Goal: Task Accomplishment & Management: Manage account settings

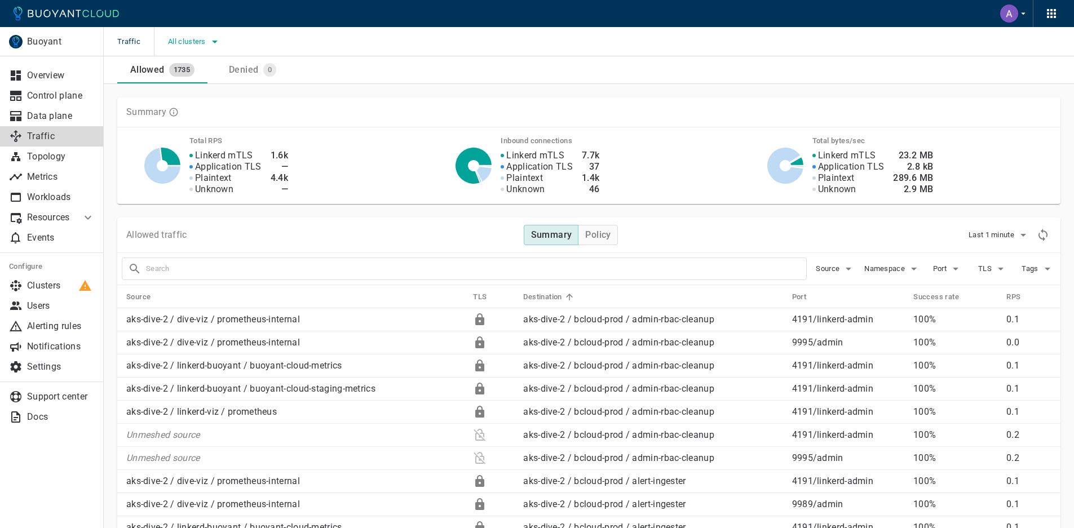
click at [214, 42] on icon "button" at bounding box center [215, 42] width 6 height 3
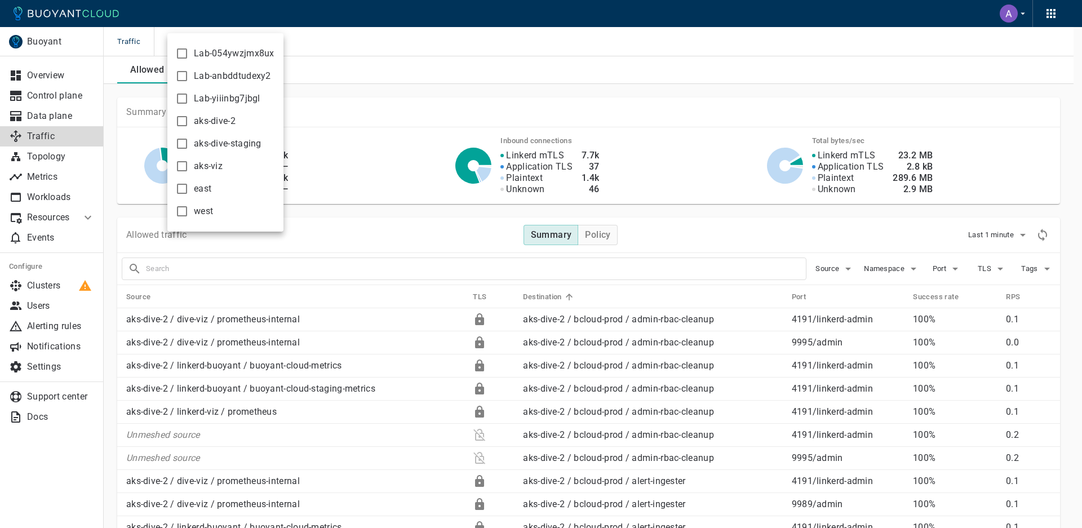
click at [392, 70] on div at bounding box center [541, 264] width 1082 height 528
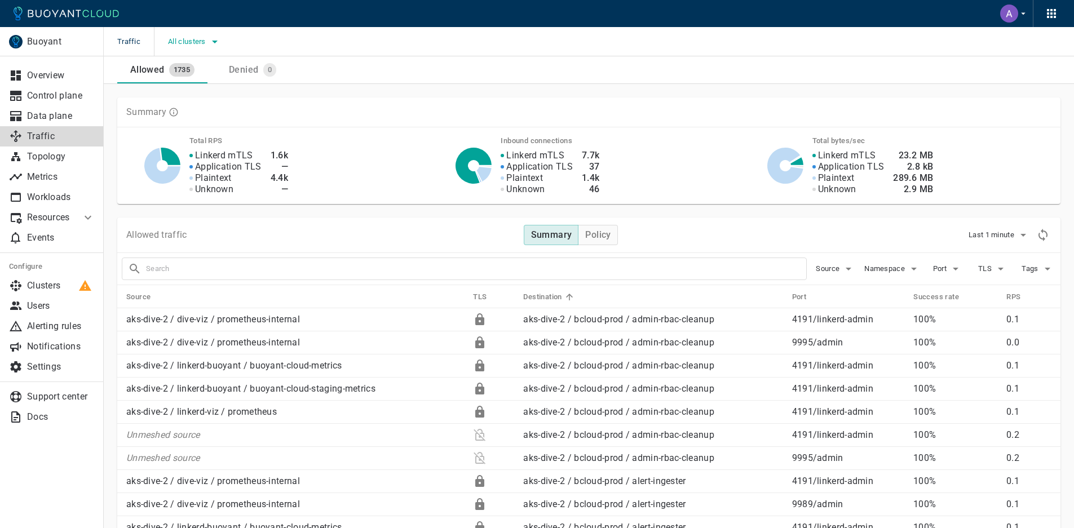
click at [209, 41] on icon "button" at bounding box center [215, 42] width 14 height 14
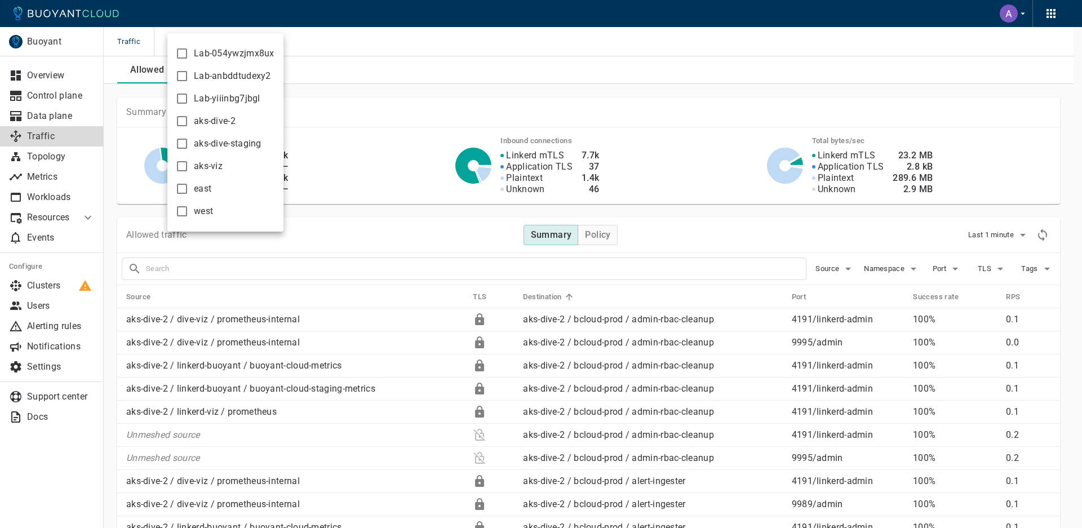
click at [370, 96] on div at bounding box center [541, 264] width 1082 height 528
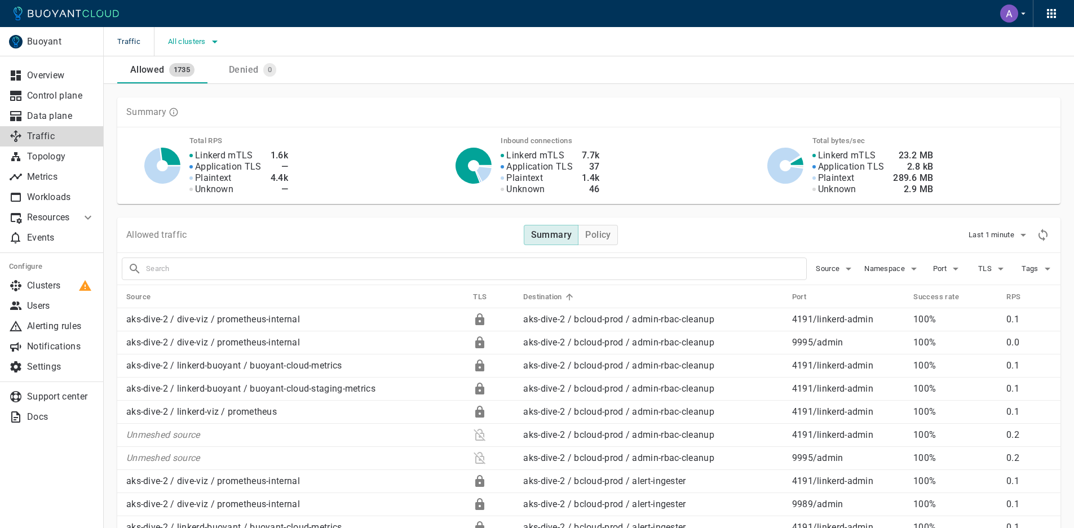
click at [194, 34] on button "All clusters" at bounding box center [195, 41] width 54 height 17
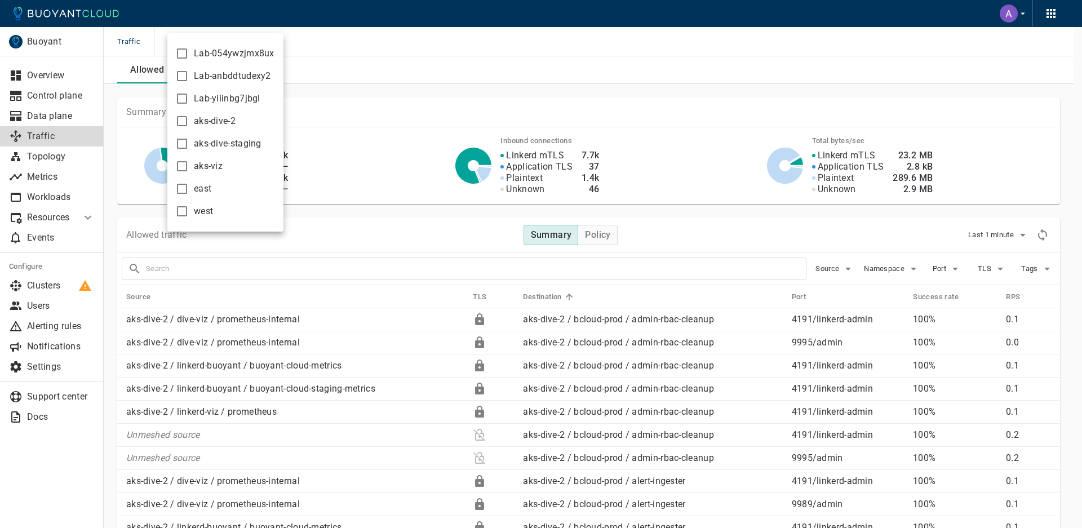
click at [66, 56] on div at bounding box center [541, 264] width 1082 height 528
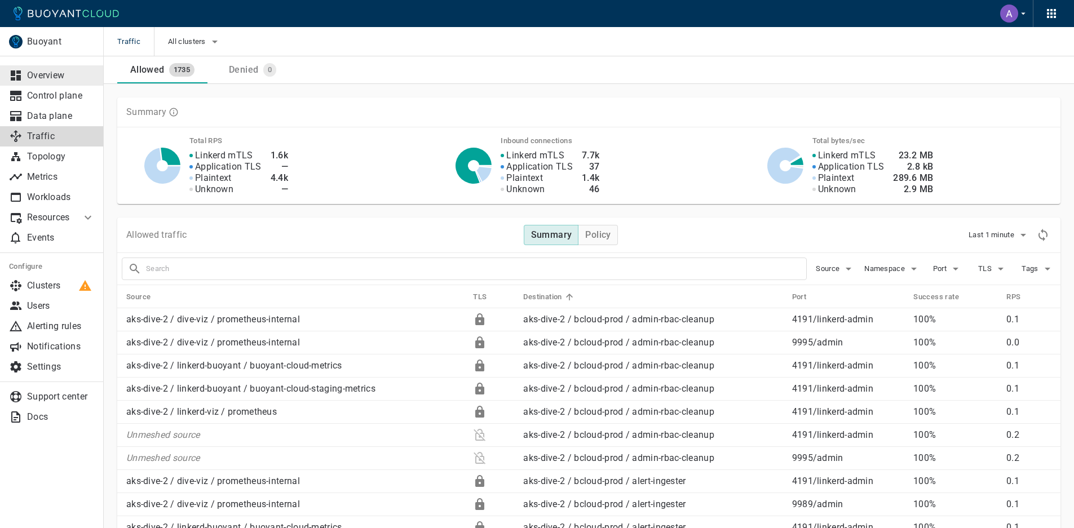
click at [19, 72] on icon at bounding box center [16, 75] width 10 height 10
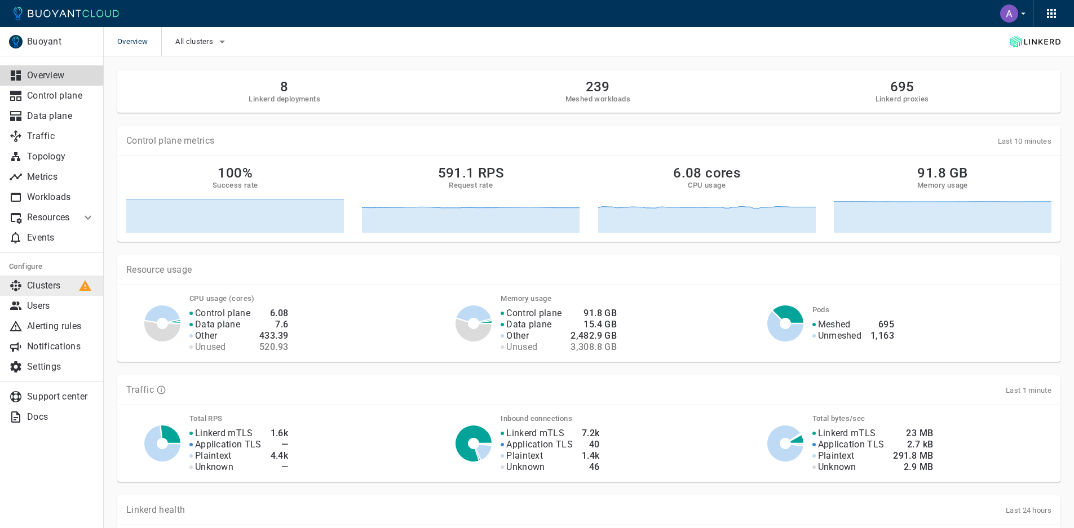
click at [69, 290] on p "Clusters" at bounding box center [61, 285] width 68 height 11
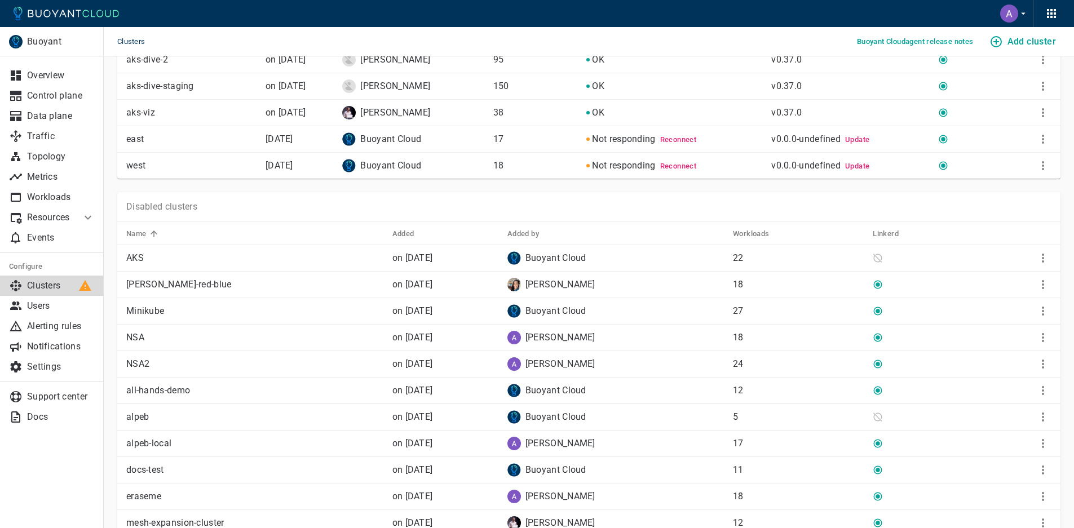
scroll to position [177, 0]
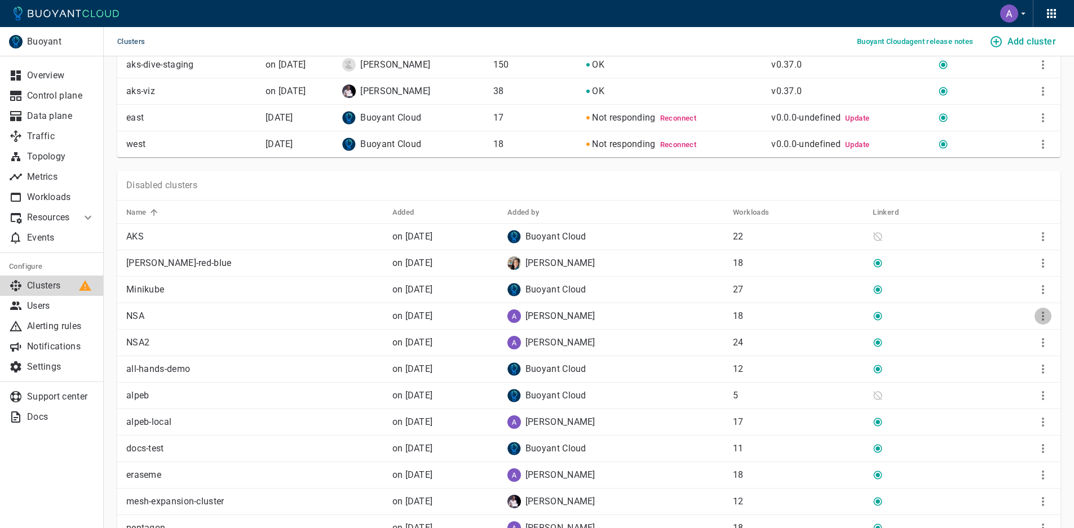
click at [1039, 313] on icon "More" at bounding box center [1043, 316] width 14 height 14
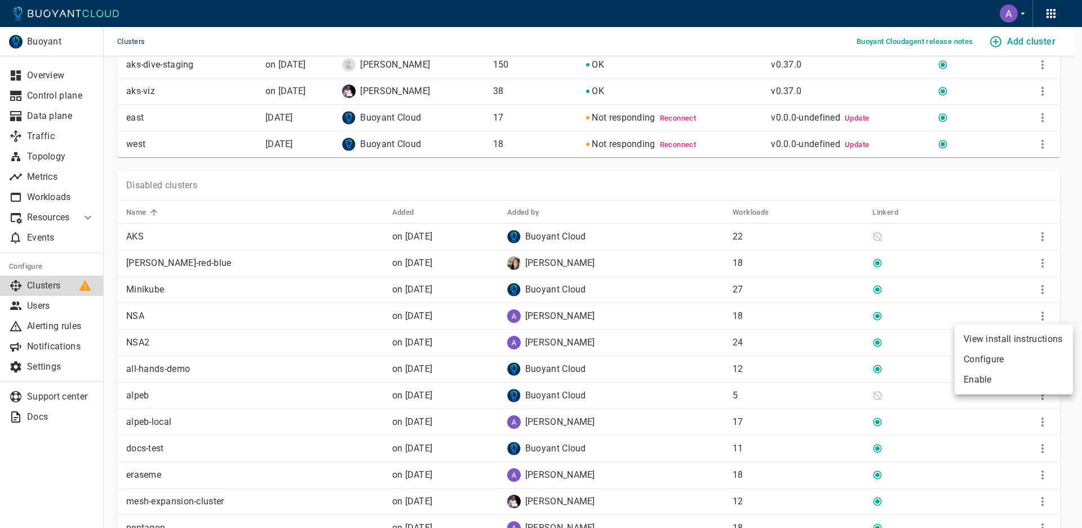
click at [1029, 262] on div at bounding box center [541, 264] width 1082 height 528
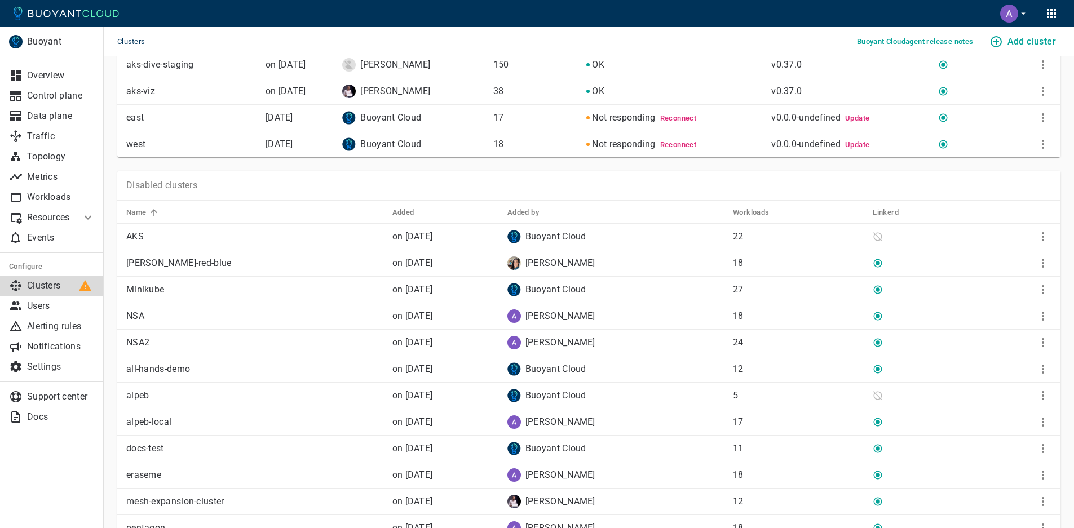
click at [1009, 210] on th at bounding box center [1019, 212] width 81 height 23
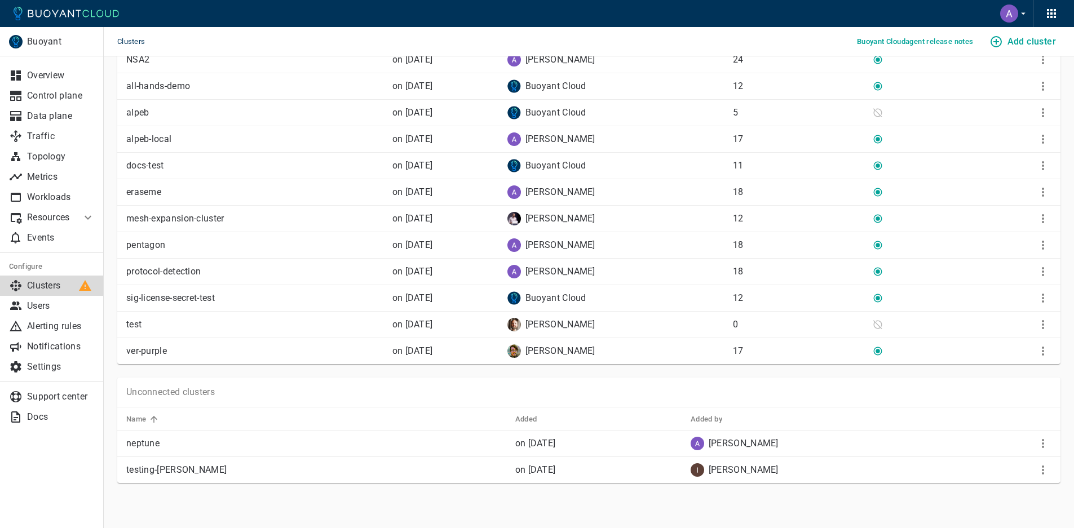
scroll to position [0, 0]
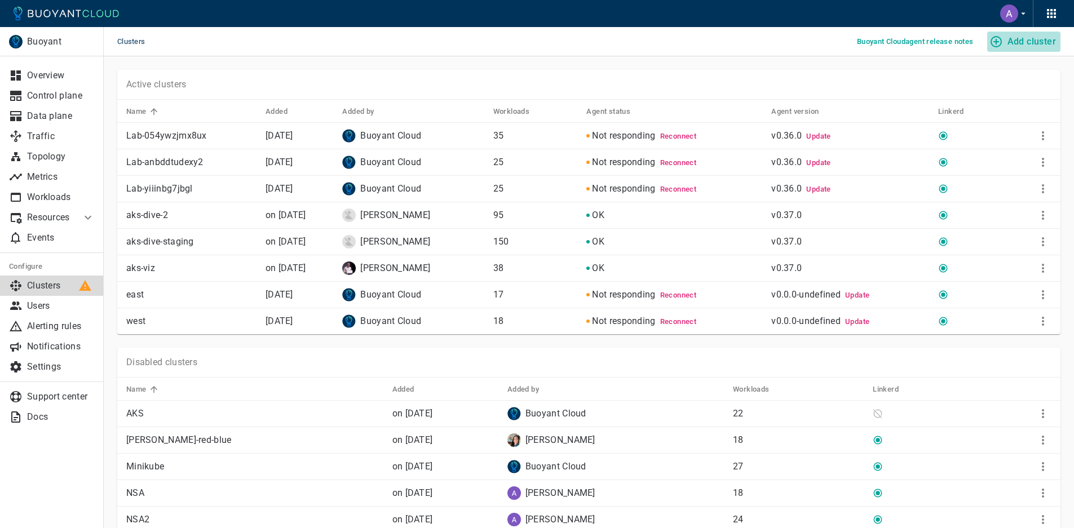
click at [1010, 41] on h4 "Add cluster" at bounding box center [1031, 41] width 48 height 11
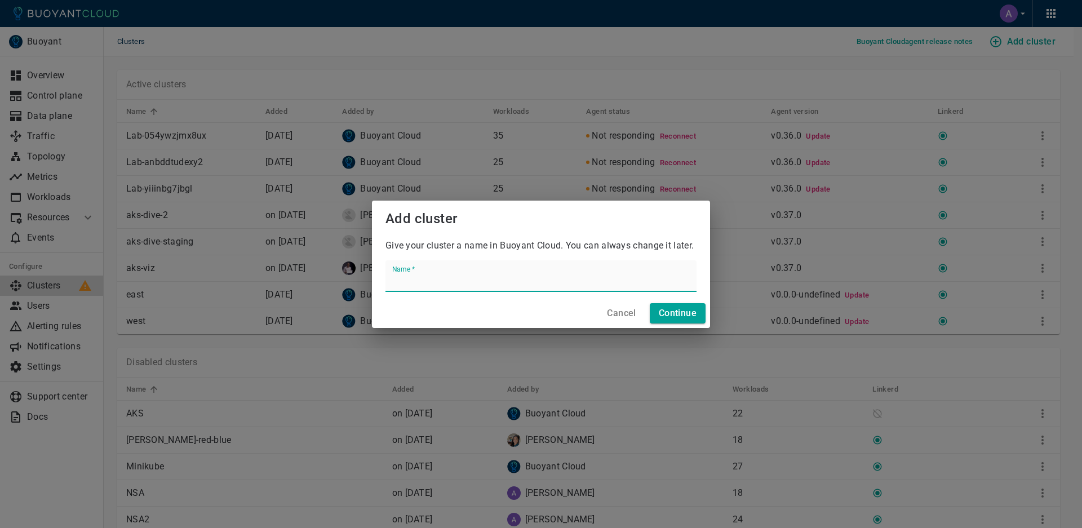
click at [437, 267] on input "Name   *" at bounding box center [540, 276] width 311 height 32
type input "alpeb-local"
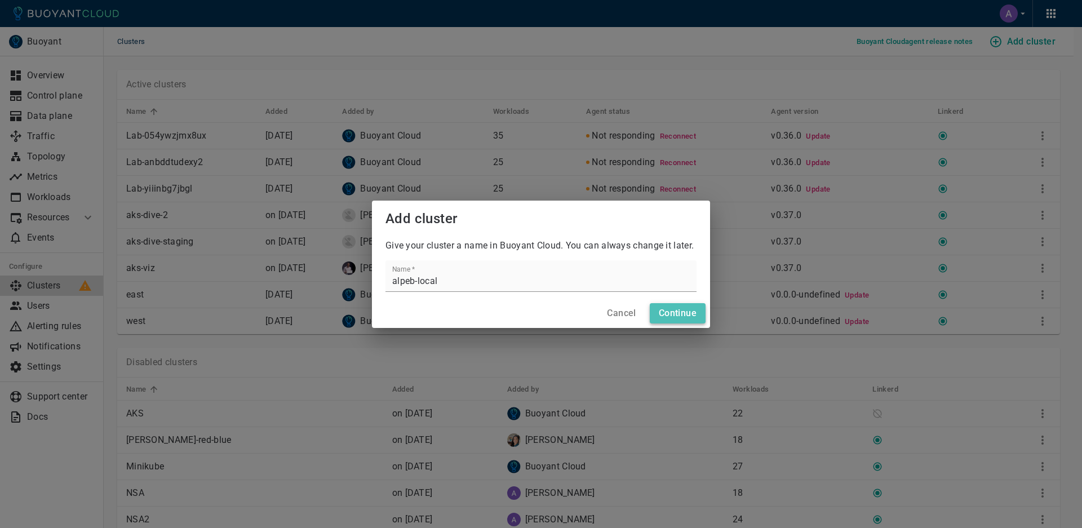
click at [688, 310] on h4 "Continue" at bounding box center [678, 313] width 38 height 11
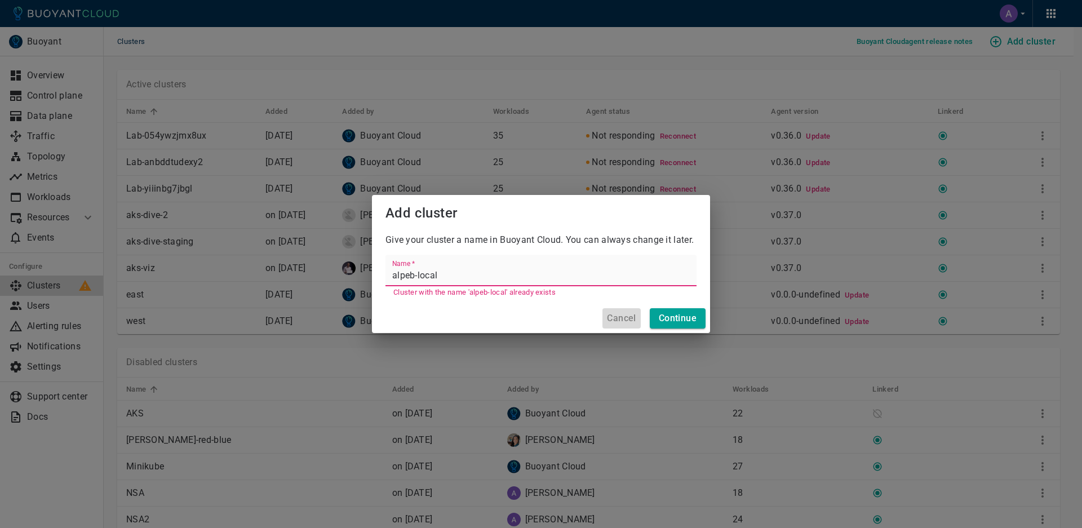
click at [632, 320] on h4 "Cancel" at bounding box center [621, 318] width 29 height 11
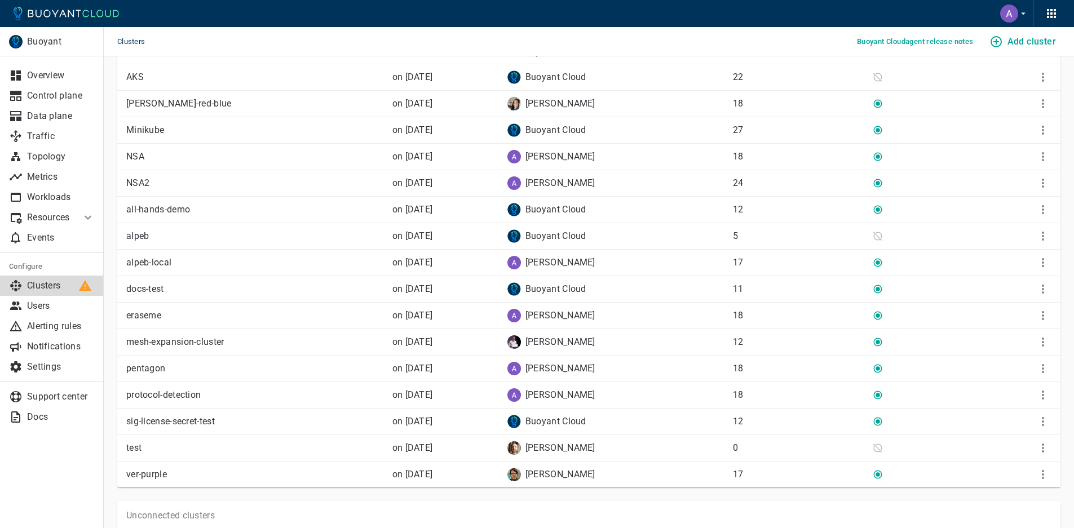
scroll to position [335, 0]
click at [1040, 264] on icon "More" at bounding box center [1043, 265] width 14 height 14
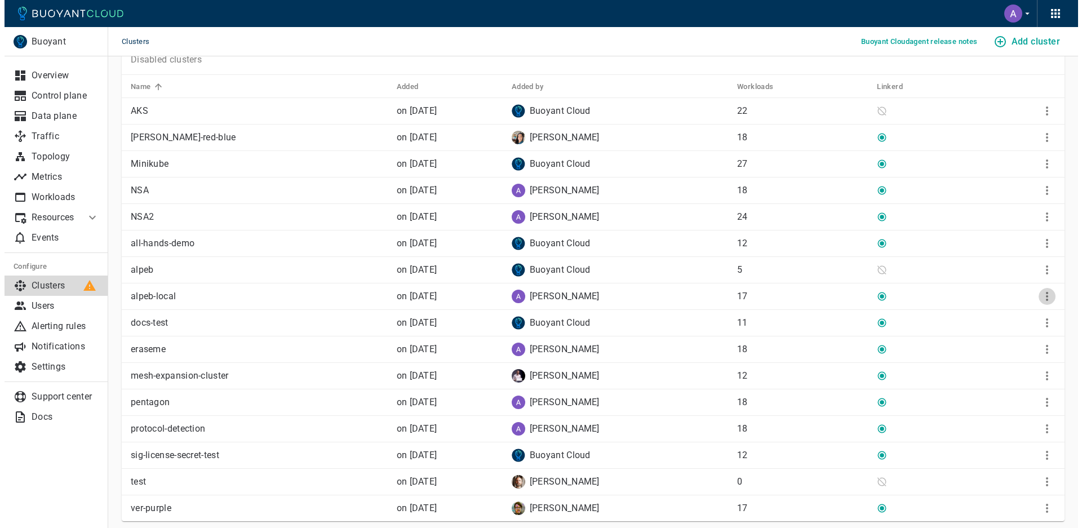
scroll to position [370, 0]
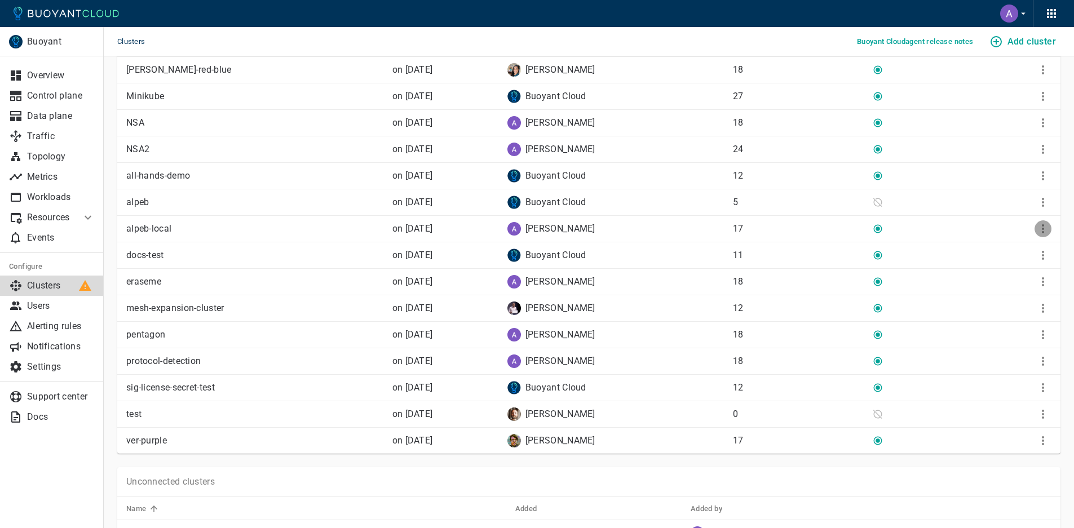
click at [1039, 224] on icon "More" at bounding box center [1043, 229] width 14 height 14
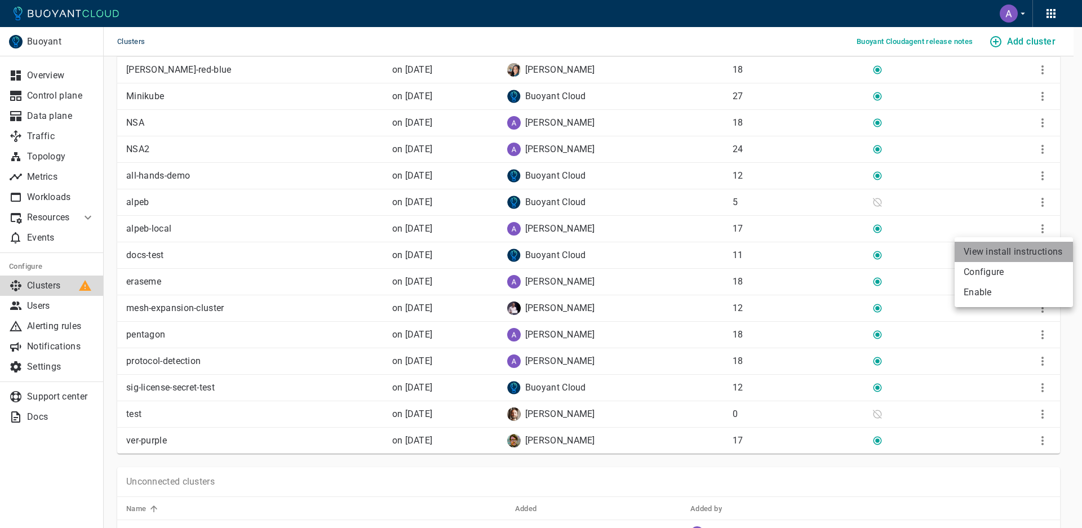
click at [1008, 247] on li "View install instructions" at bounding box center [1014, 252] width 118 height 20
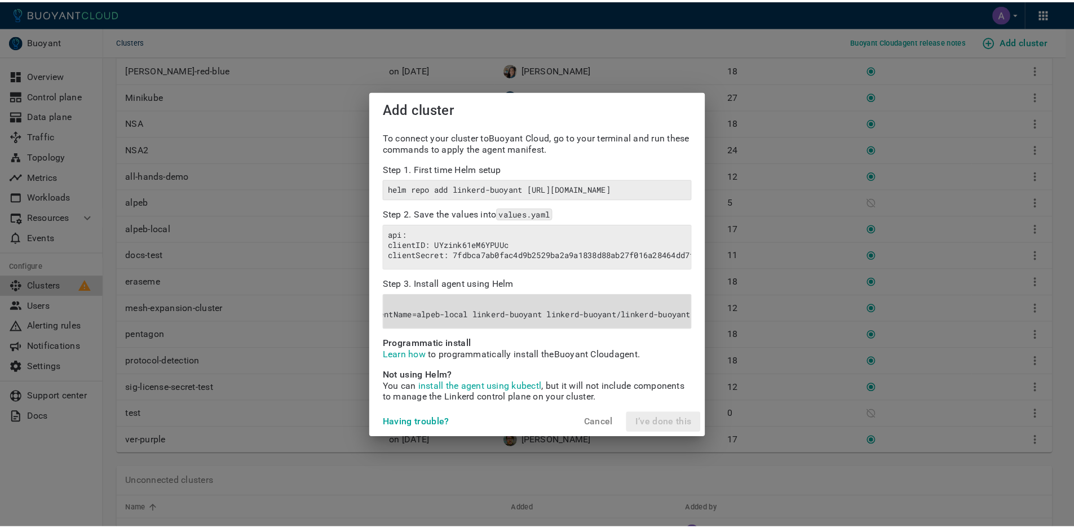
scroll to position [0, 0]
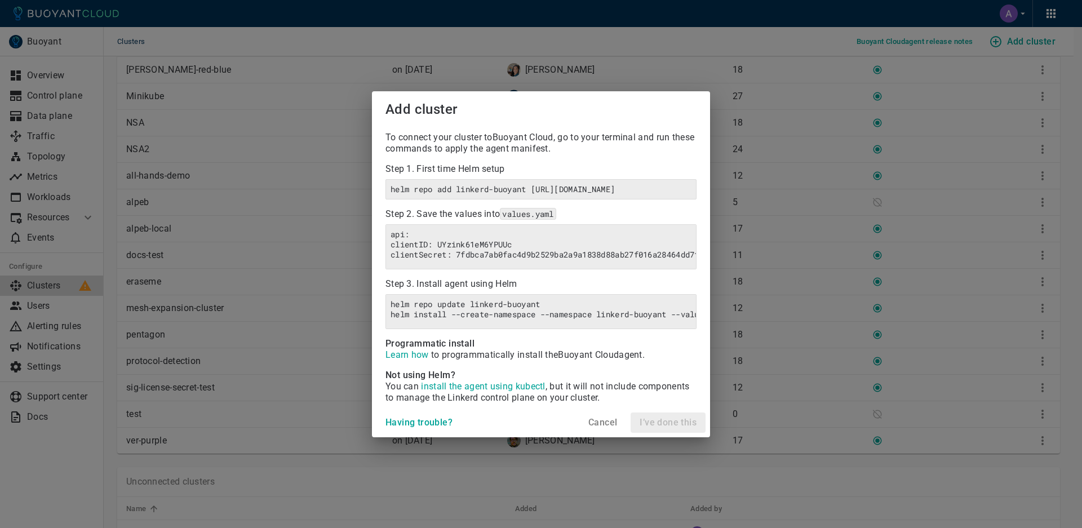
click at [599, 428] on h4 "Cancel" at bounding box center [602, 422] width 29 height 11
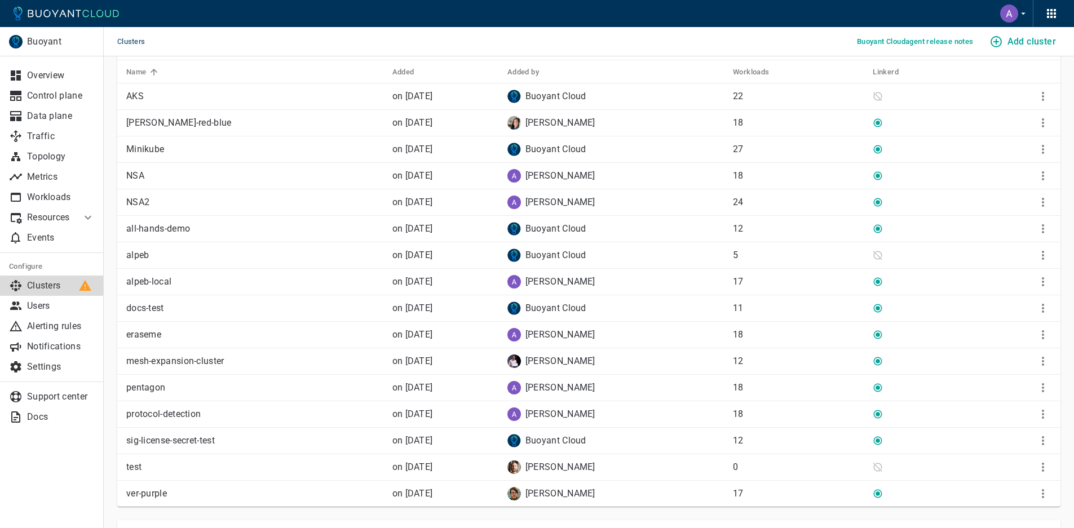
scroll to position [309, 0]
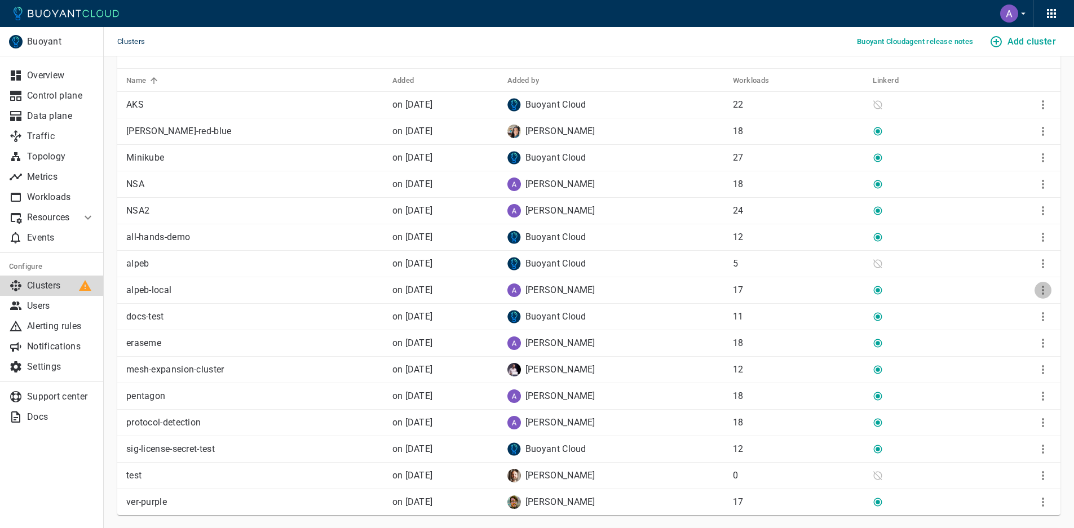
click at [1046, 284] on icon "More" at bounding box center [1043, 290] width 14 height 14
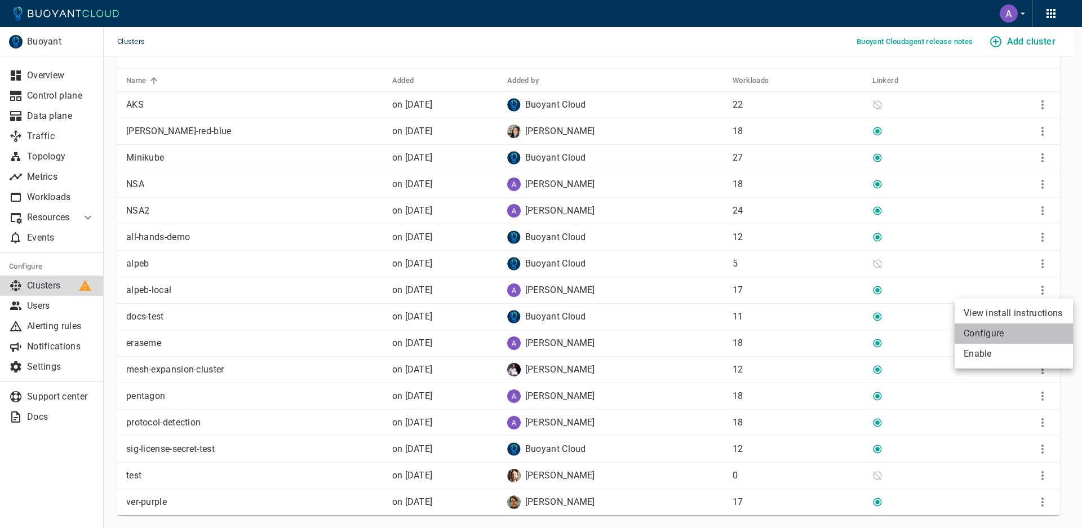
click at [998, 335] on li "Configure" at bounding box center [1014, 334] width 118 height 20
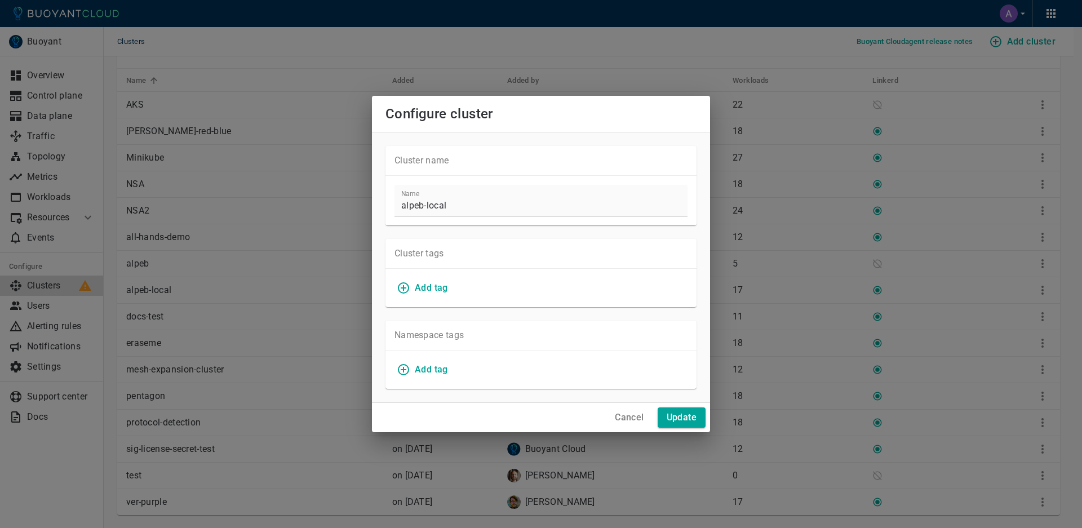
click at [627, 415] on h4 "Cancel" at bounding box center [629, 417] width 29 height 11
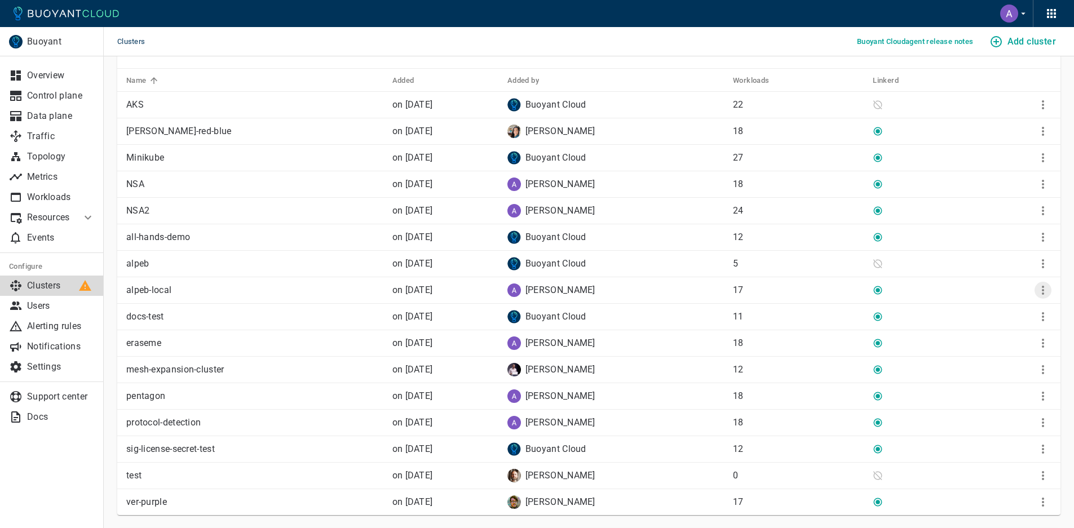
click at [1040, 291] on icon "More" at bounding box center [1043, 290] width 14 height 14
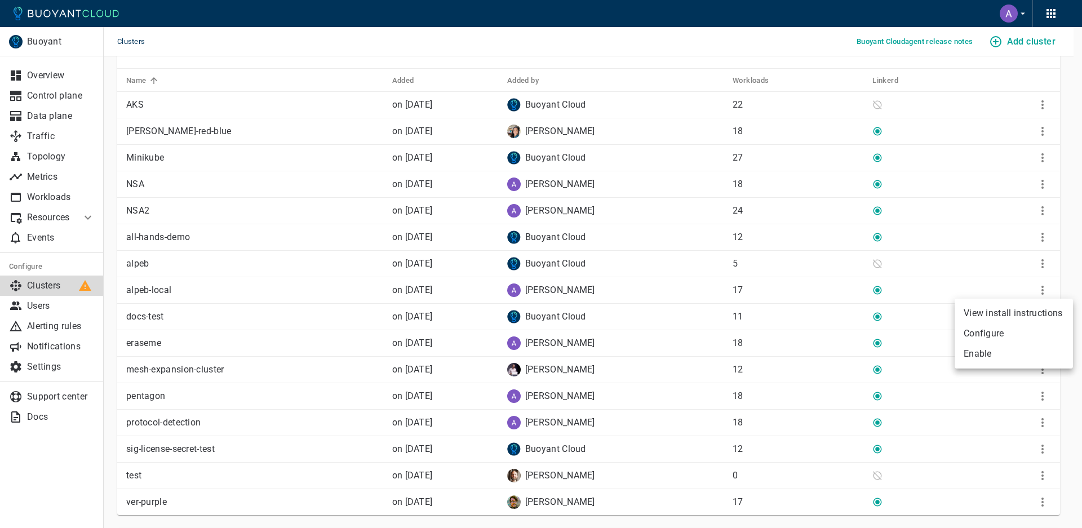
click at [1021, 349] on li "Enable" at bounding box center [1014, 354] width 118 height 20
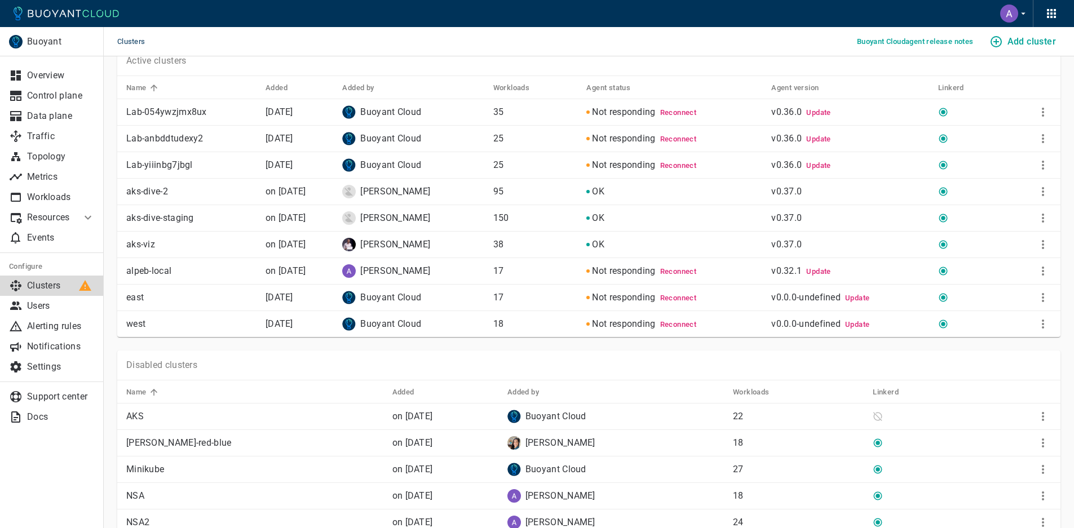
scroll to position [0, 0]
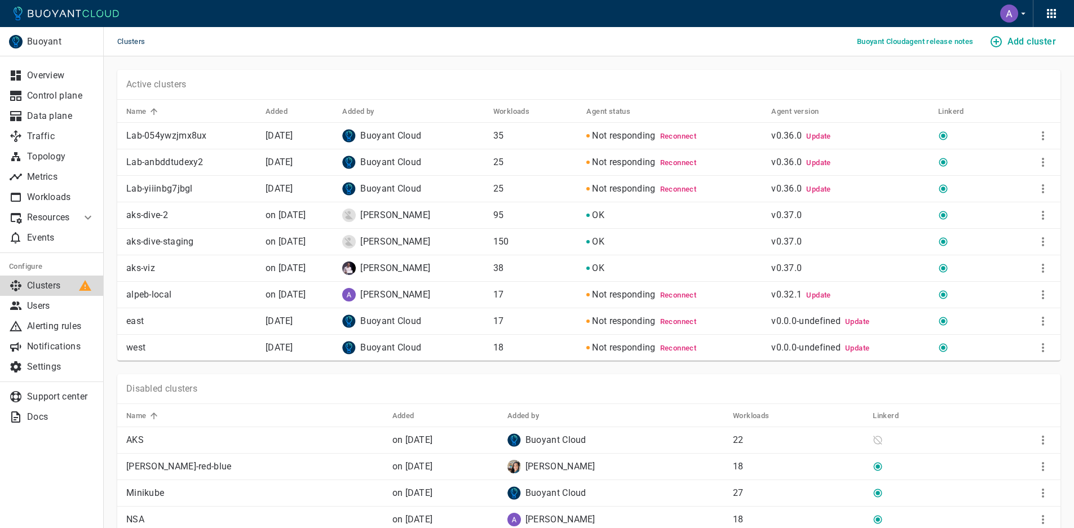
click at [684, 291] on span "Reconnect" at bounding box center [678, 295] width 37 height 8
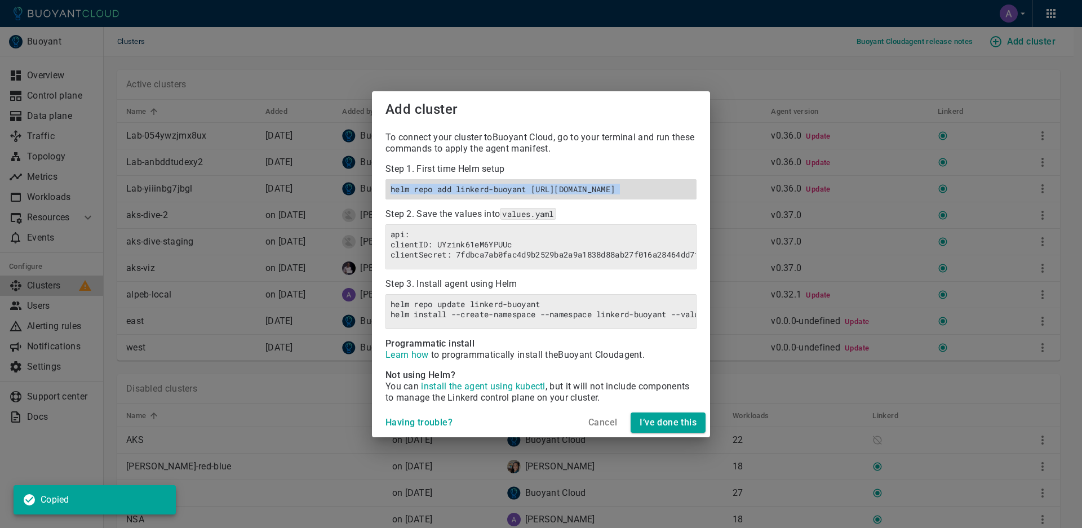
click at [573, 184] on h6 "helm repo add linkerd-buoyant [URL][DOMAIN_NAME]" at bounding box center [541, 189] width 301 height 10
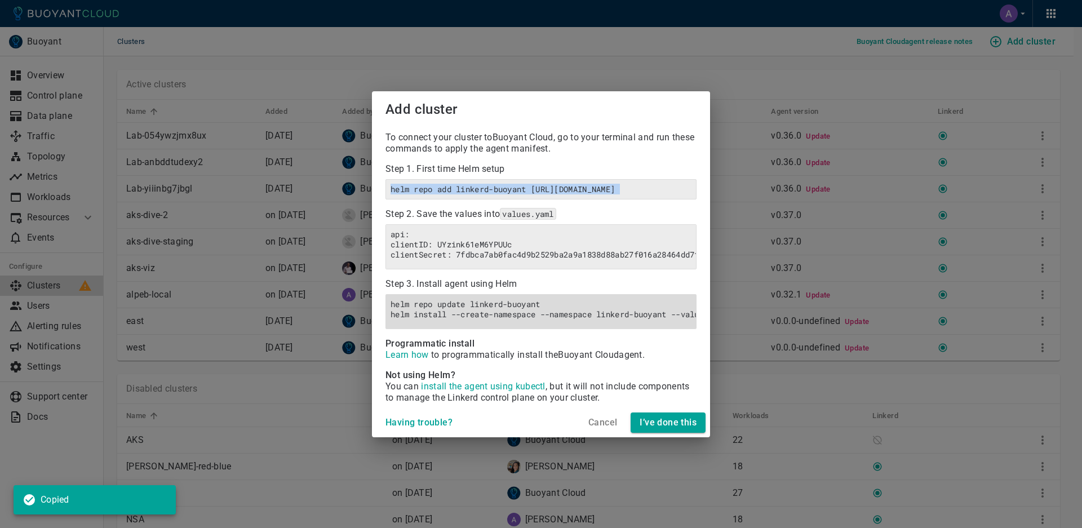
copy h6 "helm repo add linkerd-buoyant [URL][DOMAIN_NAME]"
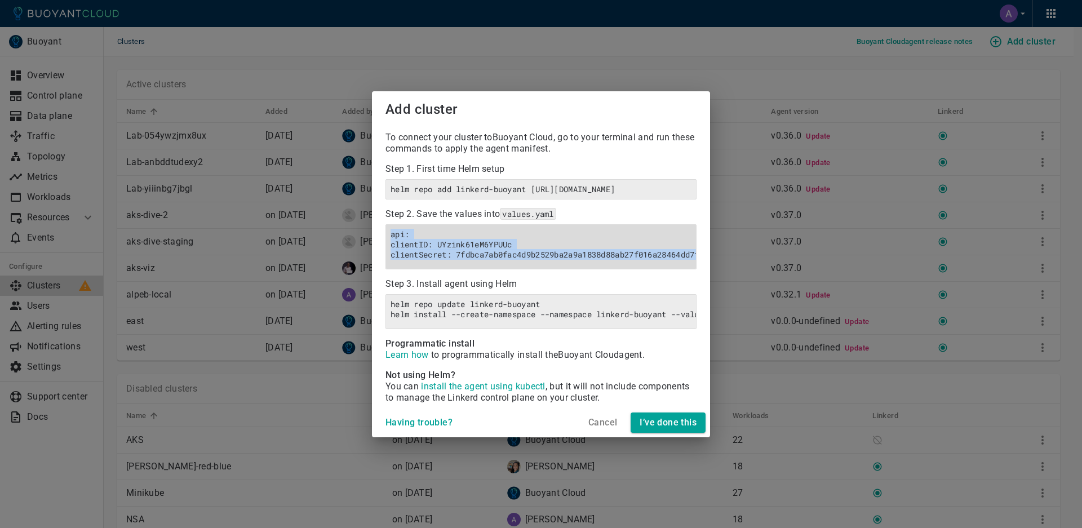
click at [642, 237] on h6 "api: clientID: UYzink61eM6YPUUc clientSecret: 7fdbca7ab0fac4d9b2529ba2a9a1838d8…" at bounding box center [541, 244] width 301 height 30
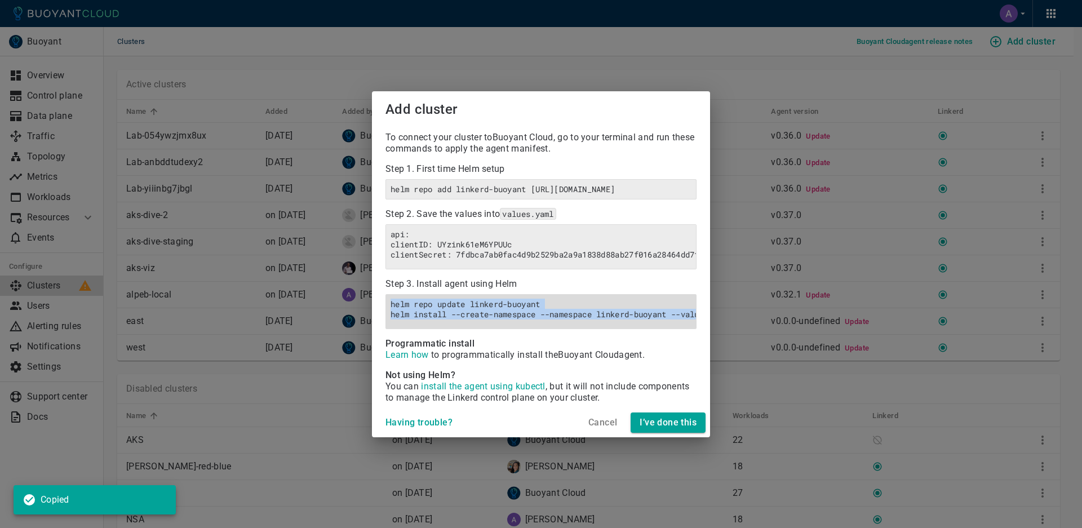
click at [530, 311] on h6 "helm repo update linkerd-buoyant helm install --create-namespace --namespace li…" at bounding box center [541, 309] width 301 height 20
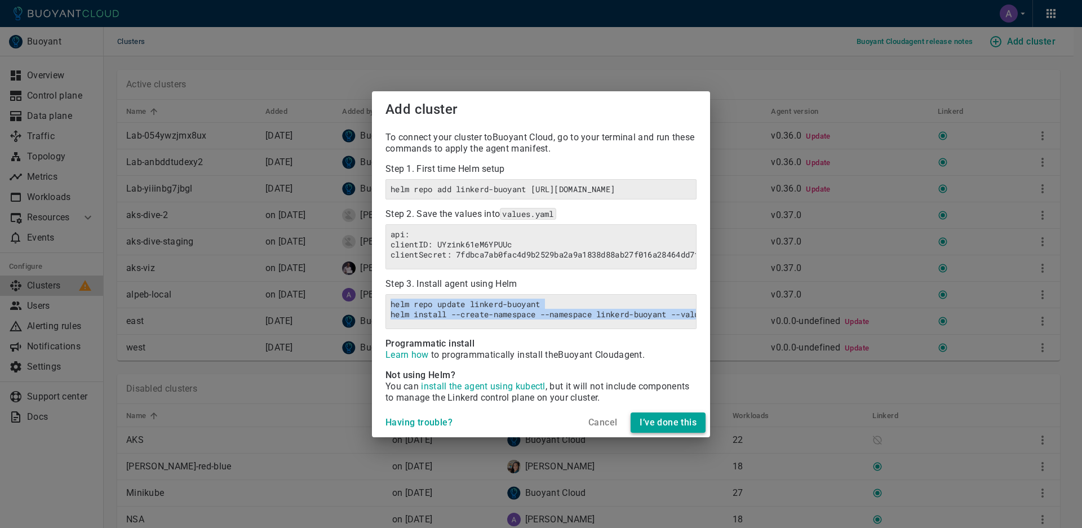
click at [644, 428] on h4 "I’ve done this" at bounding box center [668, 422] width 57 height 11
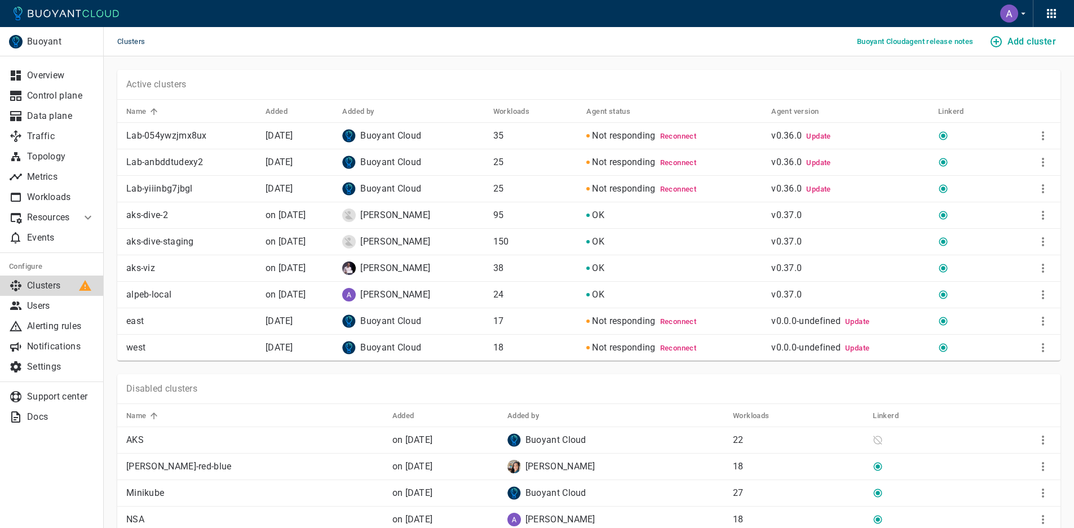
click at [356, 245] on img at bounding box center [349, 242] width 14 height 14
click at [160, 293] on p "alpeb-local" at bounding box center [191, 294] width 130 height 11
click at [43, 69] on link "Overview" at bounding box center [52, 75] width 104 height 20
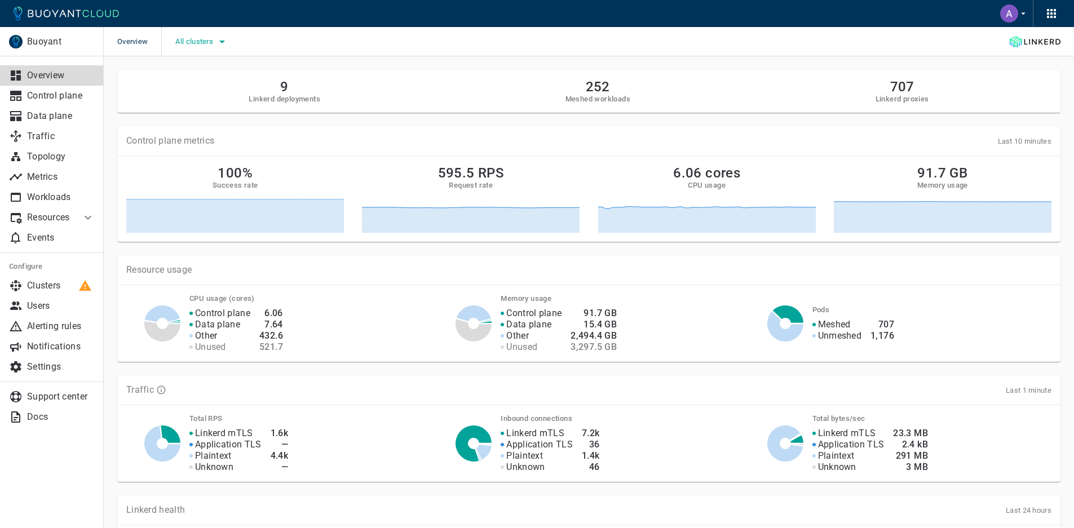
click at [223, 46] on icon "button" at bounding box center [222, 42] width 14 height 14
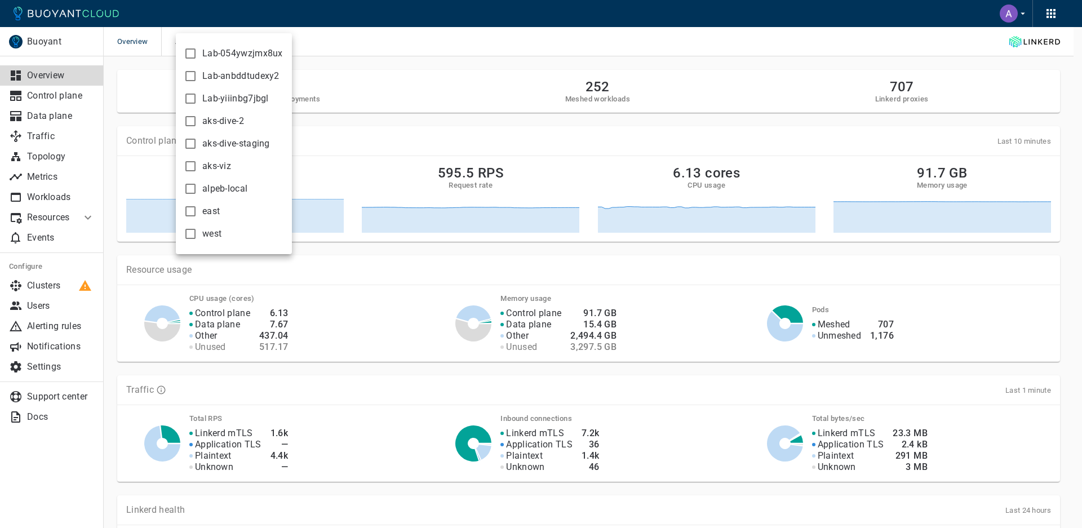
click at [189, 188] on input "alpeb-local" at bounding box center [191, 189] width 14 height 14
checkbox input "true"
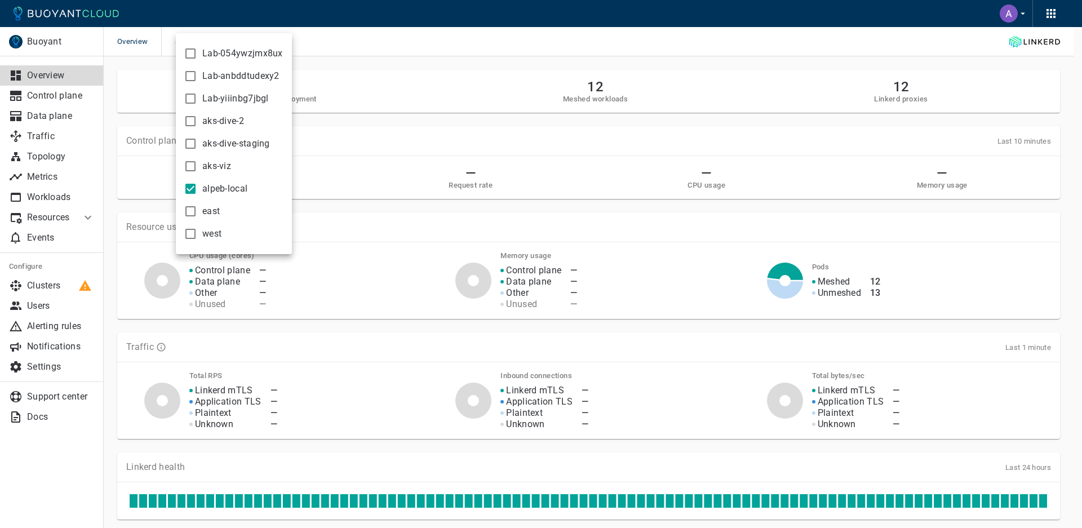
click at [416, 47] on div at bounding box center [541, 264] width 1082 height 528
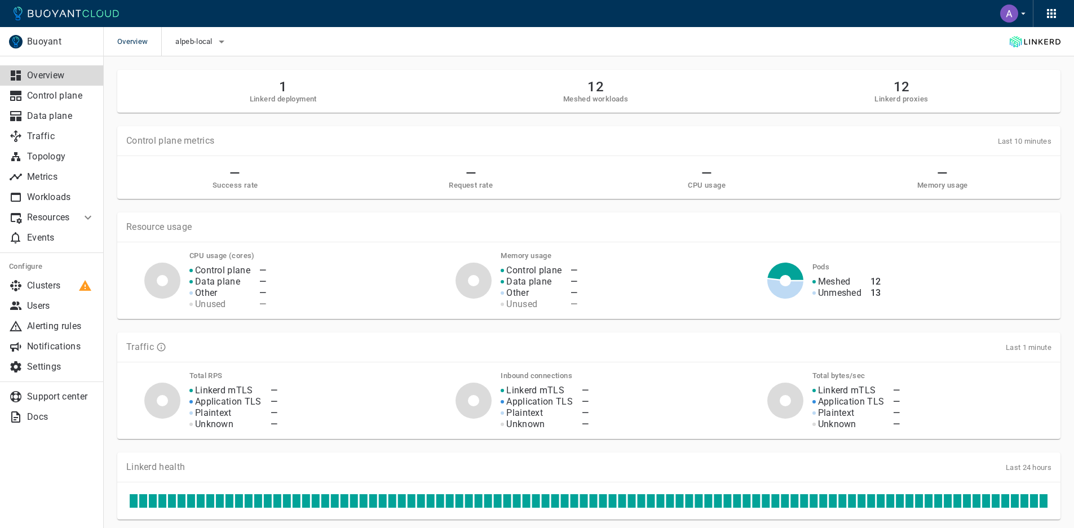
click at [467, 143] on div "Control plane metrics Last 10 minutes" at bounding box center [588, 140] width 925 height 11
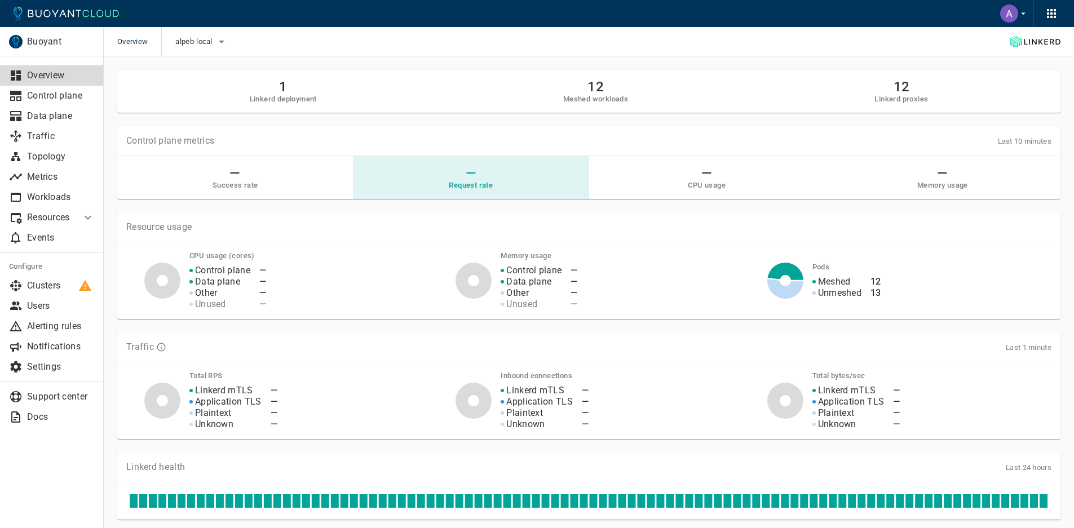
click at [418, 184] on div "— Request rate" at bounding box center [471, 177] width 218 height 25
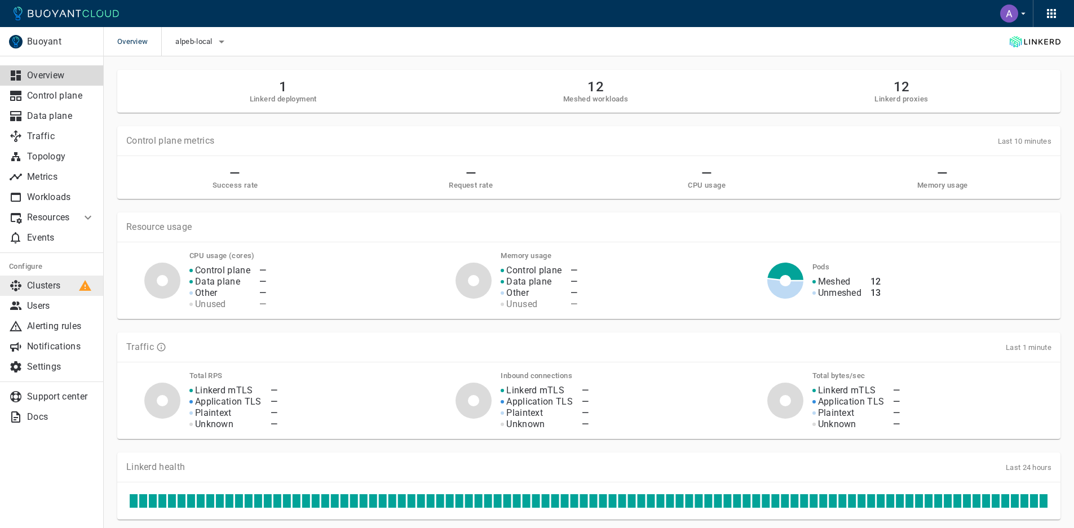
click at [68, 287] on p "Clusters" at bounding box center [61, 285] width 68 height 11
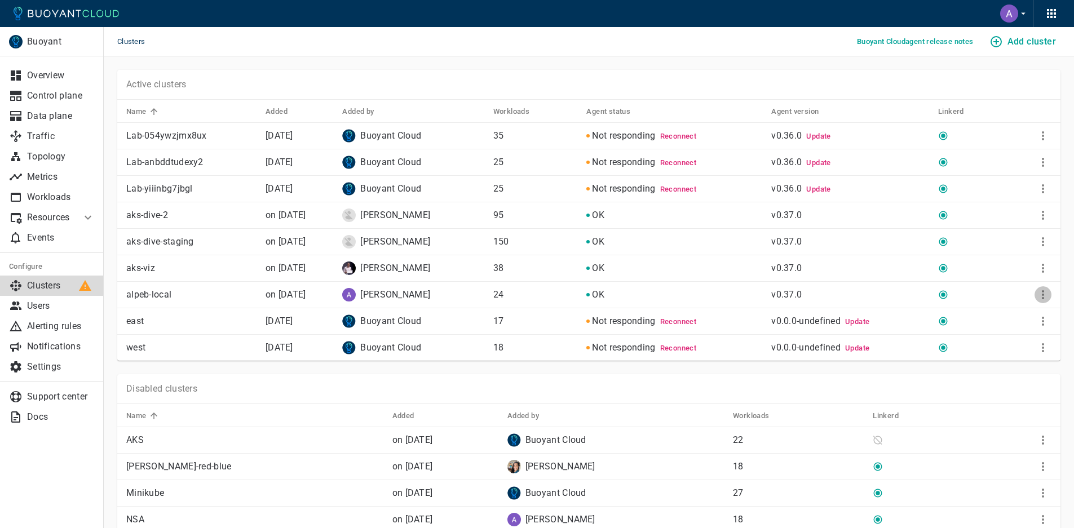
click at [1048, 295] on icon "More" at bounding box center [1043, 295] width 14 height 14
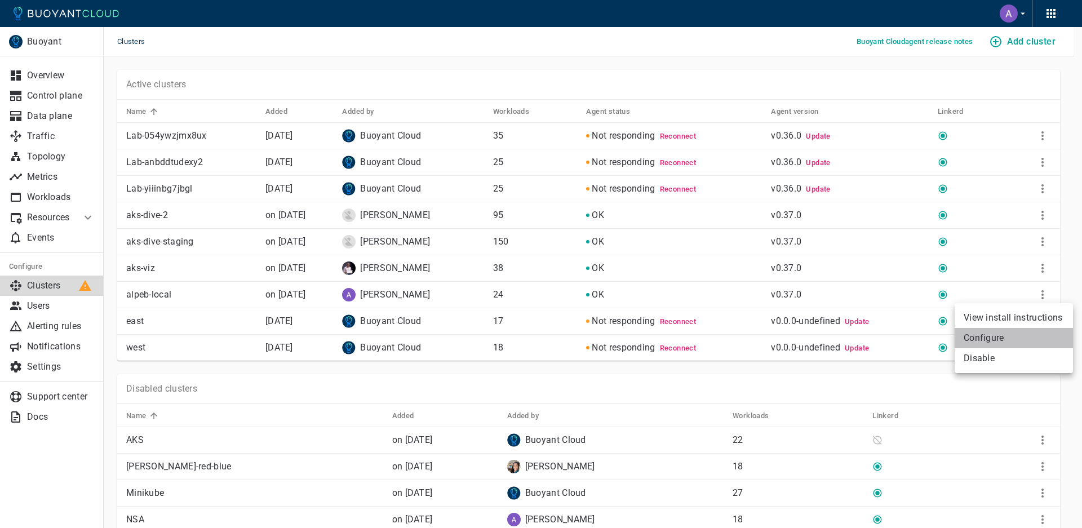
click at [986, 340] on li "Configure" at bounding box center [1014, 338] width 118 height 20
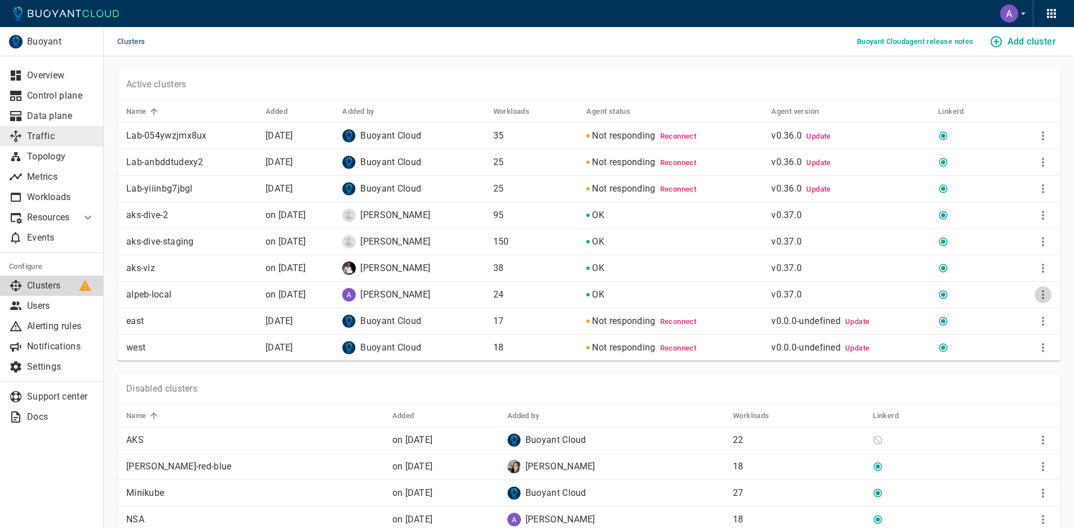
click at [52, 137] on p "Traffic" at bounding box center [61, 136] width 68 height 11
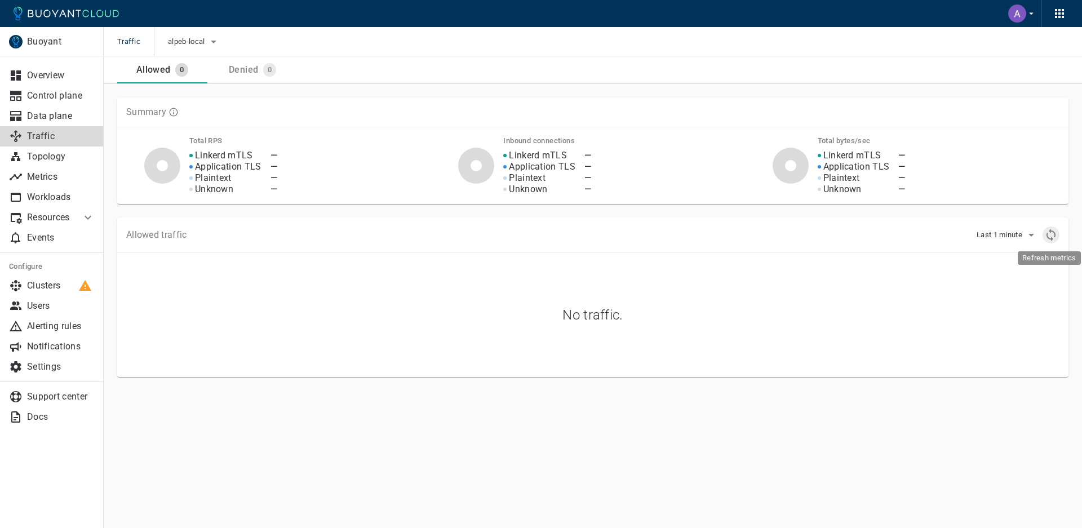
click at [1047, 235] on icon "Refresh metrics" at bounding box center [1051, 235] width 9 height 12
click at [42, 42] on p "Buoyant" at bounding box center [46, 41] width 38 height 11
click at [42, 12] on icon at bounding box center [66, 14] width 105 height 14
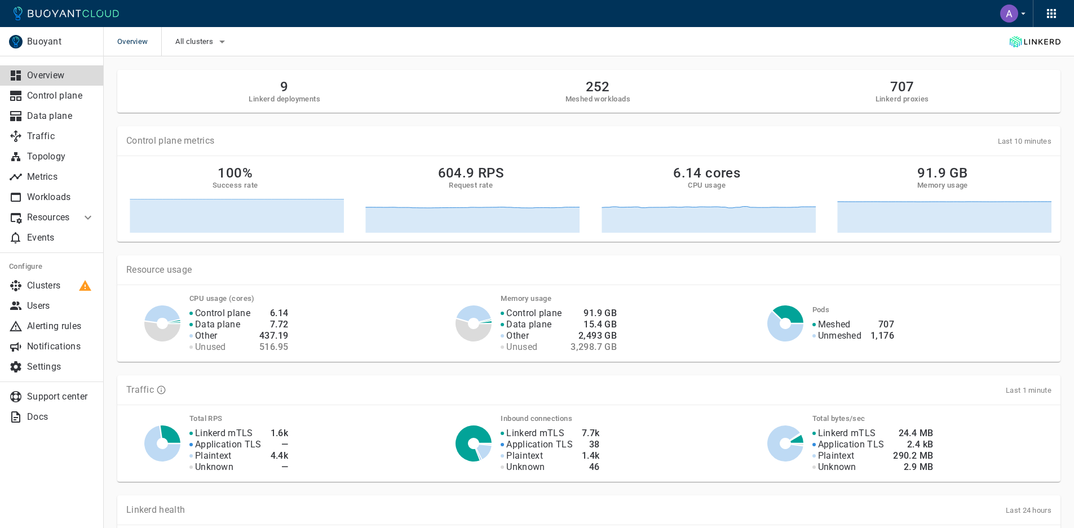
click at [233, 38] on div "Overview All clusters" at bounding box center [589, 41] width 970 height 29
click at [225, 41] on icon "button" at bounding box center [222, 42] width 6 height 3
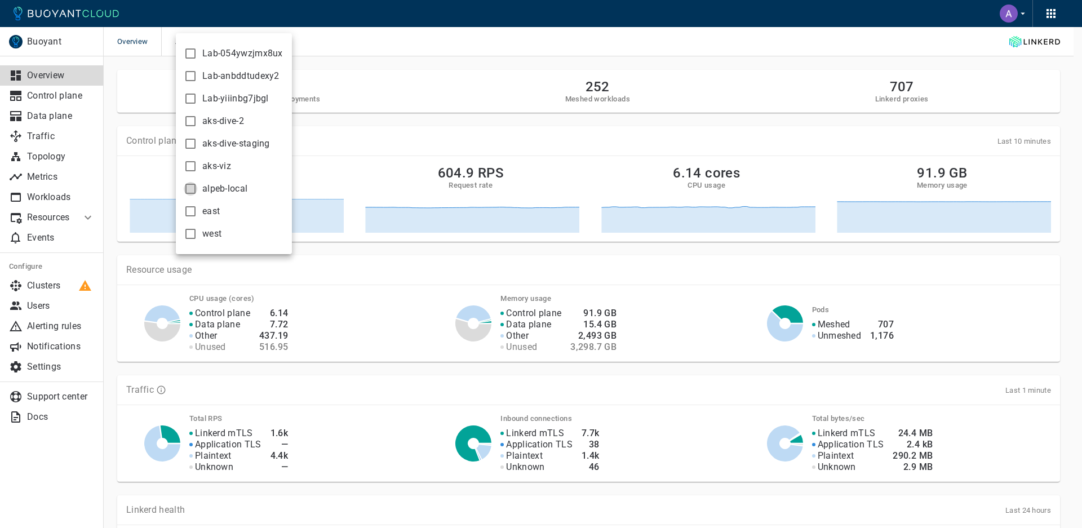
click at [189, 190] on input "alpeb-local" at bounding box center [191, 189] width 14 height 14
checkbox input "true"
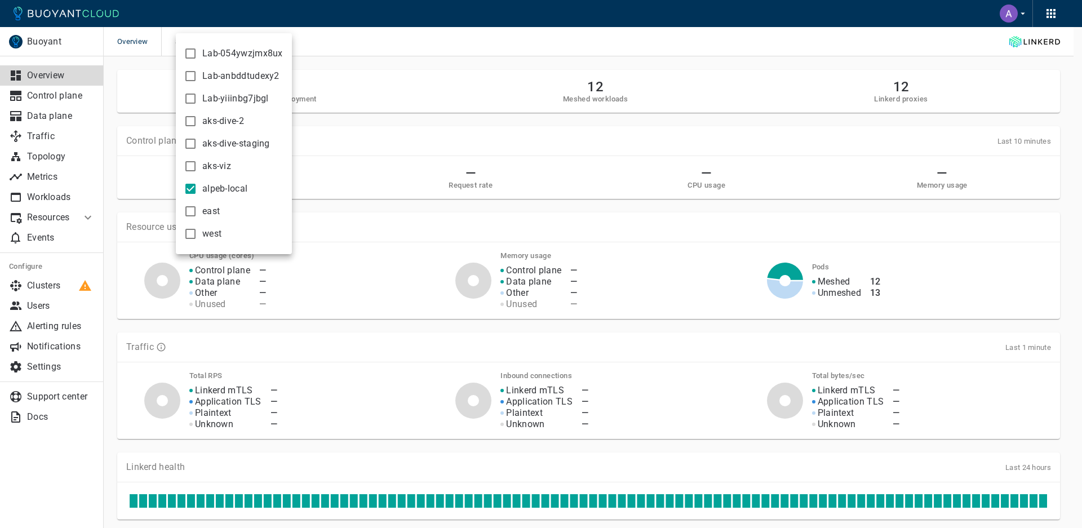
click at [429, 224] on div at bounding box center [541, 264] width 1082 height 528
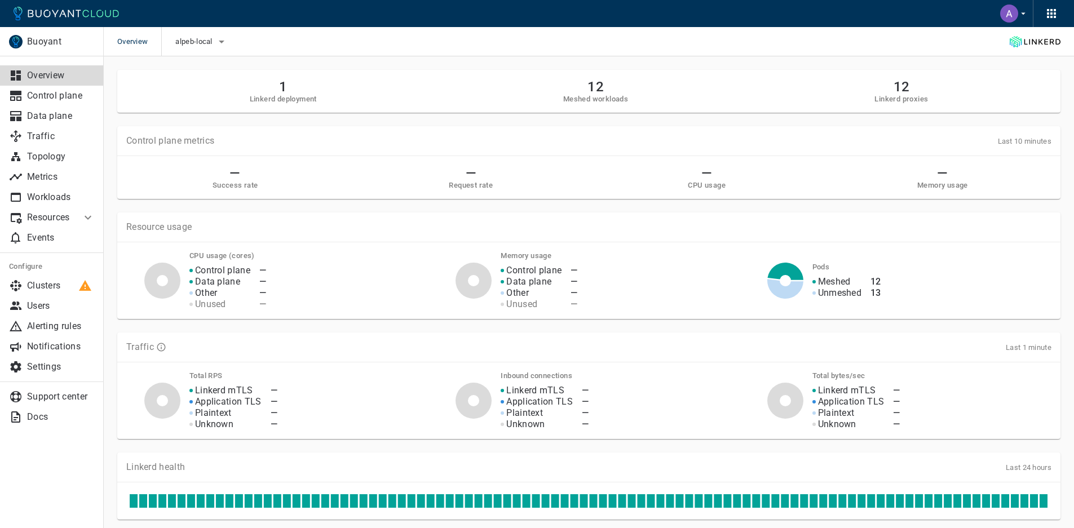
click at [37, 74] on p "Overview" at bounding box center [61, 75] width 68 height 11
click at [37, 39] on p "Buoyant" at bounding box center [46, 41] width 38 height 11
click at [13, 39] on img at bounding box center [16, 42] width 14 height 14
click at [33, 14] on icon at bounding box center [66, 14] width 105 height 14
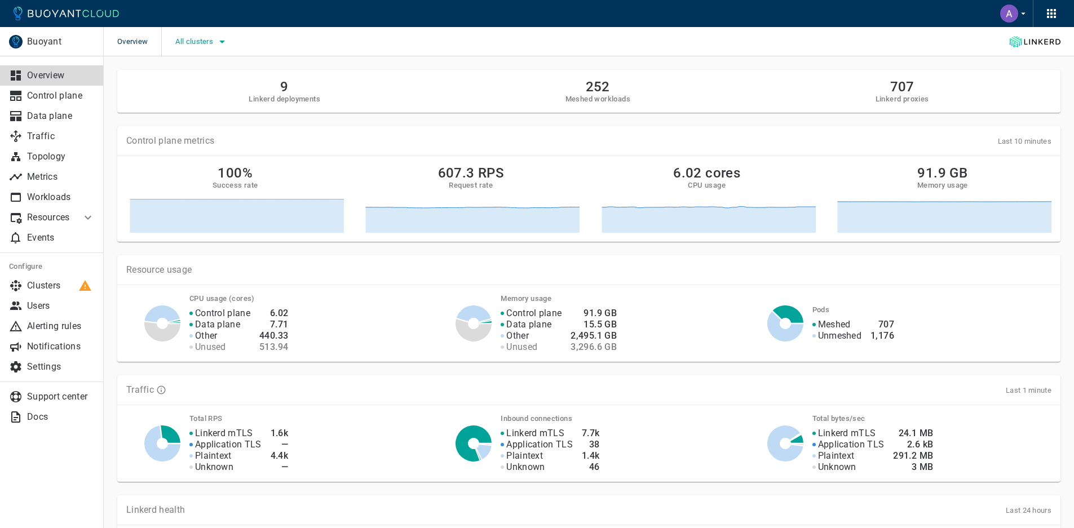
click at [226, 45] on icon "button" at bounding box center [222, 42] width 14 height 14
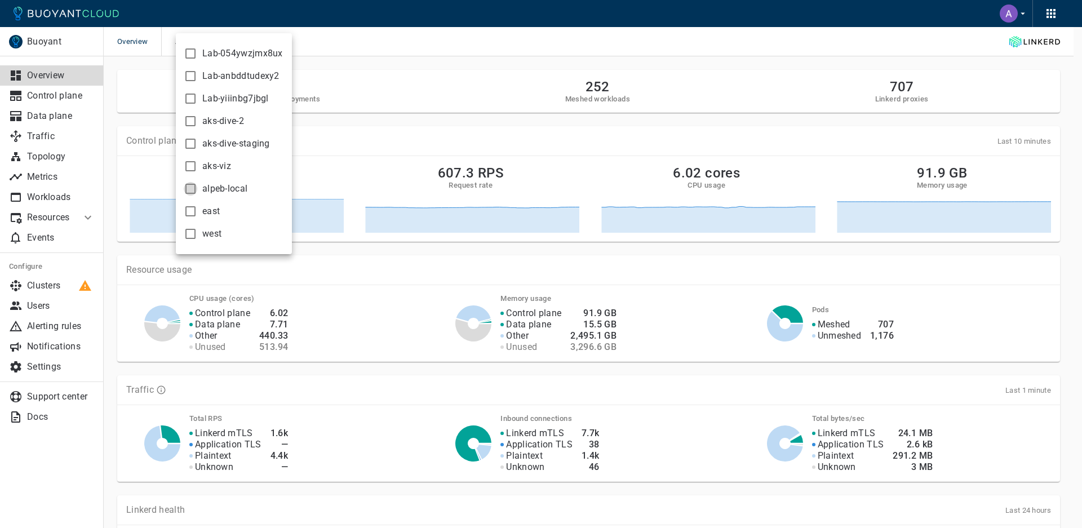
click at [188, 189] on input "alpeb-local" at bounding box center [191, 189] width 14 height 14
checkbox input "true"
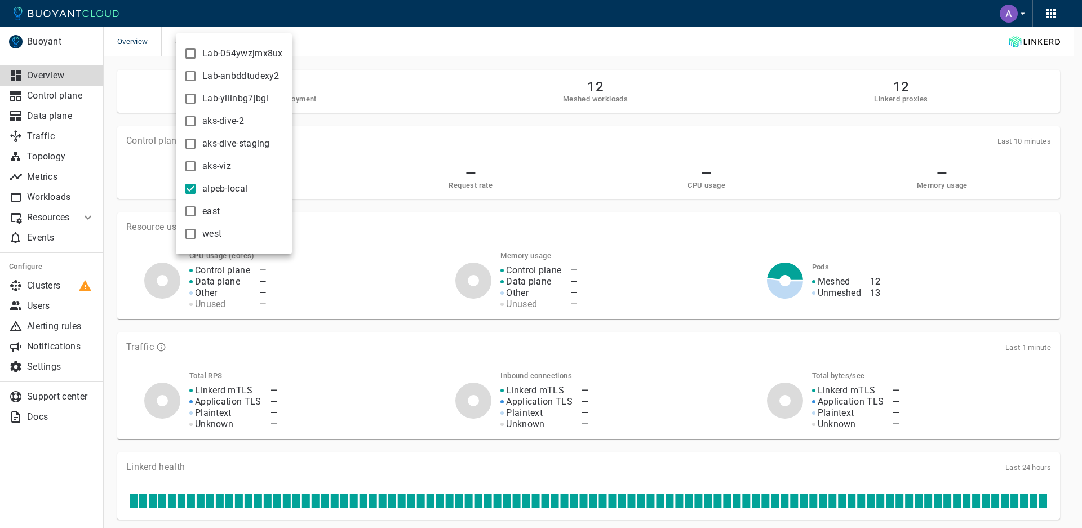
click at [427, 55] on div at bounding box center [541, 264] width 1082 height 528
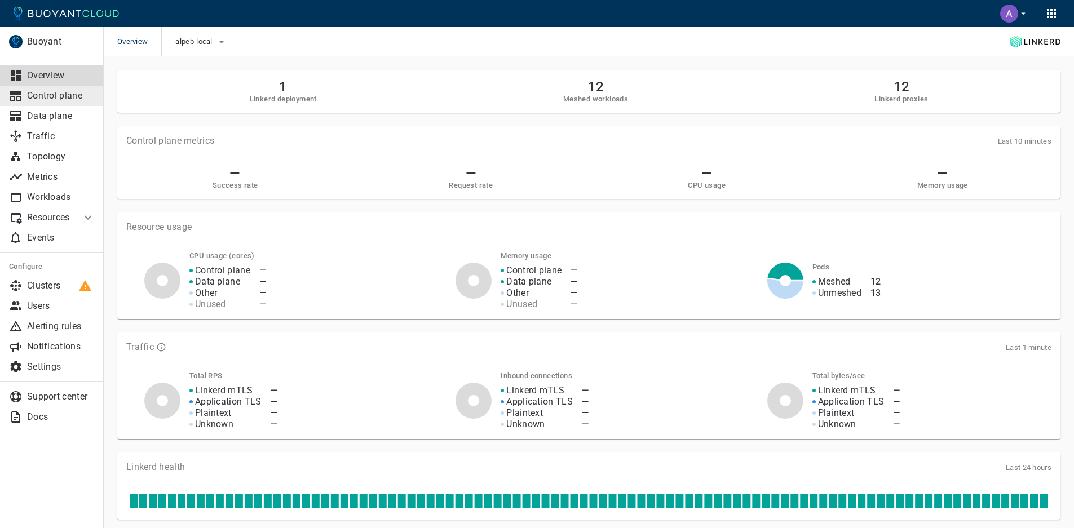
click at [56, 98] on p "Control plane" at bounding box center [61, 95] width 68 height 11
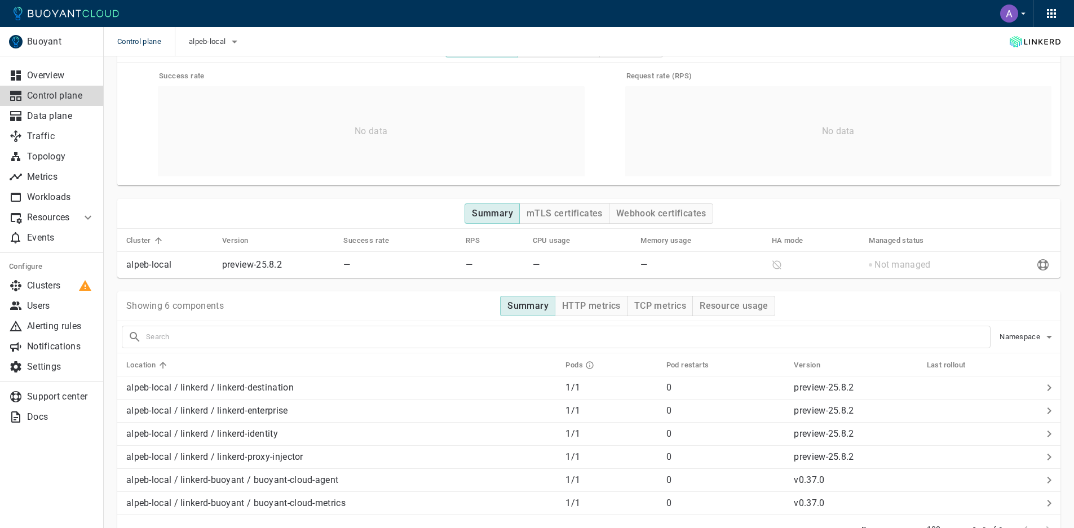
scroll to position [45, 0]
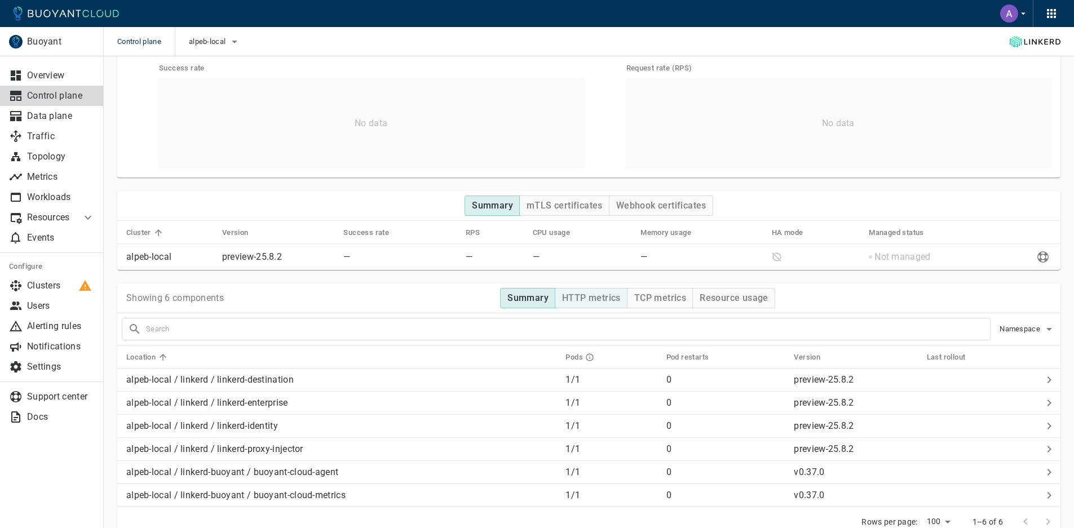
click at [595, 296] on h4 "HTTP metrics" at bounding box center [591, 298] width 59 height 11
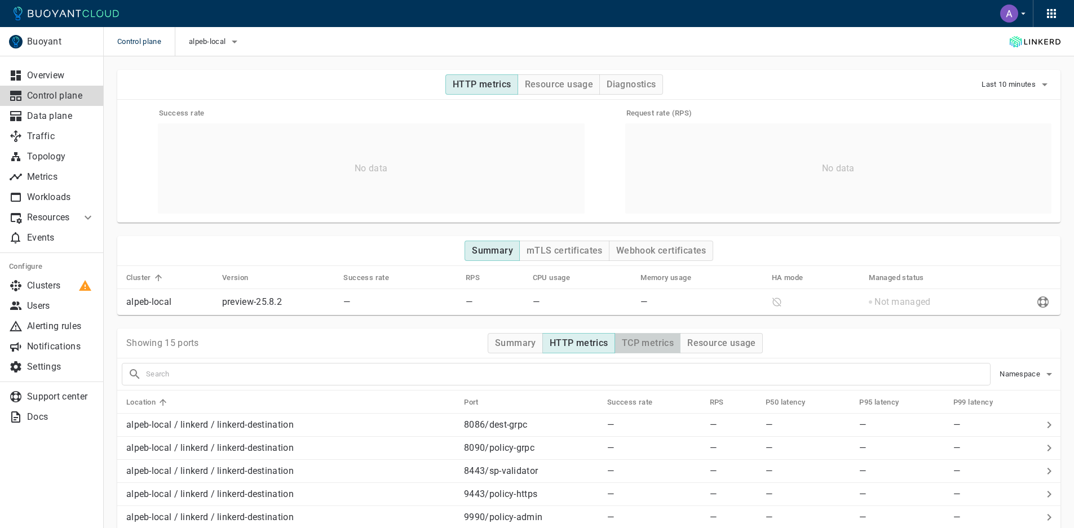
click at [648, 337] on button "TCP metrics" at bounding box center [647, 343] width 66 height 20
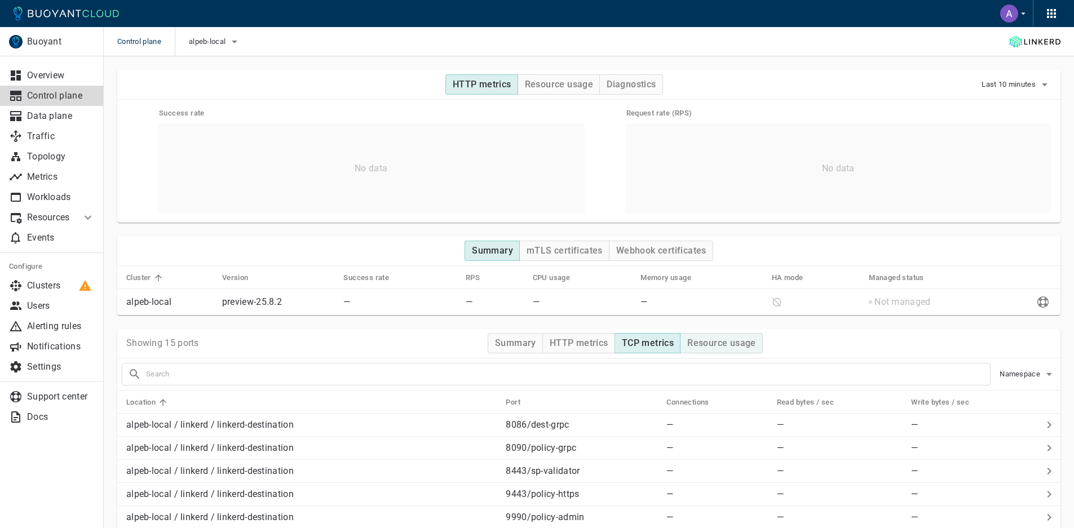
click at [700, 347] on h4 "Resource usage" at bounding box center [721, 343] width 69 height 11
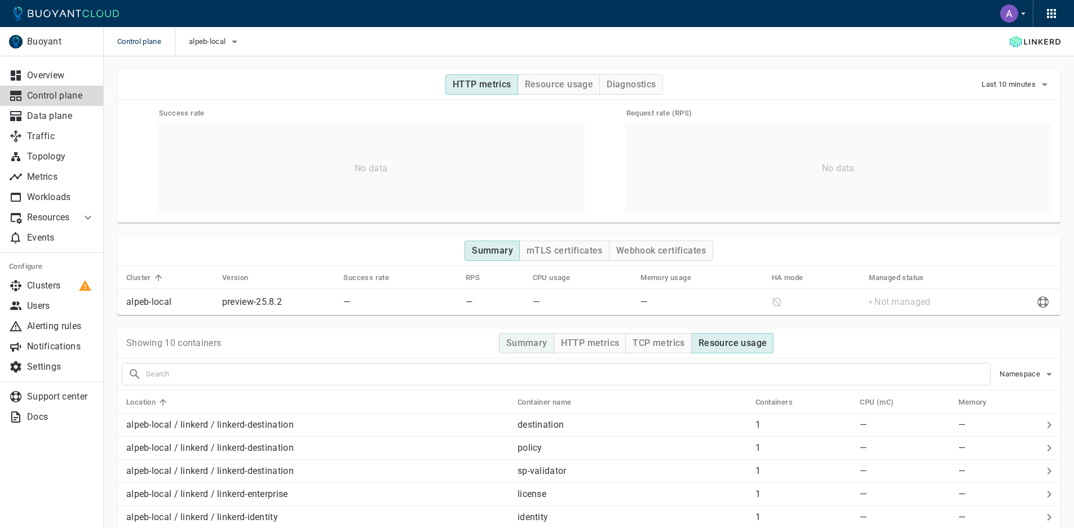
click at [533, 340] on h4 "Summary" at bounding box center [526, 343] width 41 height 11
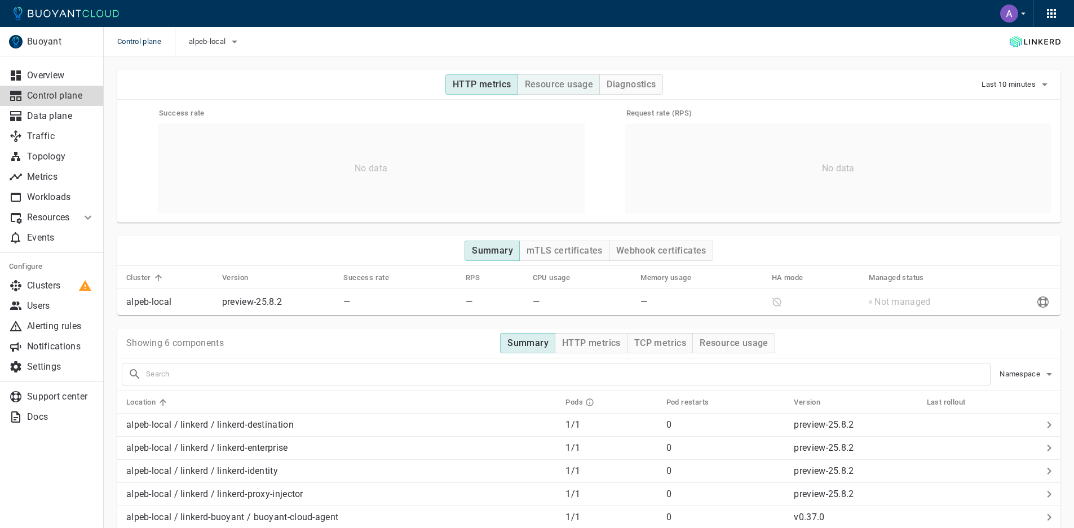
click at [535, 83] on h4 "Resource usage" at bounding box center [559, 84] width 69 height 11
click at [626, 83] on h4 "Diagnostics" at bounding box center [630, 84] width 49 height 11
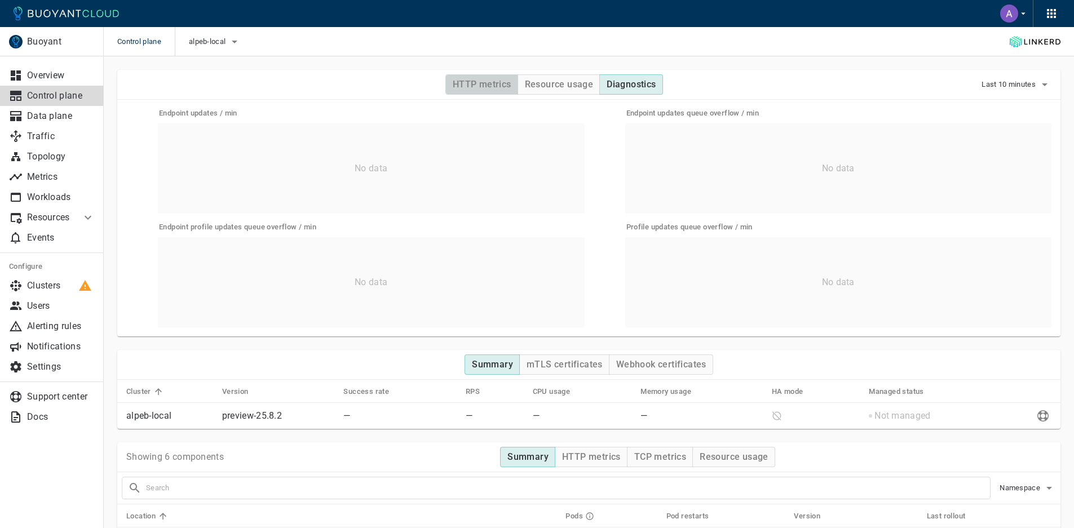
click at [482, 82] on h4 "HTTP metrics" at bounding box center [482, 84] width 59 height 11
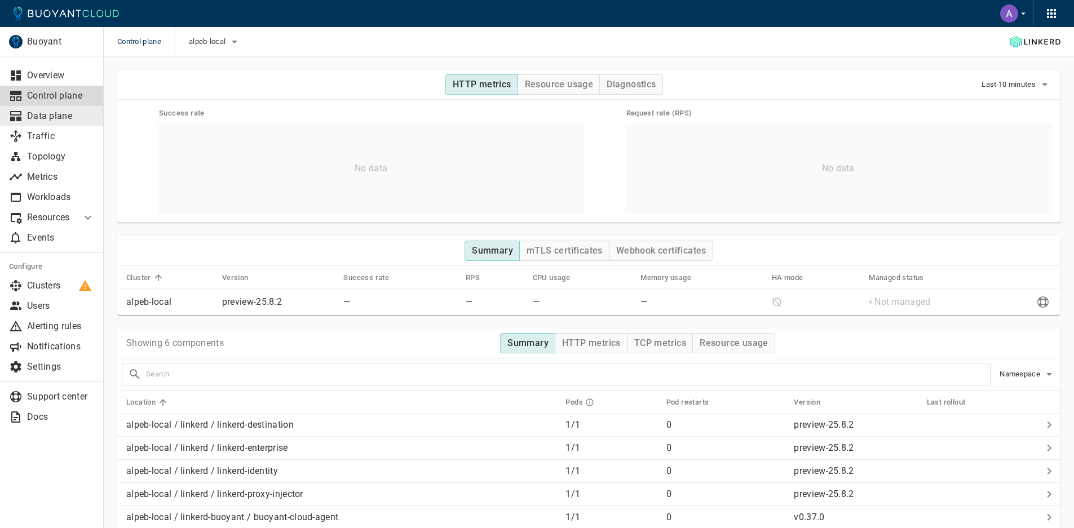
click at [54, 117] on p "Data plane" at bounding box center [61, 115] width 68 height 11
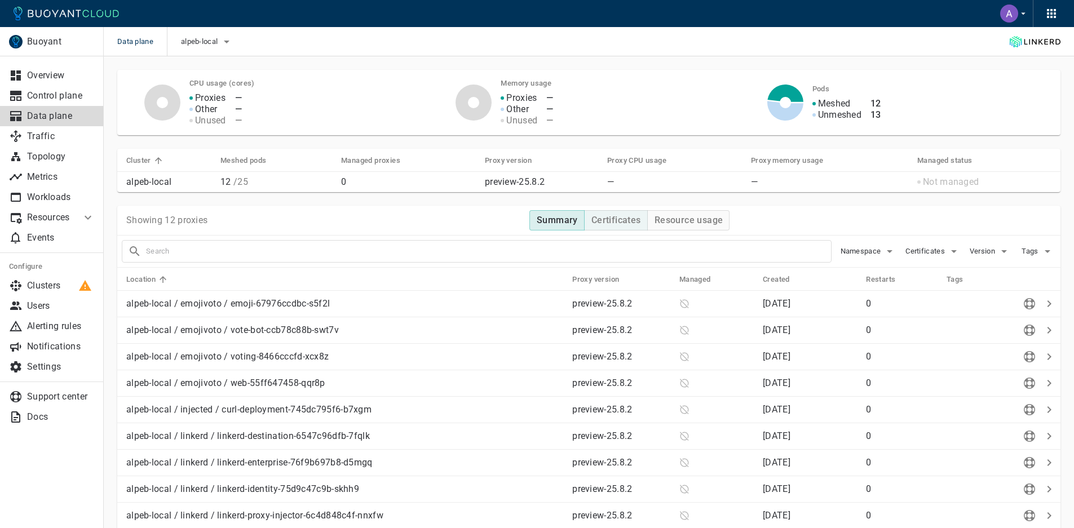
click at [615, 221] on h4 "Certificates" at bounding box center [616, 220] width 50 height 11
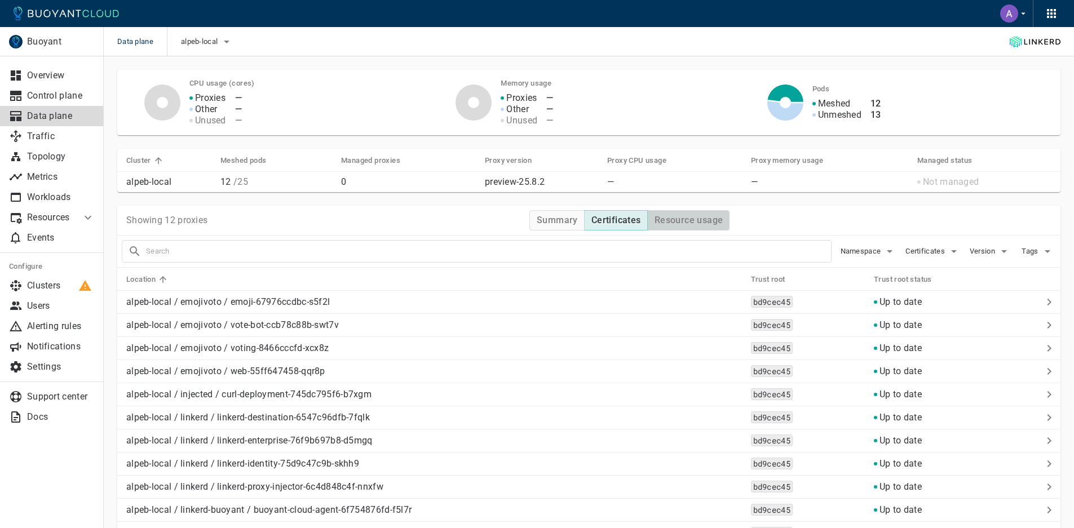
click at [665, 224] on h4 "Resource usage" at bounding box center [688, 220] width 69 height 11
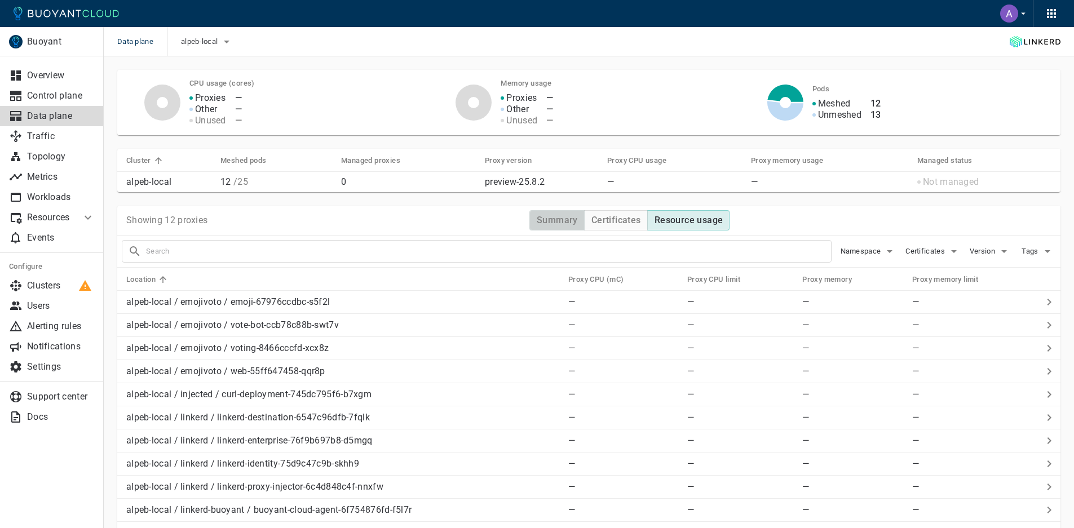
click at [552, 220] on h4 "Summary" at bounding box center [557, 220] width 41 height 11
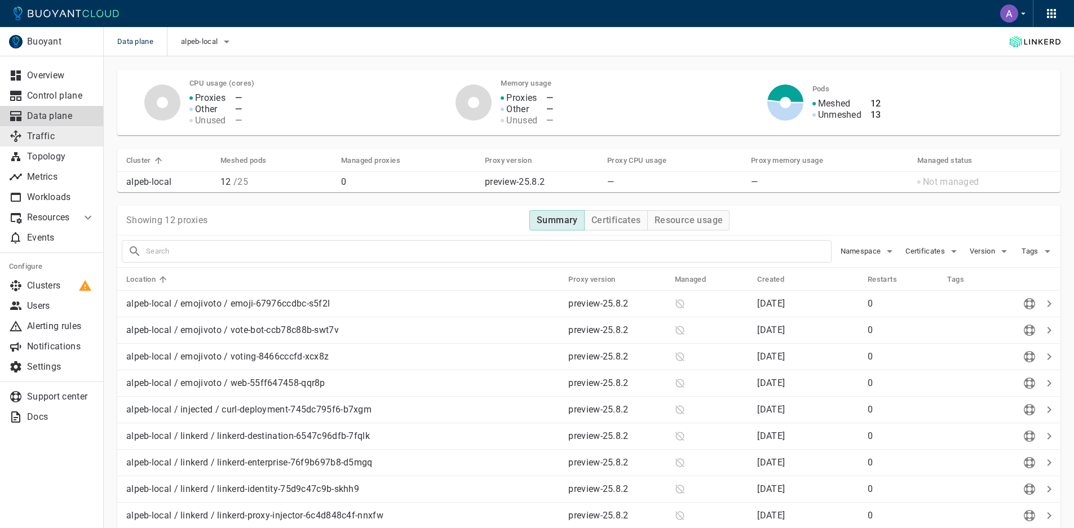
click at [51, 137] on p "Traffic" at bounding box center [61, 136] width 68 height 11
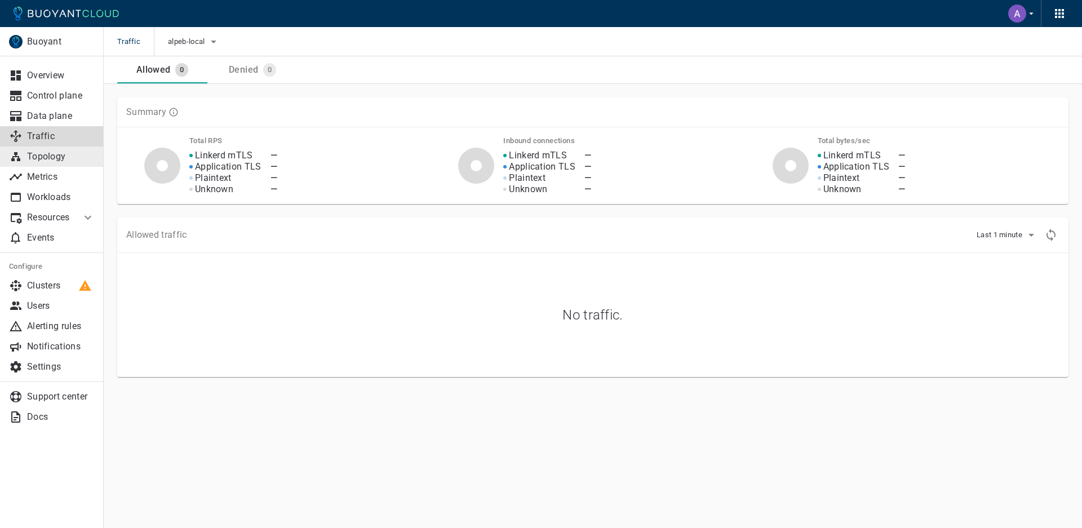
click at [52, 161] on p "Topology" at bounding box center [61, 156] width 68 height 11
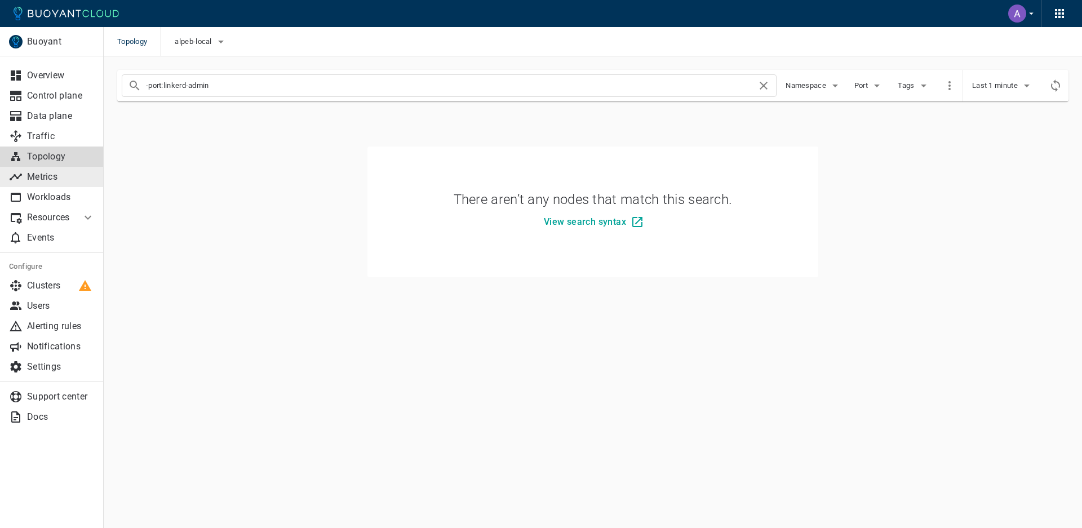
click at [52, 179] on p "Metrics" at bounding box center [61, 176] width 68 height 11
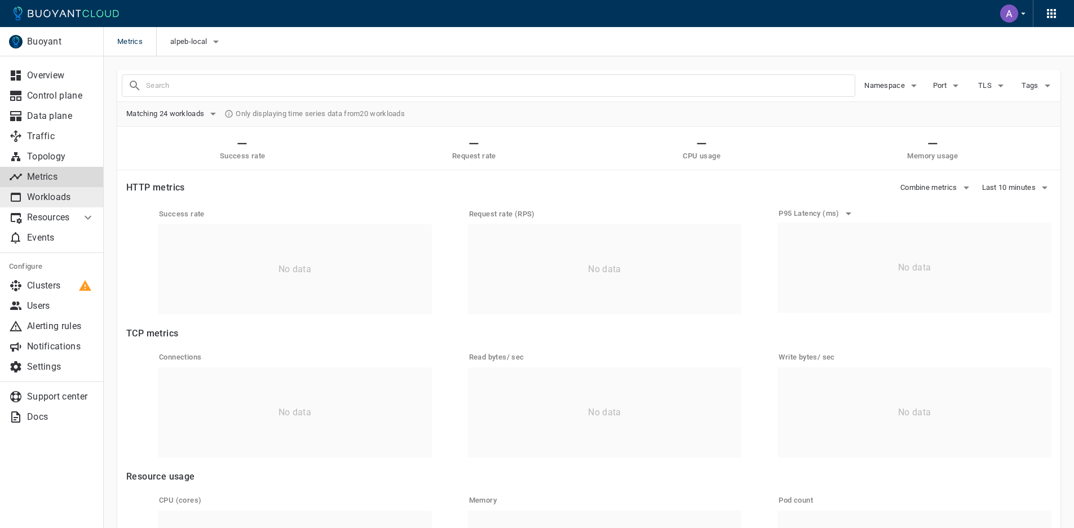
click at [52, 194] on p "Workloads" at bounding box center [61, 197] width 68 height 11
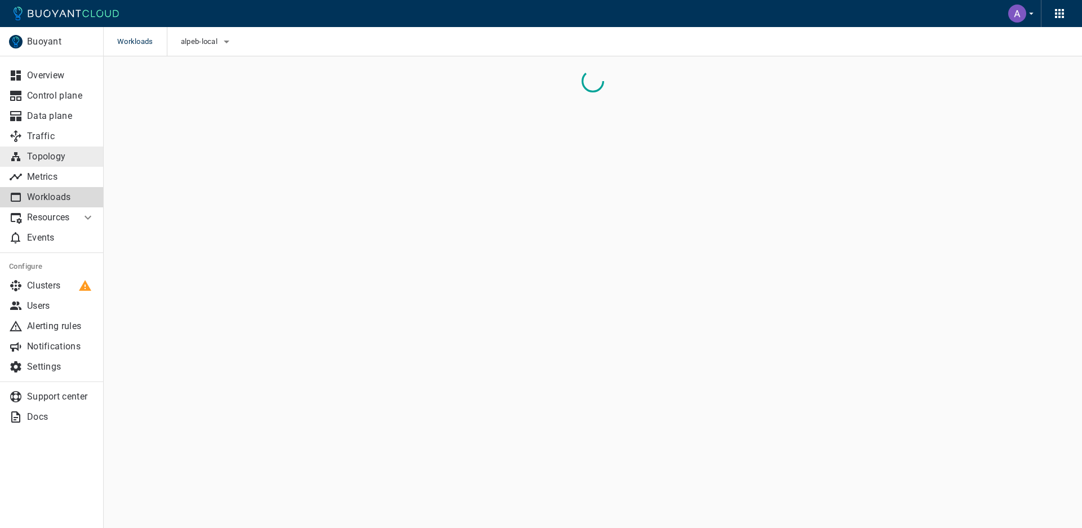
click at [50, 152] on p "Topology" at bounding box center [61, 156] width 68 height 11
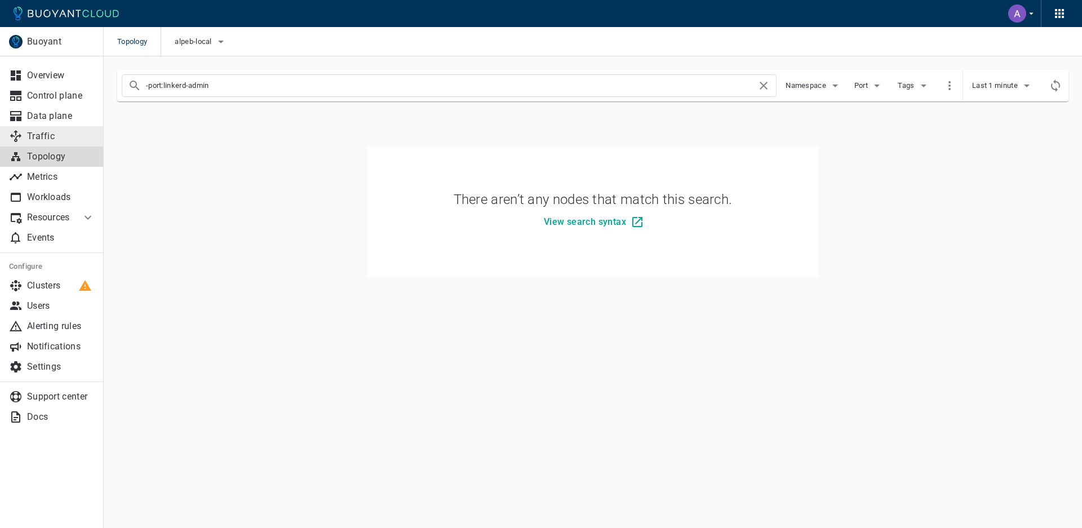
click at [46, 133] on p "Traffic" at bounding box center [61, 136] width 68 height 11
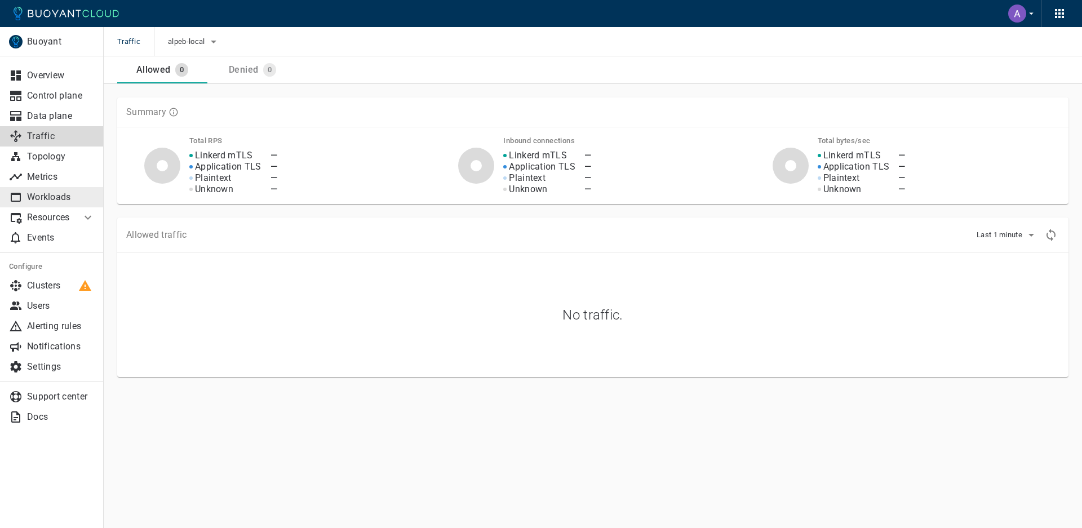
click at [41, 198] on p "Workloads" at bounding box center [61, 197] width 68 height 11
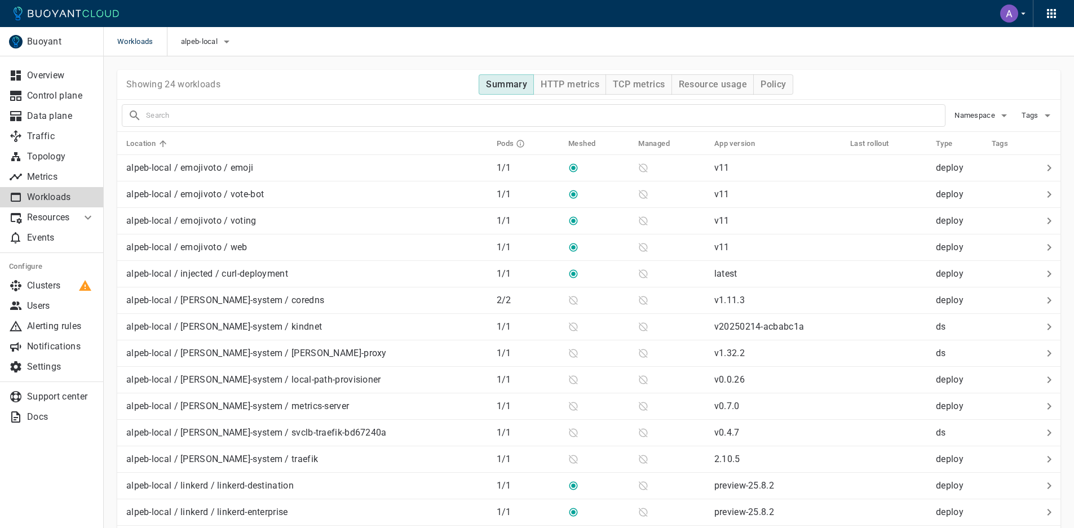
click at [72, 219] on p "Resources" at bounding box center [49, 217] width 45 height 11
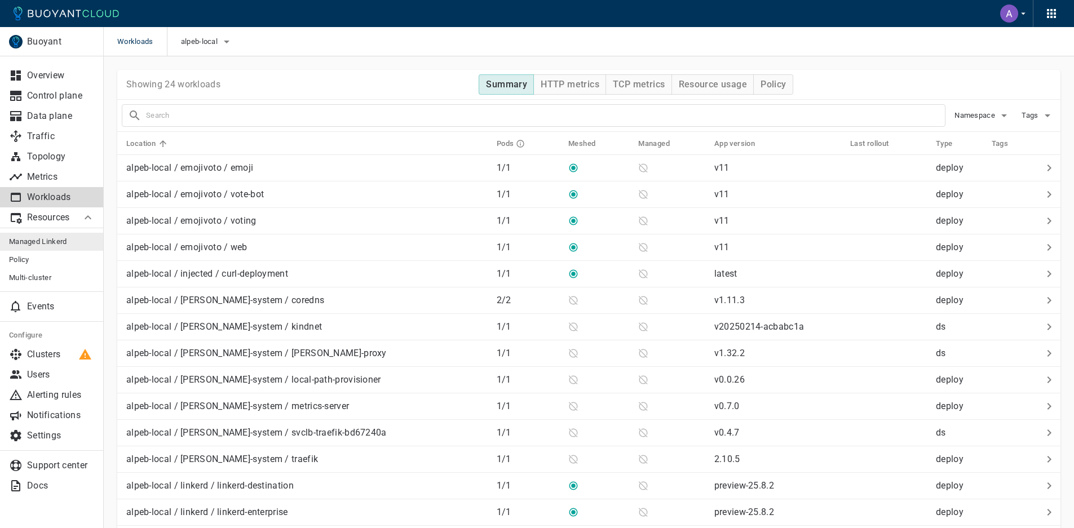
click at [53, 244] on span "Managed Linkerd" at bounding box center [52, 241] width 86 height 9
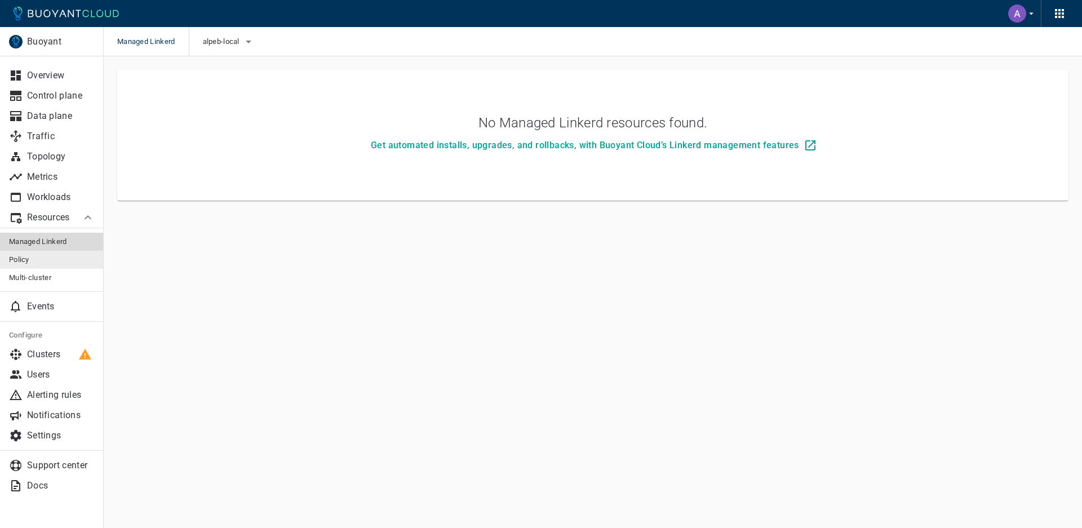
click at [40, 264] on span "Policy" at bounding box center [52, 259] width 86 height 9
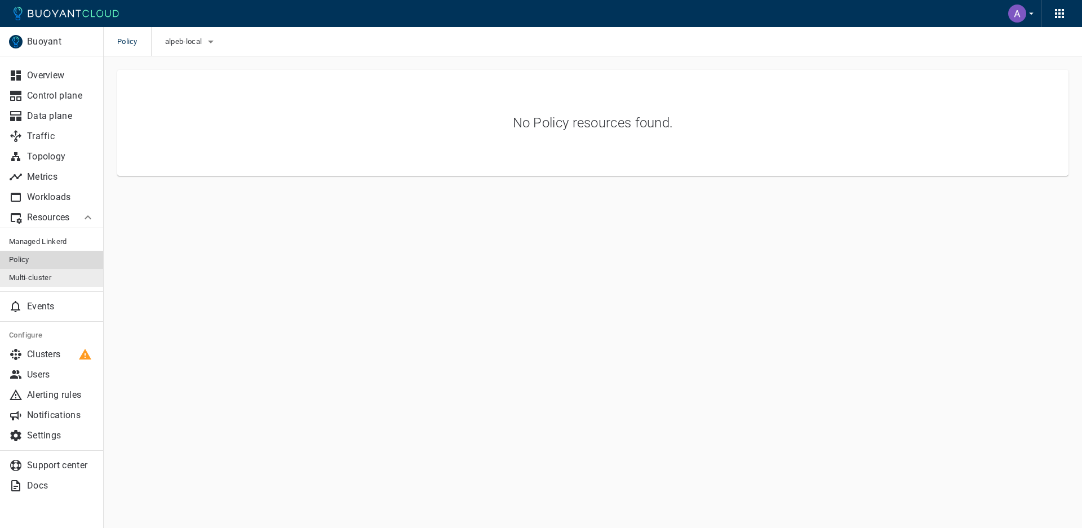
click at [39, 280] on span "Multi-cluster" at bounding box center [52, 277] width 86 height 9
click at [41, 309] on p "Events" at bounding box center [61, 306] width 68 height 11
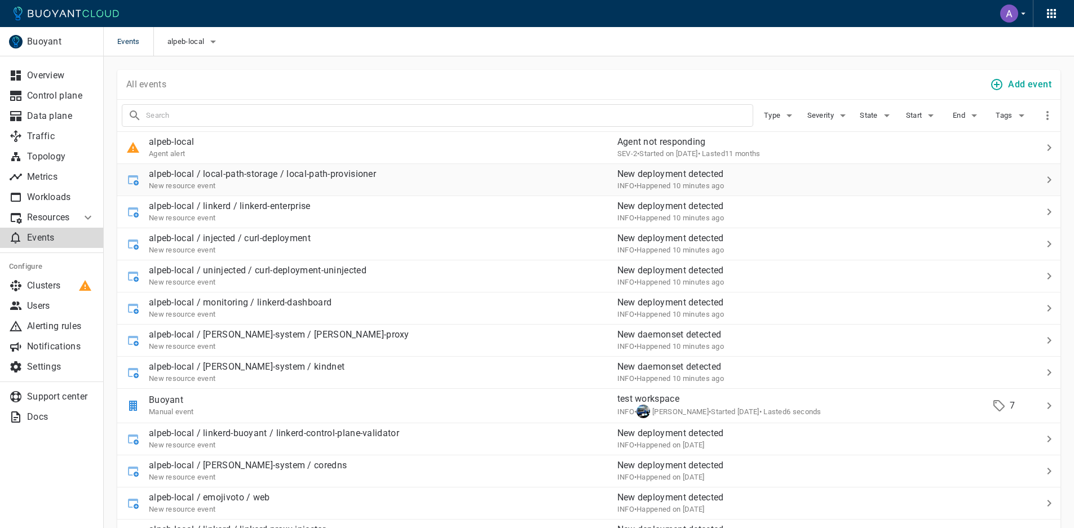
click at [436, 179] on div "alpeb-local / local-path-storage / local-path-provisioner New resource event" at bounding box center [362, 175] width 491 height 32
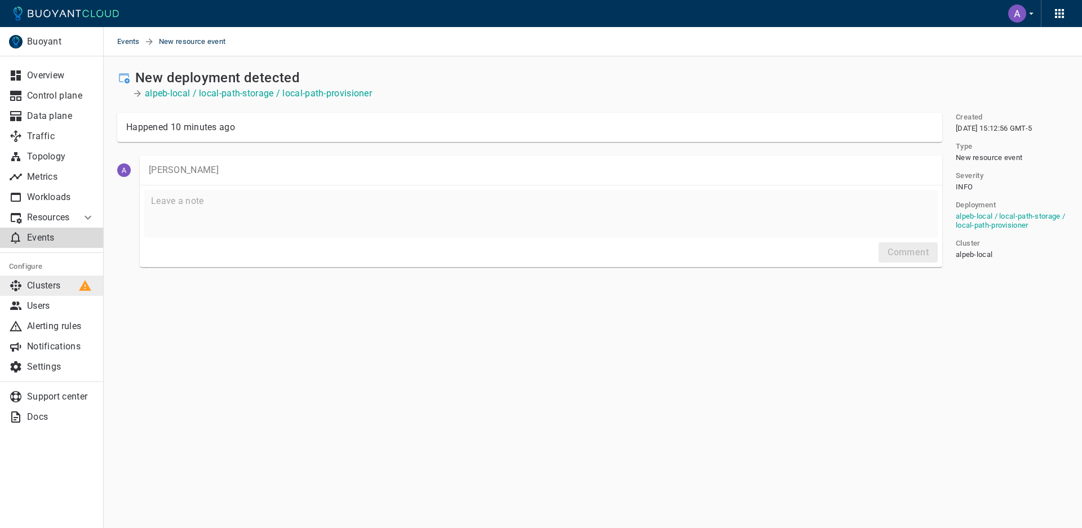
click at [51, 282] on p "Clusters" at bounding box center [61, 285] width 68 height 11
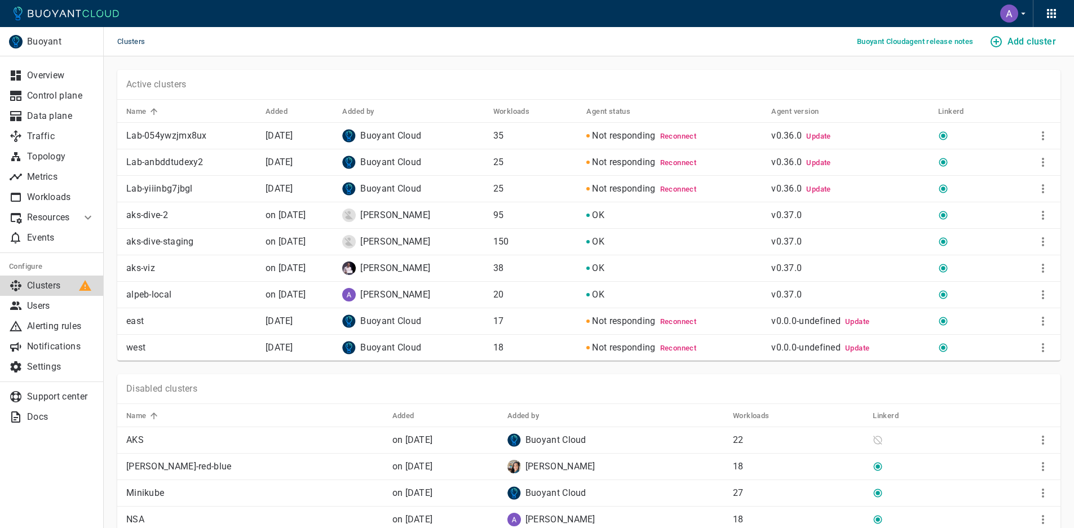
click at [85, 286] on div at bounding box center [85, 285] width 19 height 19
click at [73, 311] on p "Users" at bounding box center [61, 305] width 68 height 11
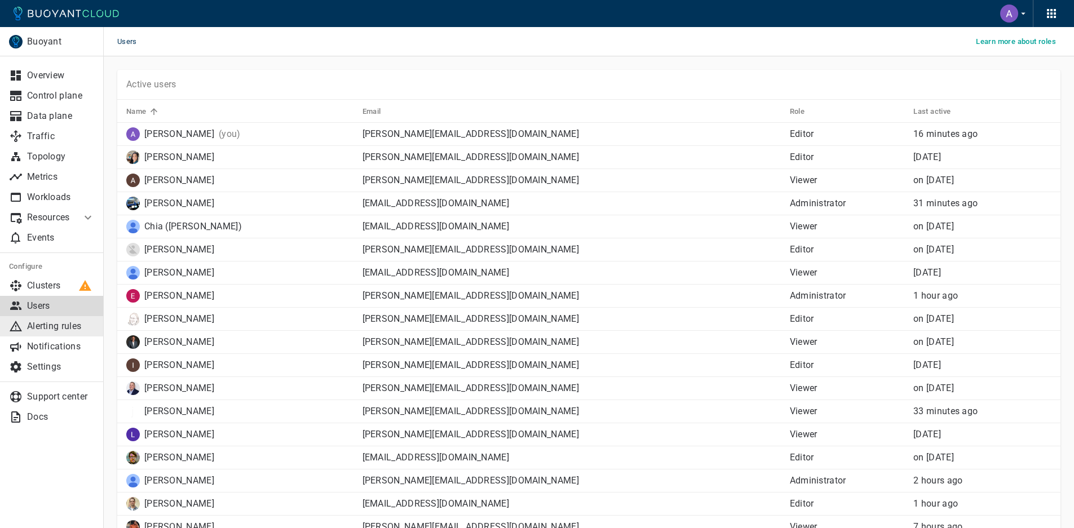
click at [28, 329] on p "Alerting rules" at bounding box center [61, 326] width 68 height 11
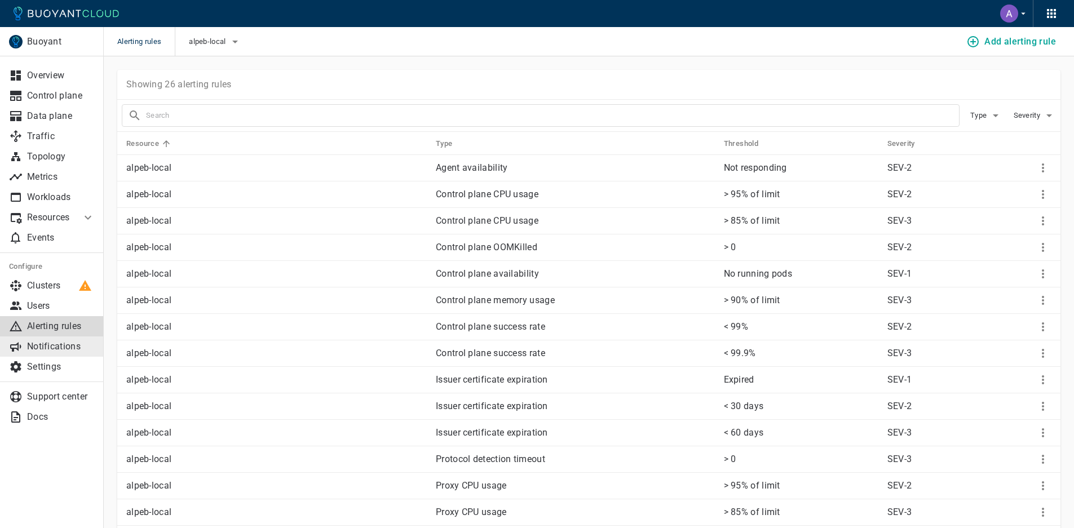
click at [60, 345] on p "Notifications" at bounding box center [61, 346] width 68 height 11
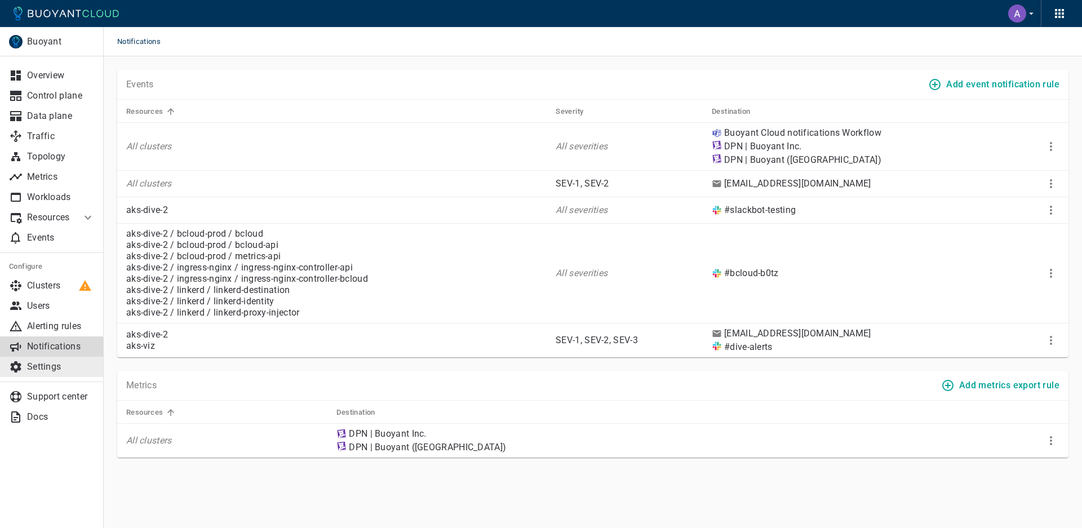
click at [50, 369] on p "Settings" at bounding box center [61, 366] width 68 height 11
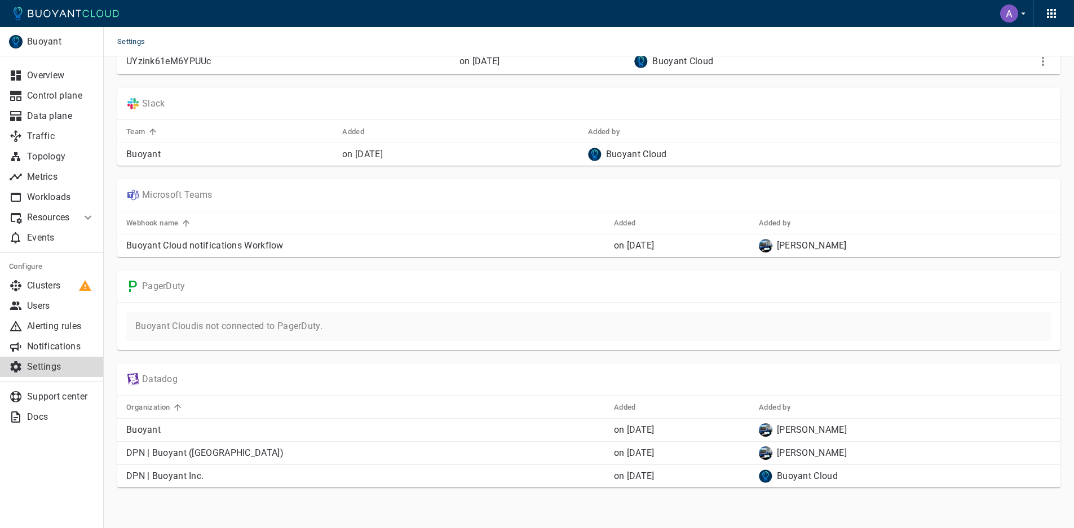
scroll to position [79, 0]
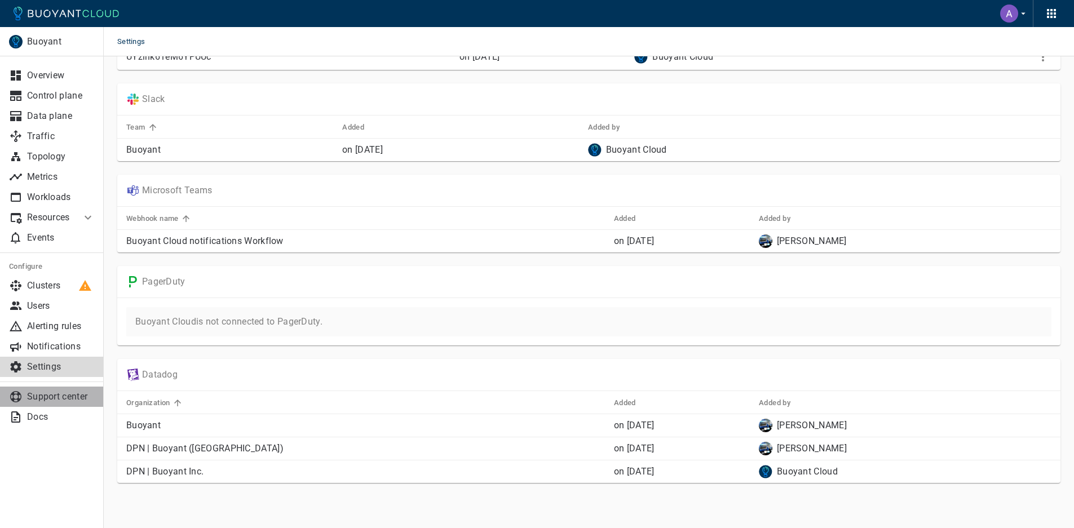
click at [39, 394] on p "Support center" at bounding box center [61, 396] width 68 height 11
click at [36, 415] on p "Docs" at bounding box center [61, 416] width 68 height 11
click at [30, 418] on p "Docs" at bounding box center [61, 416] width 68 height 11
click at [27, 139] on p "Traffic" at bounding box center [61, 136] width 68 height 11
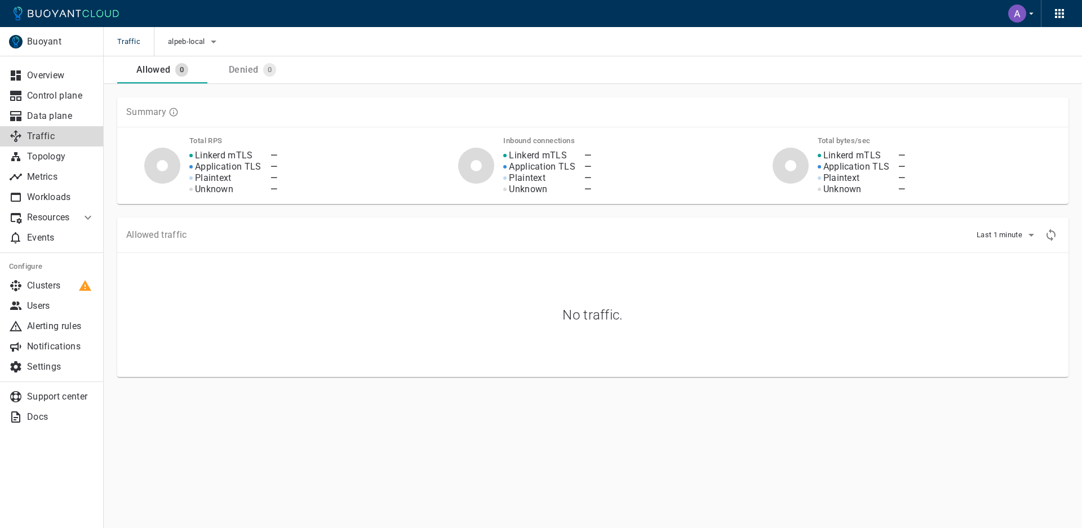
click at [565, 159] on p "Linkerd mTLS" at bounding box center [538, 155] width 58 height 11
click at [28, 74] on p "Overview" at bounding box center [61, 75] width 68 height 11
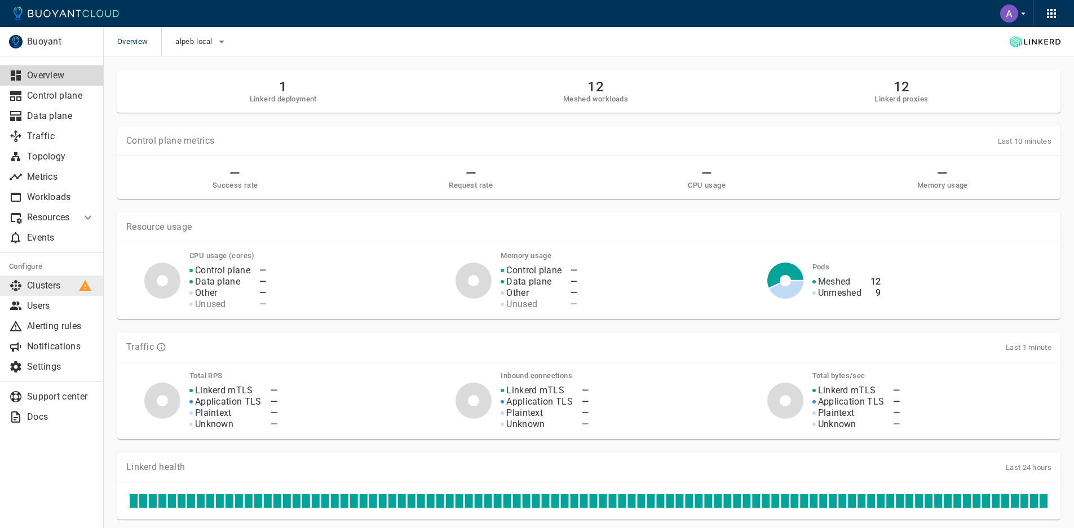
click at [44, 288] on p "Clusters" at bounding box center [61, 285] width 68 height 11
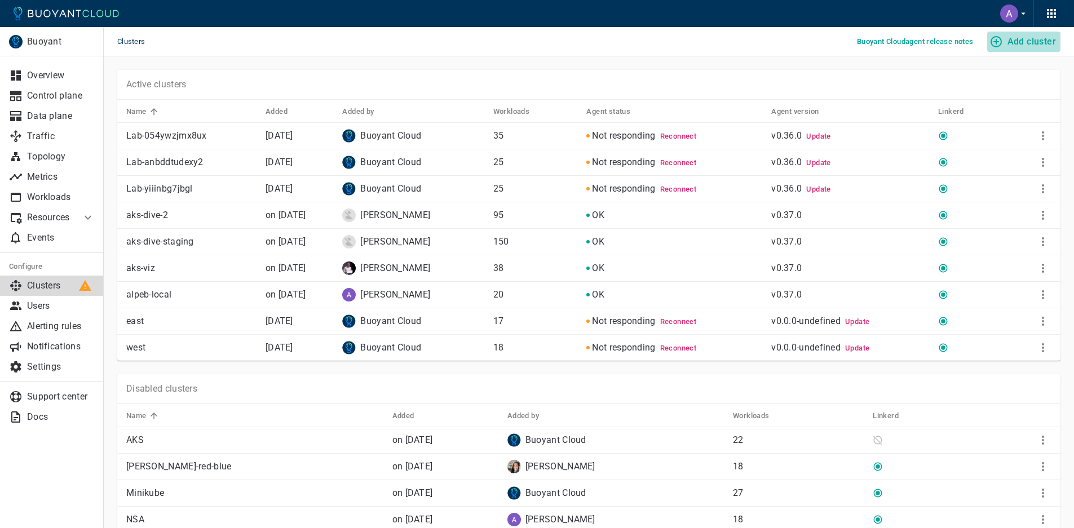
click at [1012, 42] on h4 "Add cluster" at bounding box center [1031, 41] width 48 height 11
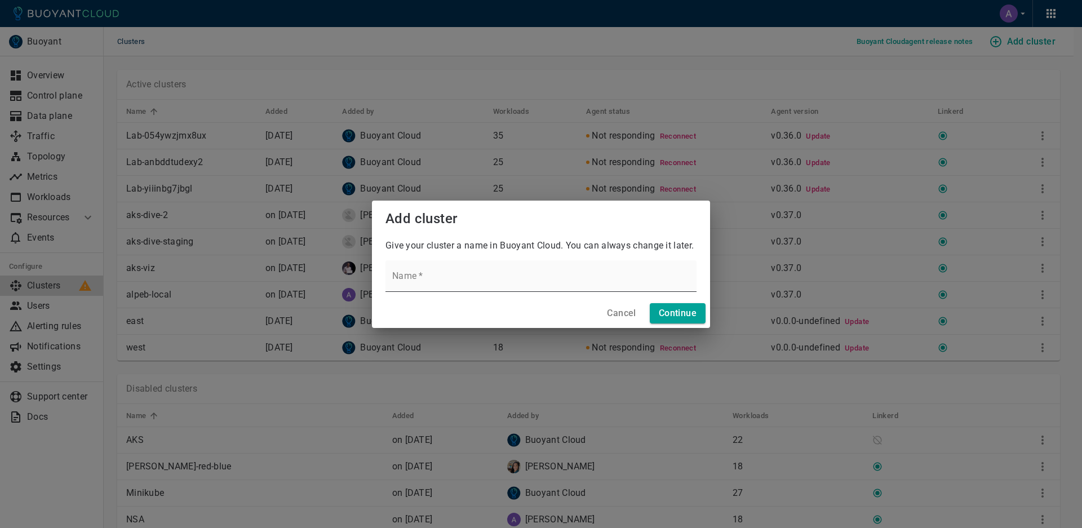
drag, startPoint x: 590, startPoint y: 269, endPoint x: 579, endPoint y: 270, distance: 10.2
click at [579, 270] on input "Name   *" at bounding box center [540, 276] width 311 height 32
type input "alpeb-local2"
click at [669, 313] on h4 "Continue" at bounding box center [678, 313] width 38 height 11
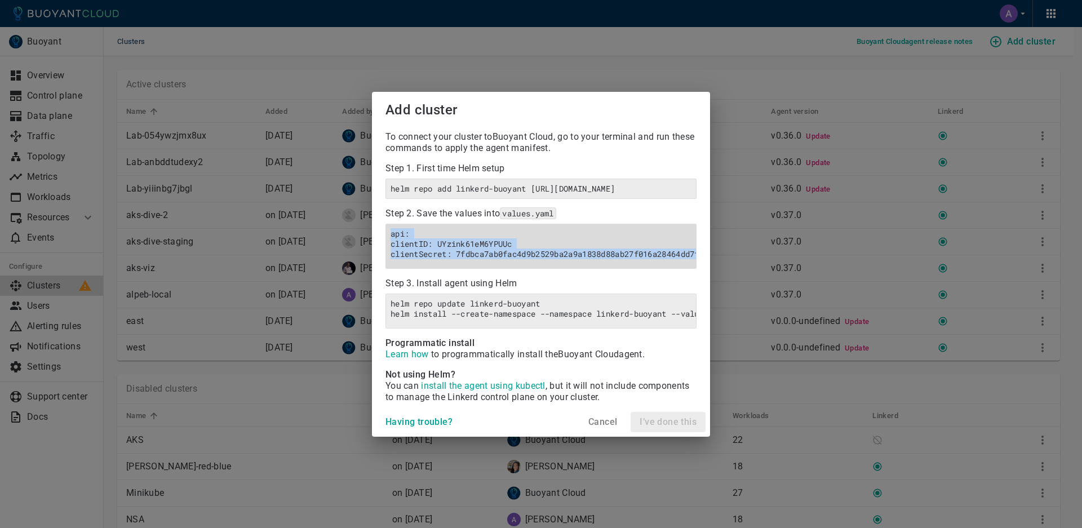
click at [546, 238] on h6 "api: clientID: UYzink61eM6YPUUc clientSecret: 7fdbca7ab0fac4d9b2529ba2a9a1838d8…" at bounding box center [541, 244] width 301 height 30
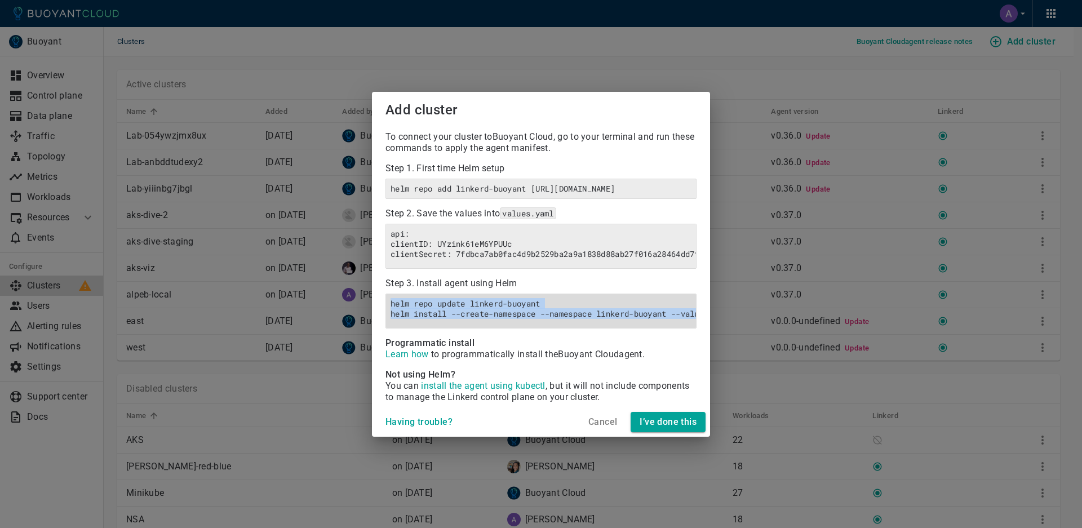
click at [648, 312] on h6 "helm repo update linkerd-buoyant helm install --create-namespace --namespace li…" at bounding box center [541, 309] width 301 height 20
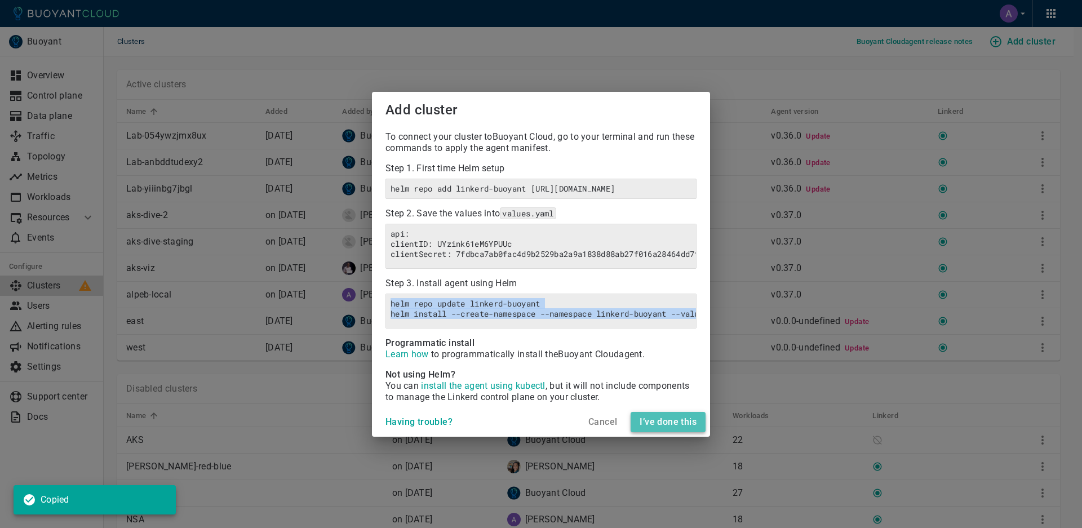
click at [685, 428] on h4 "I’ve done this" at bounding box center [668, 421] width 57 height 11
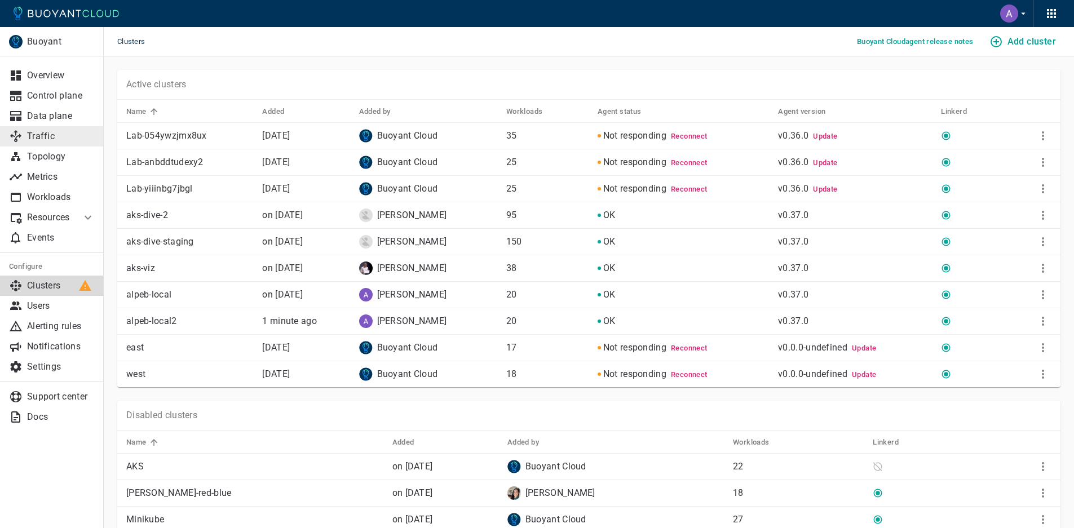
click at [36, 137] on p "Traffic" at bounding box center [61, 136] width 68 height 11
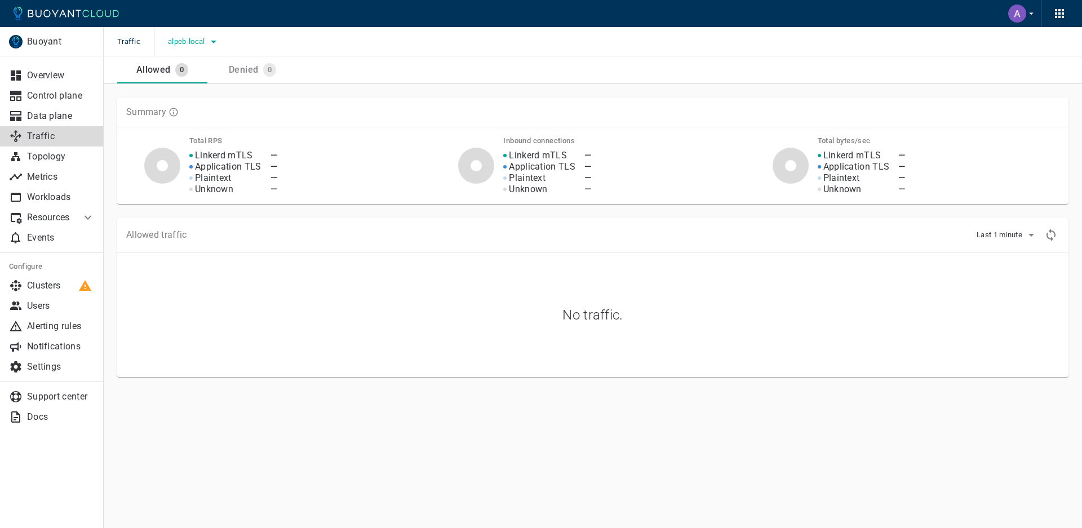
click at [207, 42] on icon "button" at bounding box center [214, 42] width 14 height 14
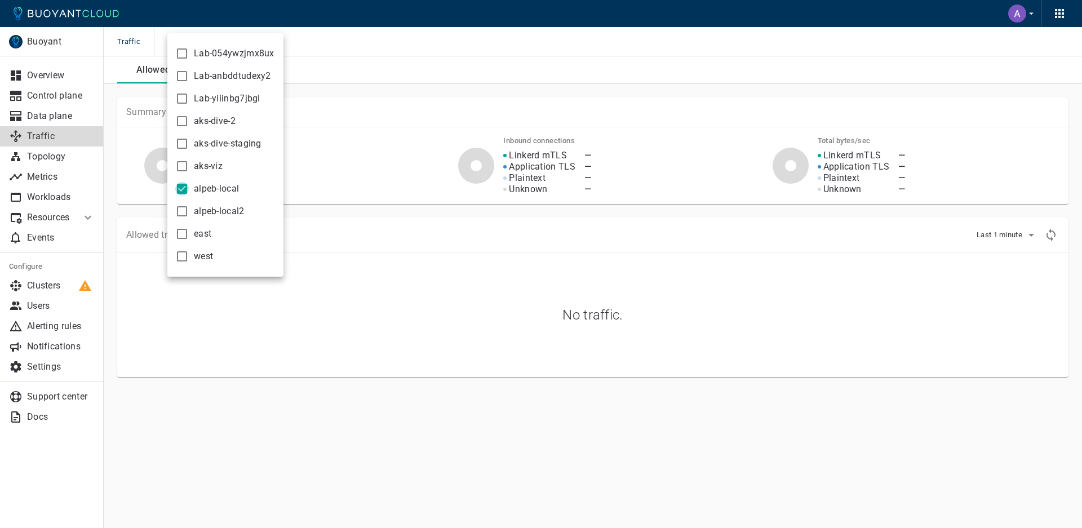
click at [183, 190] on input "alpeb-local" at bounding box center [182, 189] width 14 height 14
checkbox input "false"
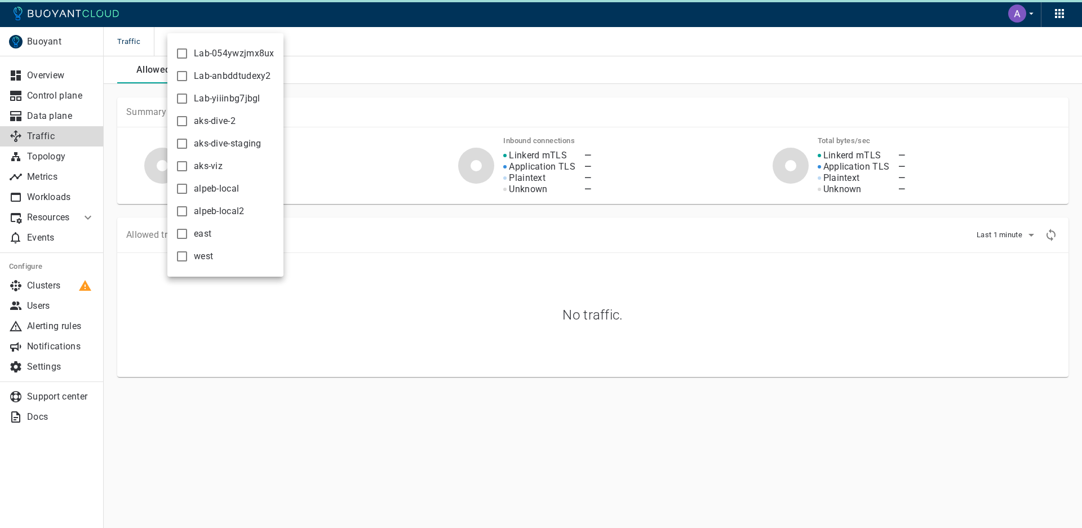
click at [180, 208] on input "alpeb-local2" at bounding box center [182, 212] width 14 height 14
checkbox input "true"
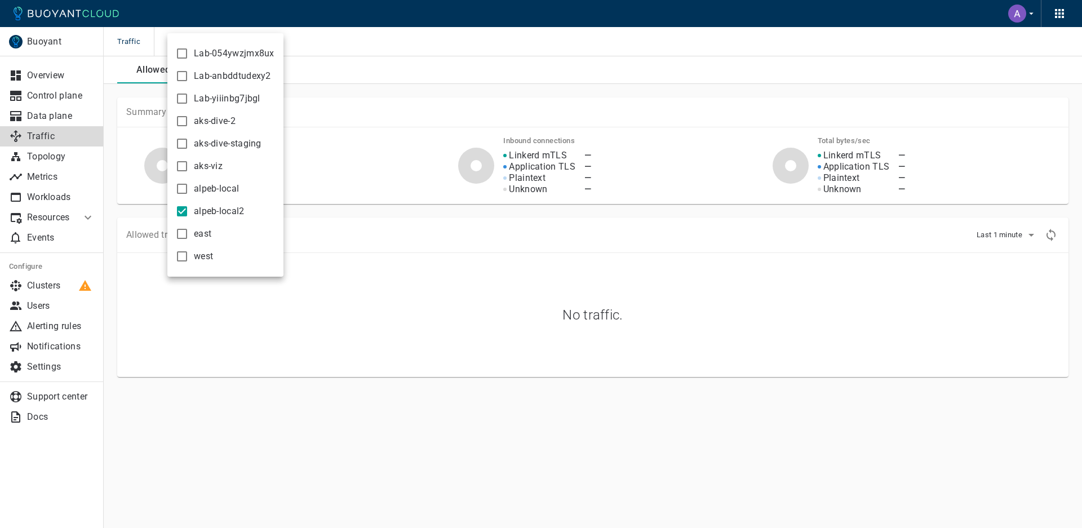
click at [368, 87] on div at bounding box center [541, 264] width 1082 height 528
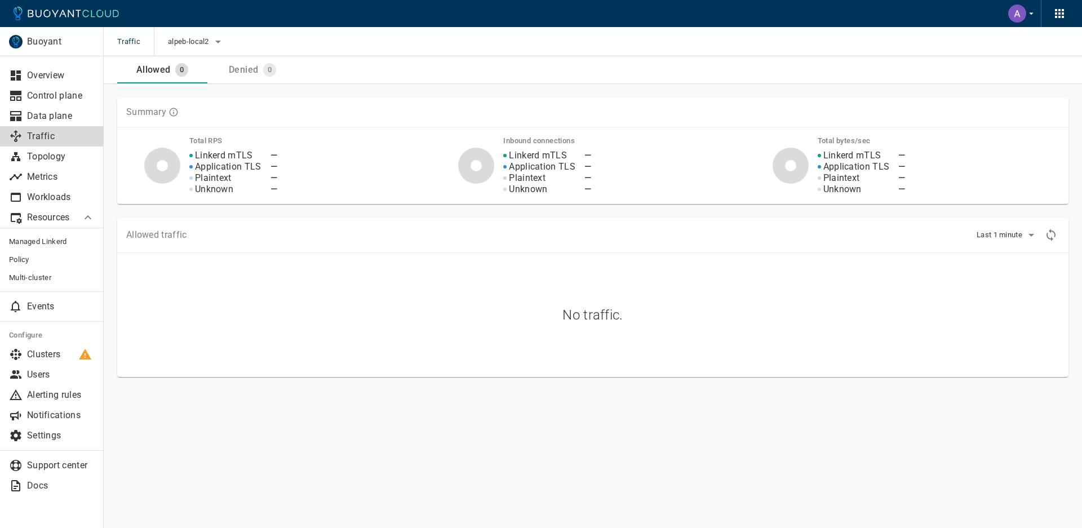
click at [86, 219] on icon at bounding box center [88, 218] width 14 height 14
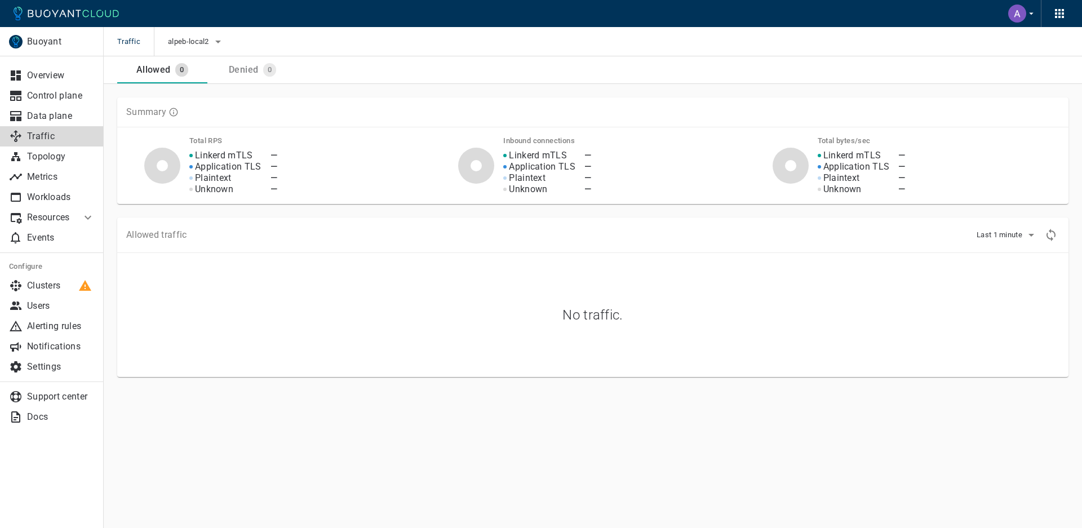
click at [433, 135] on div "Inbound connections Linkerd mTLS Application TLS Plaintext Unknown — — — —" at bounding box center [588, 161] width 314 height 68
click at [339, 162] on div "Linkerd mTLS Application TLS Plaintext Unknown — — — —" at bounding box center [303, 165] width 255 height 59
click at [378, 416] on div "Buoyant Overview Control plane Data plane Traffic Topology Metrics Workloads Re…" at bounding box center [593, 253] width 978 height 338
click at [355, 300] on div "No traffic." at bounding box center [591, 313] width 938 height 110
click at [274, 331] on div "No traffic." at bounding box center [591, 313] width 938 height 110
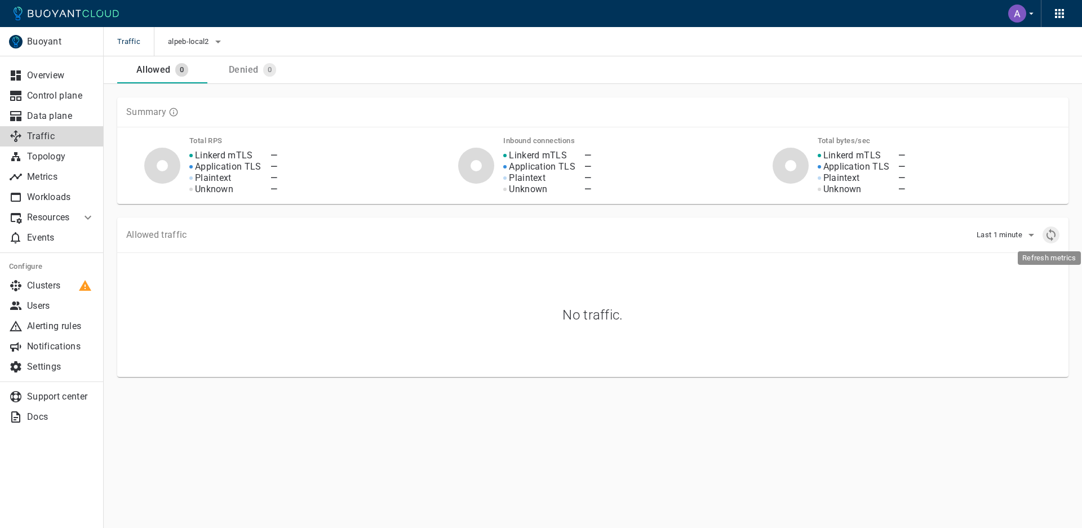
click at [1046, 232] on icon "Refresh metrics" at bounding box center [1051, 235] width 14 height 14
click at [457, 295] on div "No traffic." at bounding box center [591, 313] width 938 height 110
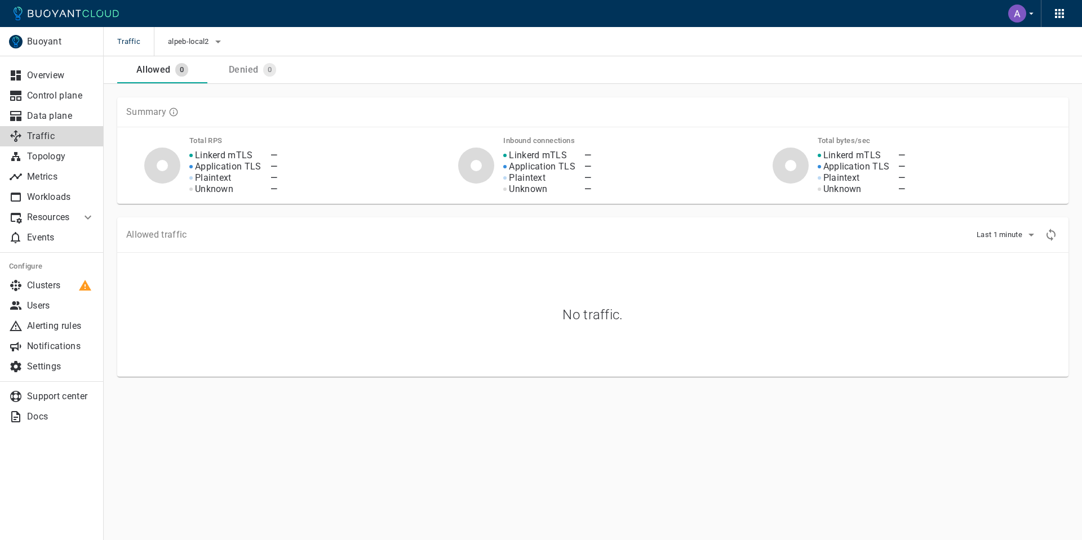
click at [384, 316] on div "No traffic." at bounding box center [591, 313] width 938 height 110
click at [375, 374] on td "No traffic." at bounding box center [592, 315] width 951 height 124
click at [436, 304] on div "No traffic." at bounding box center [591, 313] width 938 height 110
click at [59, 288] on p "Clusters" at bounding box center [61, 285] width 68 height 11
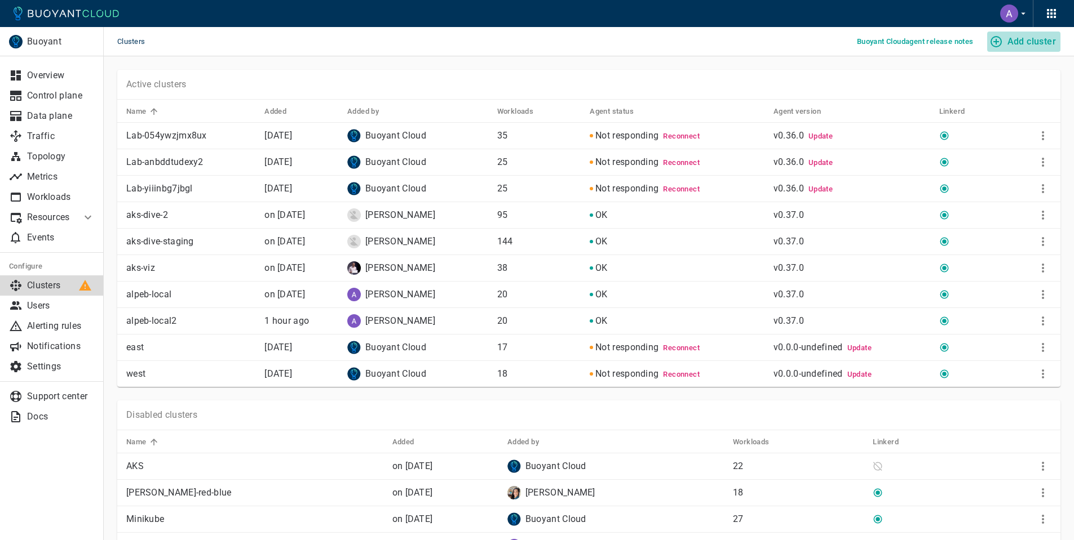
click at [1013, 44] on h4 "Add cluster" at bounding box center [1031, 41] width 48 height 11
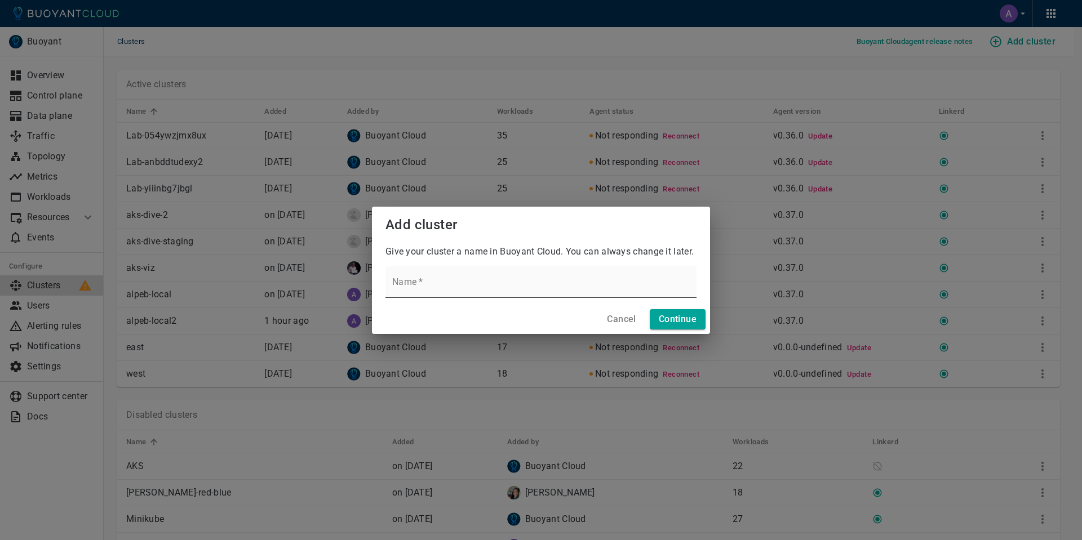
click at [535, 273] on input "Name   *" at bounding box center [540, 283] width 311 height 32
type input "alpeb-laptop"
click at [679, 320] on h4 "Continue" at bounding box center [678, 319] width 38 height 11
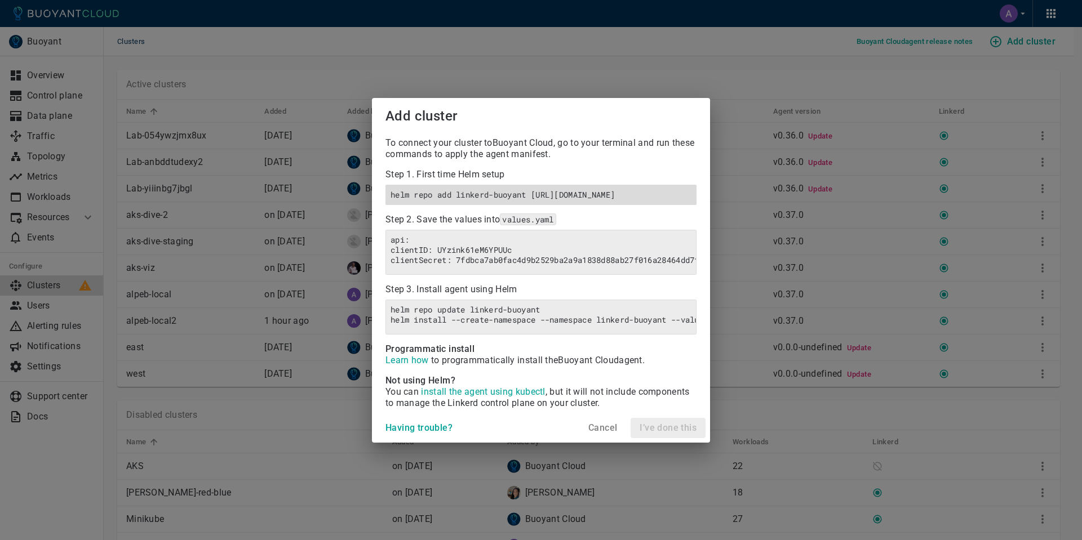
click at [570, 185] on div "helm repo add linkerd-buoyant [URL][DOMAIN_NAME]" at bounding box center [540, 195] width 311 height 20
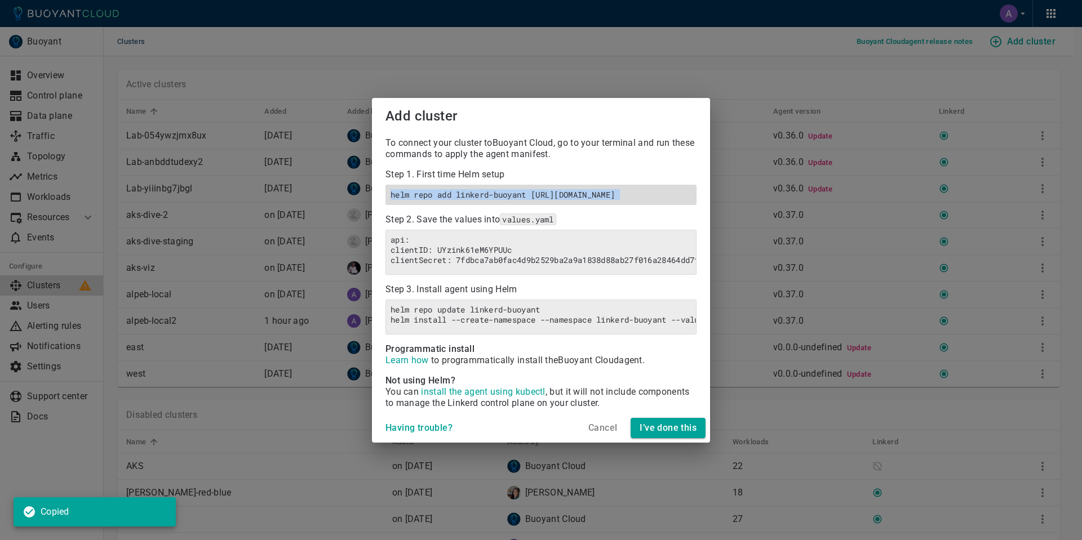
click at [570, 190] on h6 "helm repo add linkerd-buoyant [URL][DOMAIN_NAME]" at bounding box center [541, 195] width 301 height 10
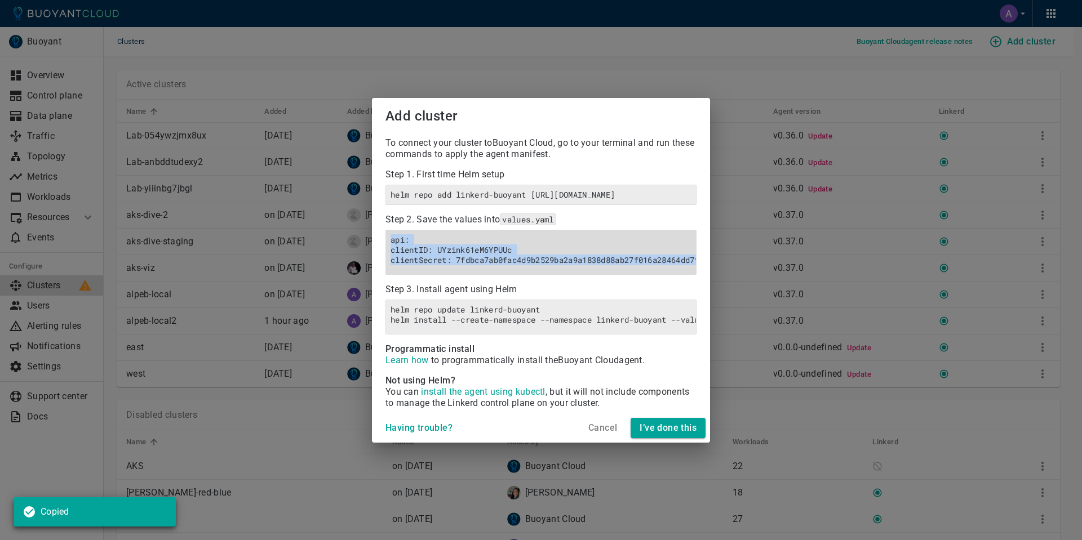
click at [529, 249] on h6 "api: clientID: UYzink61eM6YPUUc clientSecret: 7fdbca7ab0fac4d9b2529ba2a9a1838d8…" at bounding box center [541, 250] width 301 height 30
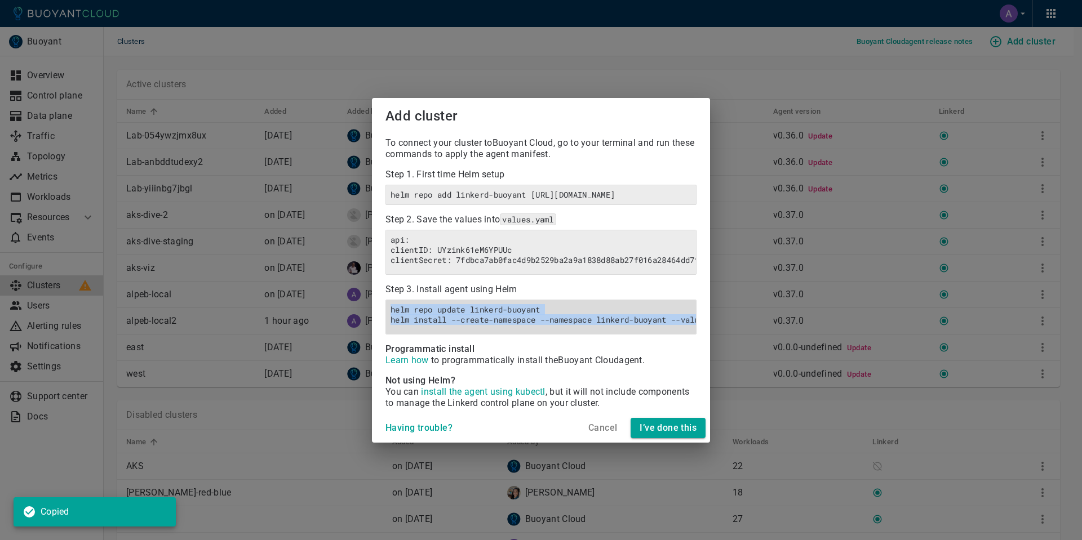
click at [533, 306] on h6 "helm repo update linkerd-buoyant helm install --create-namespace --namespace li…" at bounding box center [541, 315] width 301 height 20
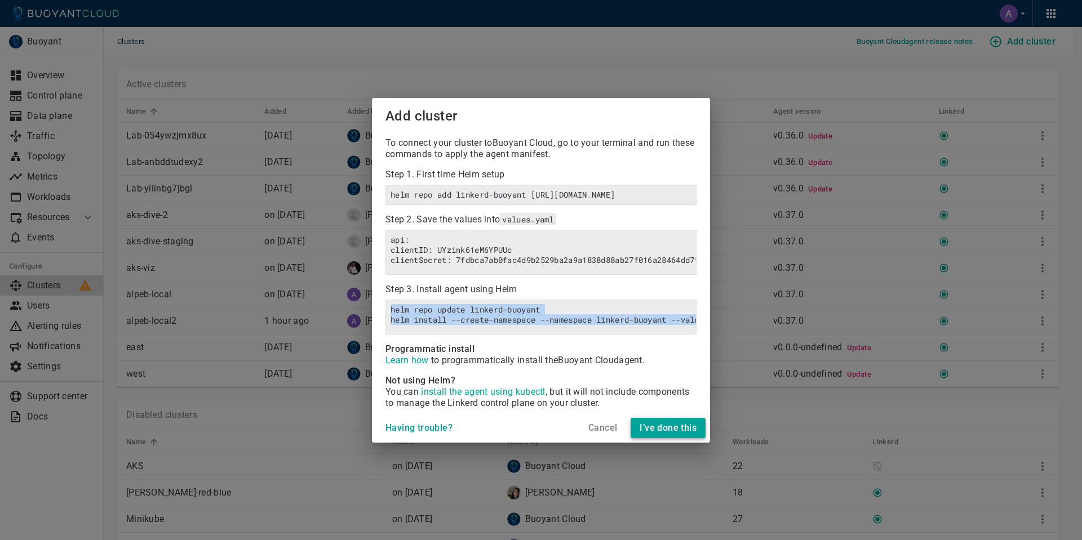
click at [648, 434] on h4 "I’ve done this" at bounding box center [668, 428] width 57 height 11
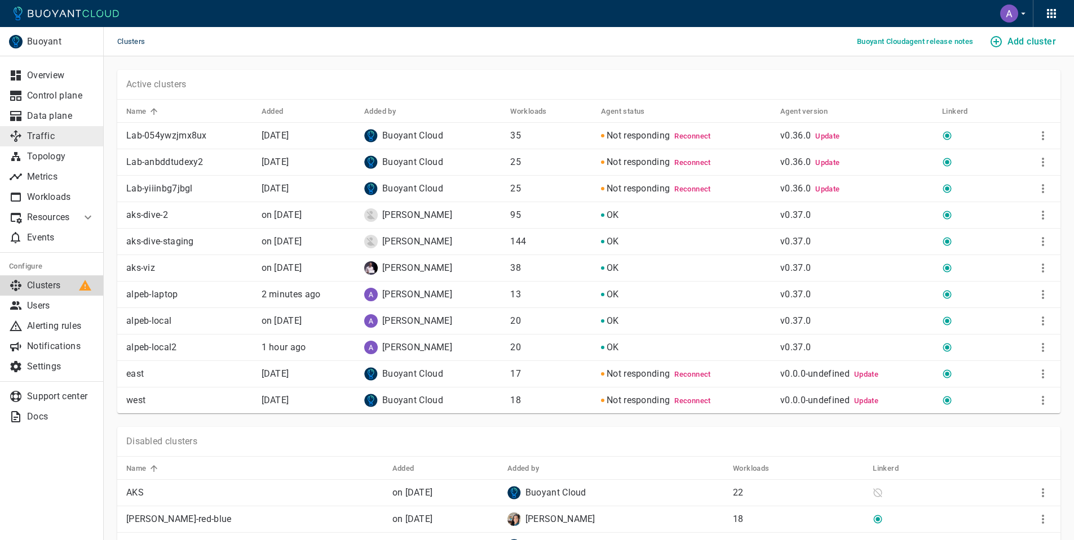
click at [68, 143] on link "Traffic" at bounding box center [52, 136] width 104 height 20
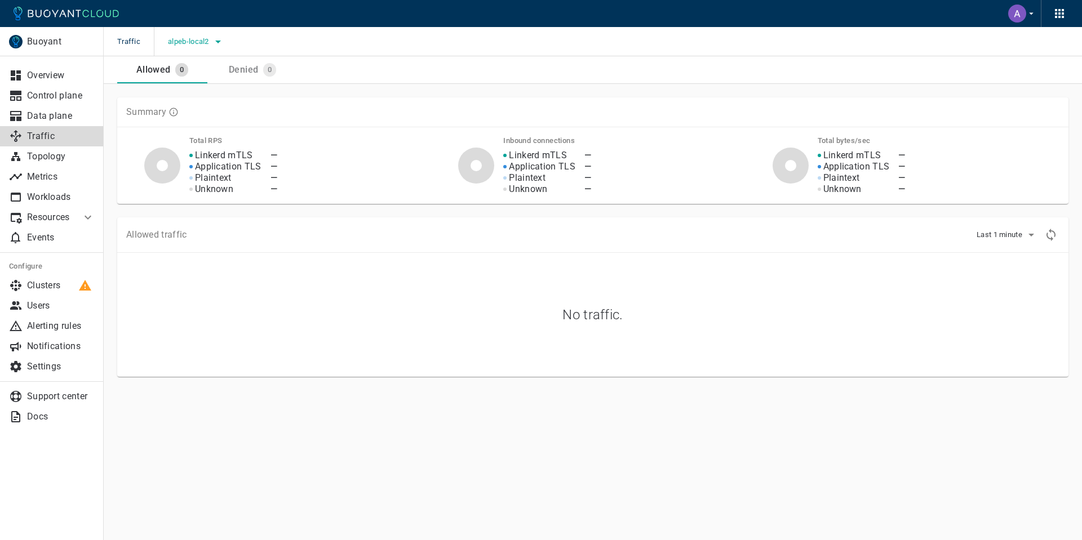
click at [202, 39] on span "alpeb-local2" at bounding box center [189, 41] width 43 height 9
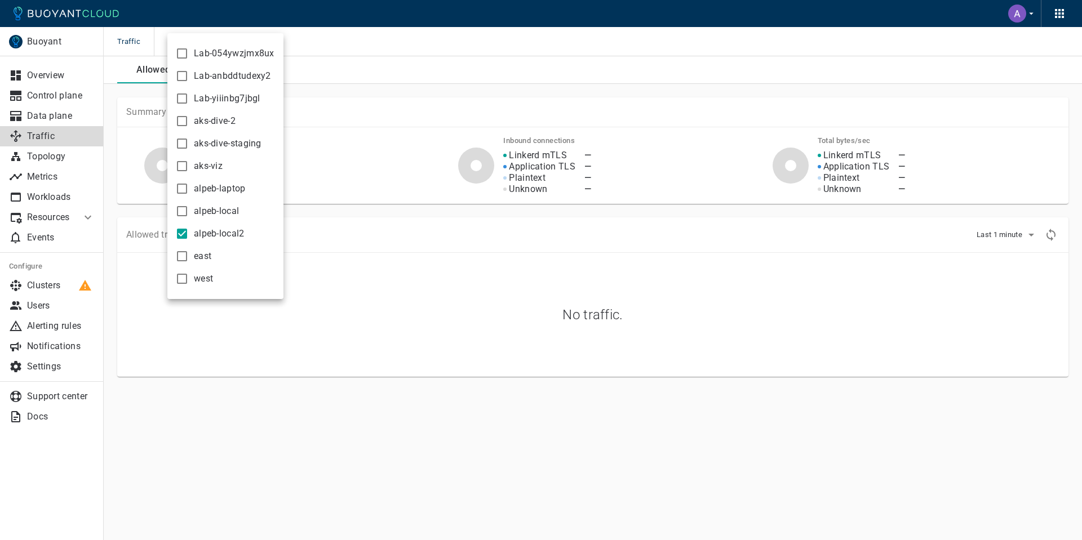
click at [184, 229] on input "alpeb-local2" at bounding box center [182, 234] width 14 height 14
checkbox input "false"
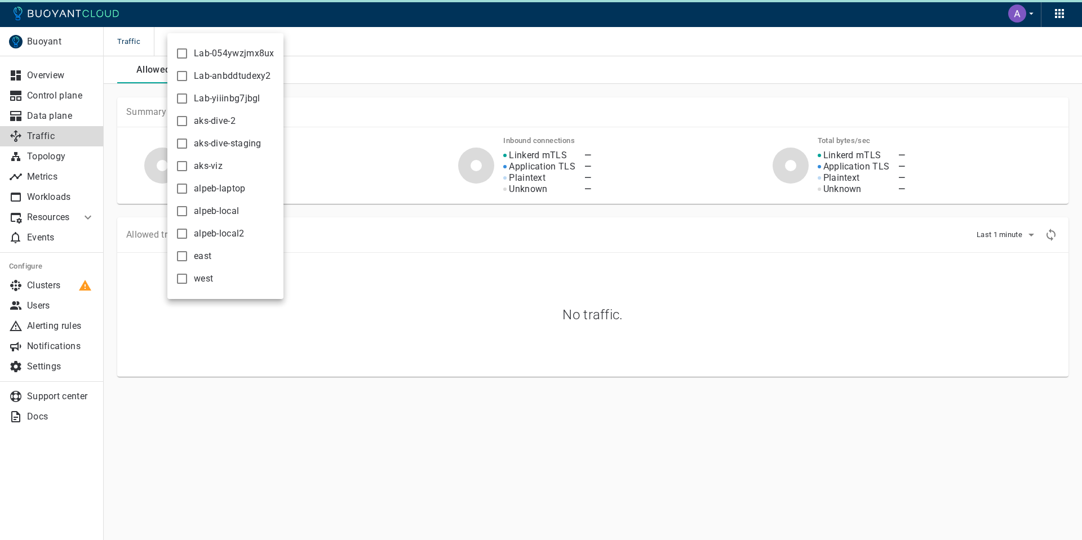
click at [180, 185] on input "alpeb-laptop" at bounding box center [182, 189] width 14 height 14
checkbox input "true"
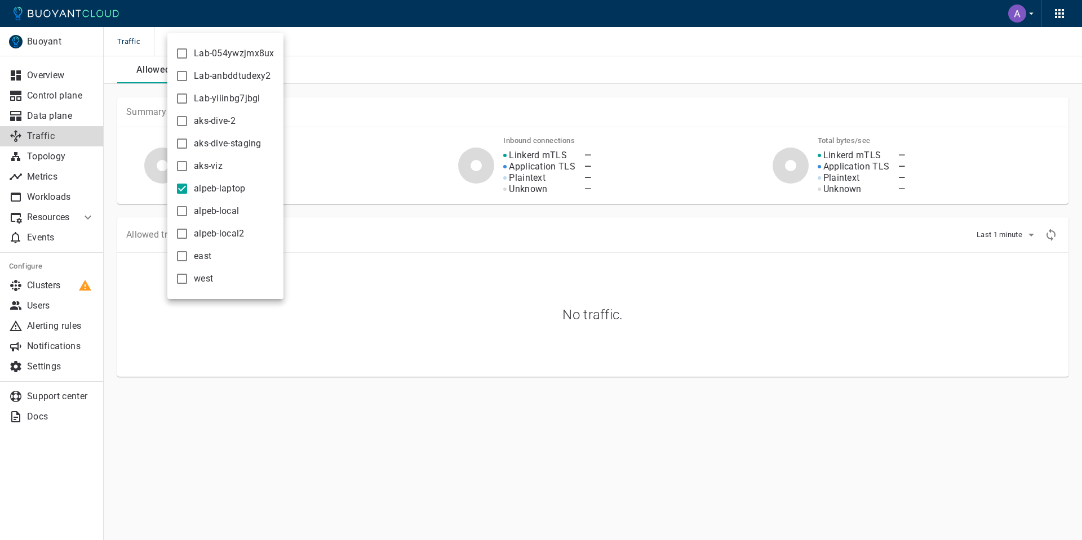
click at [343, 134] on div at bounding box center [541, 270] width 1082 height 540
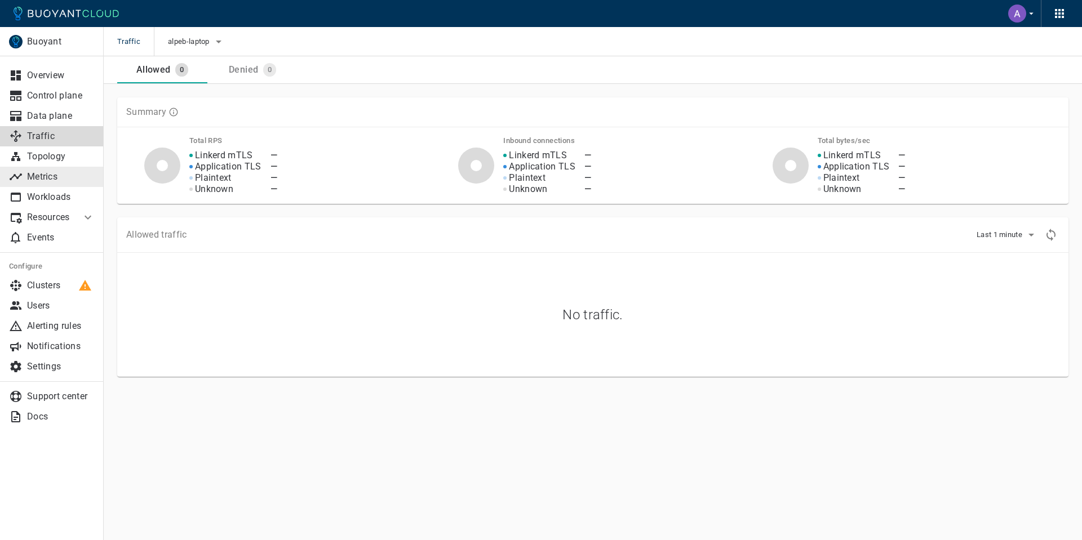
click at [73, 184] on link "Metrics" at bounding box center [52, 177] width 104 height 20
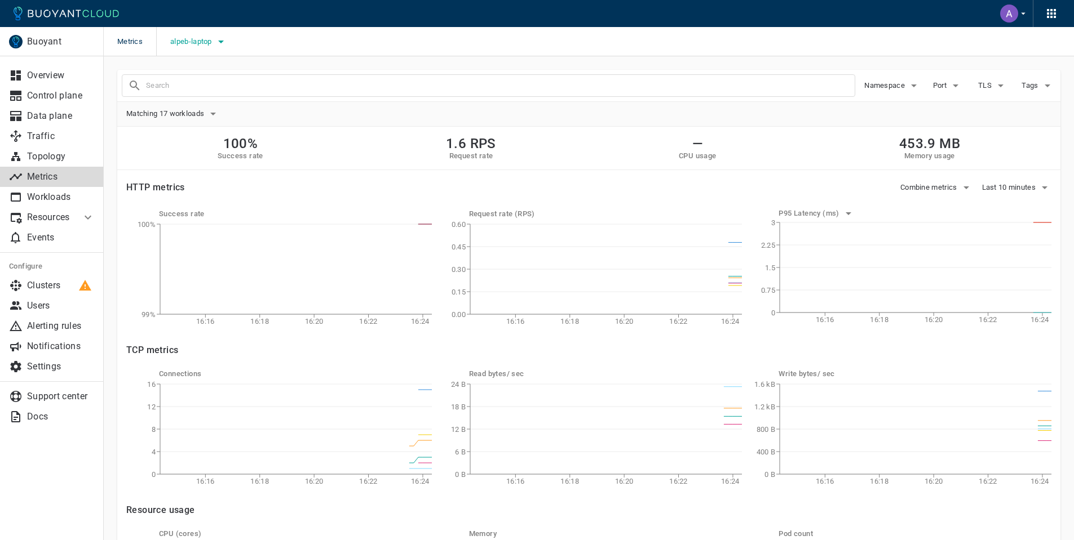
click at [223, 43] on icon "button" at bounding box center [221, 42] width 14 height 14
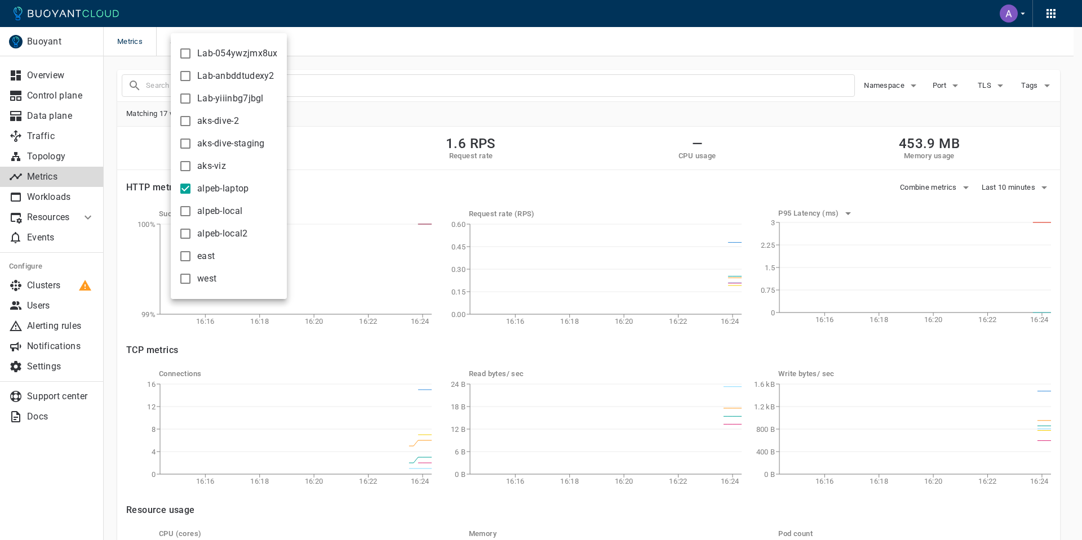
click at [339, 42] on div at bounding box center [541, 270] width 1082 height 540
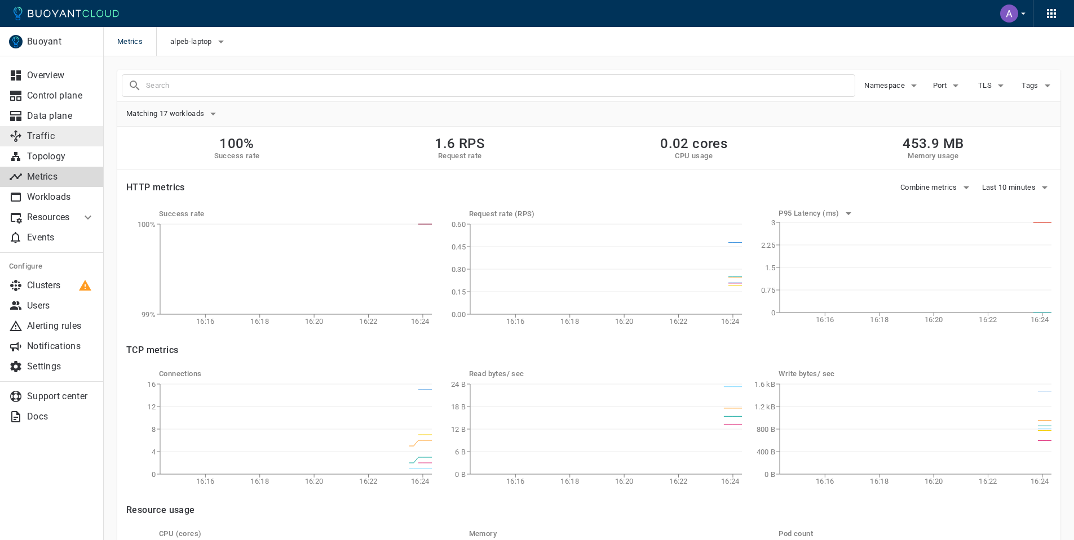
click at [38, 136] on p "Traffic" at bounding box center [61, 136] width 68 height 11
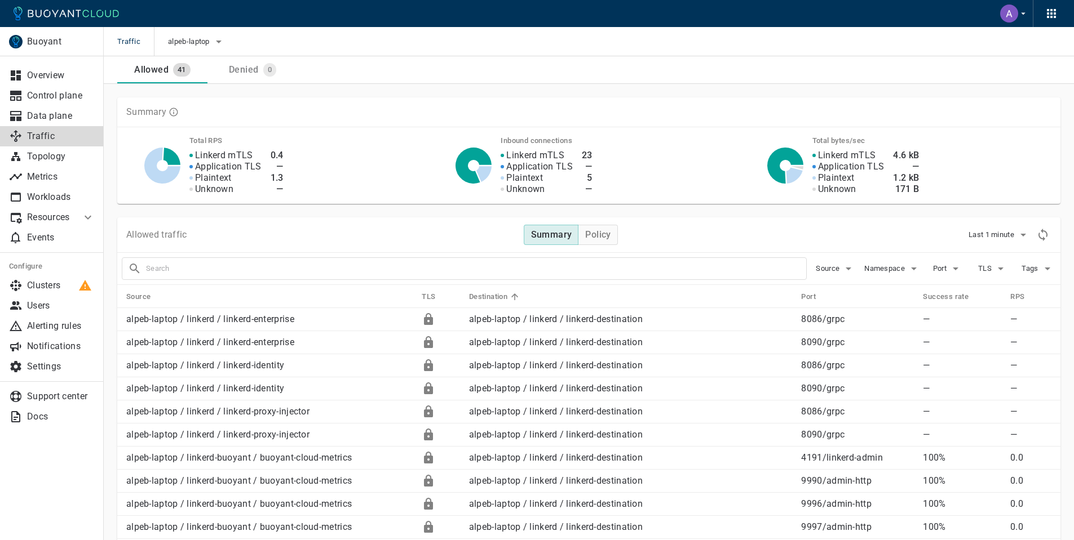
click at [316, 290] on th "Source" at bounding box center [264, 296] width 295 height 23
click at [20, 138] on icon at bounding box center [16, 137] width 14 height 14
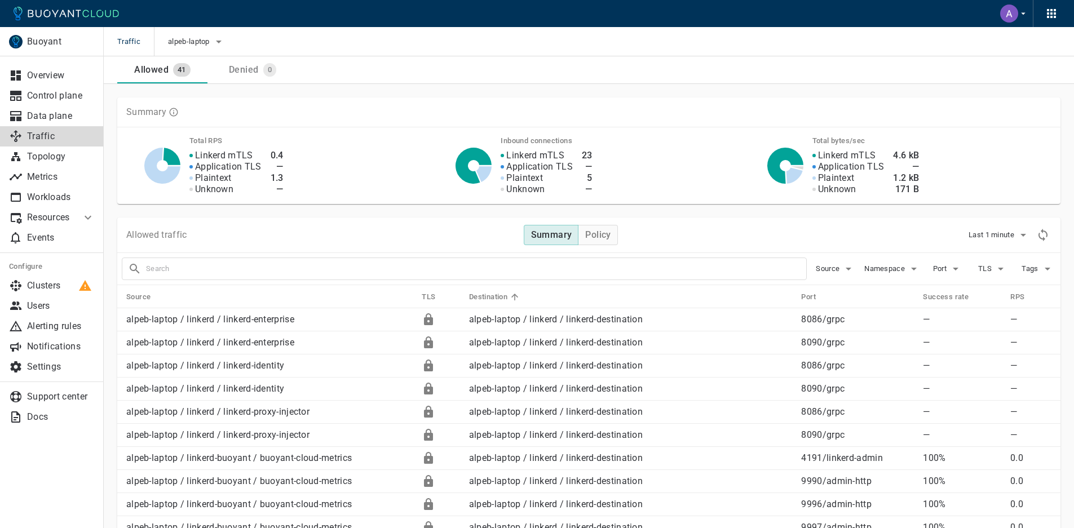
click at [373, 221] on div "Allowed traffic Summary Policy Last 1 minute" at bounding box center [588, 236] width 943 height 36
click at [375, 223] on div "Allowed traffic Summary Policy Last 1 minute" at bounding box center [588, 236] width 943 height 36
click at [57, 283] on p "Clusters" at bounding box center [61, 285] width 68 height 11
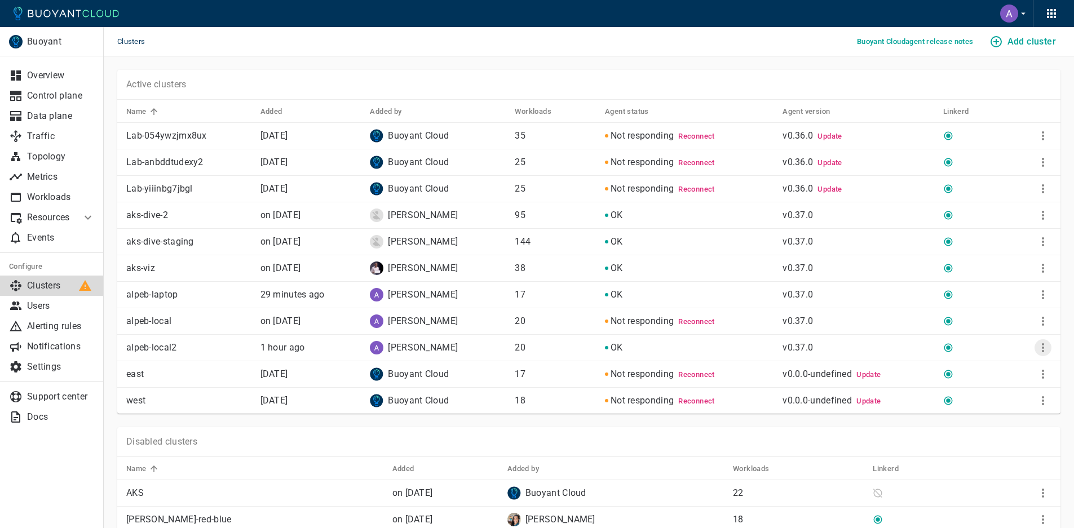
click at [1044, 347] on icon "More" at bounding box center [1043, 348] width 14 height 14
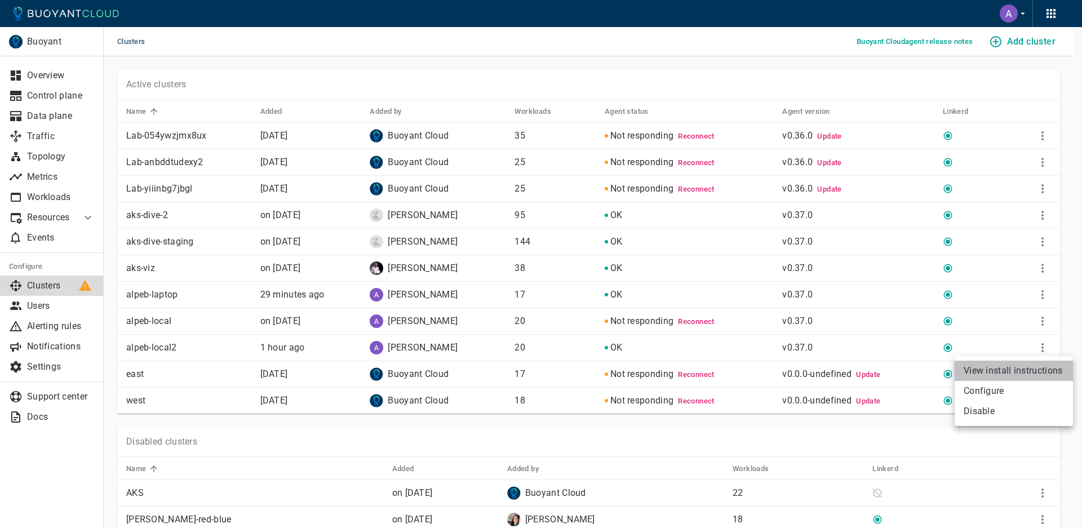
click at [1034, 368] on li "View install instructions" at bounding box center [1014, 371] width 118 height 20
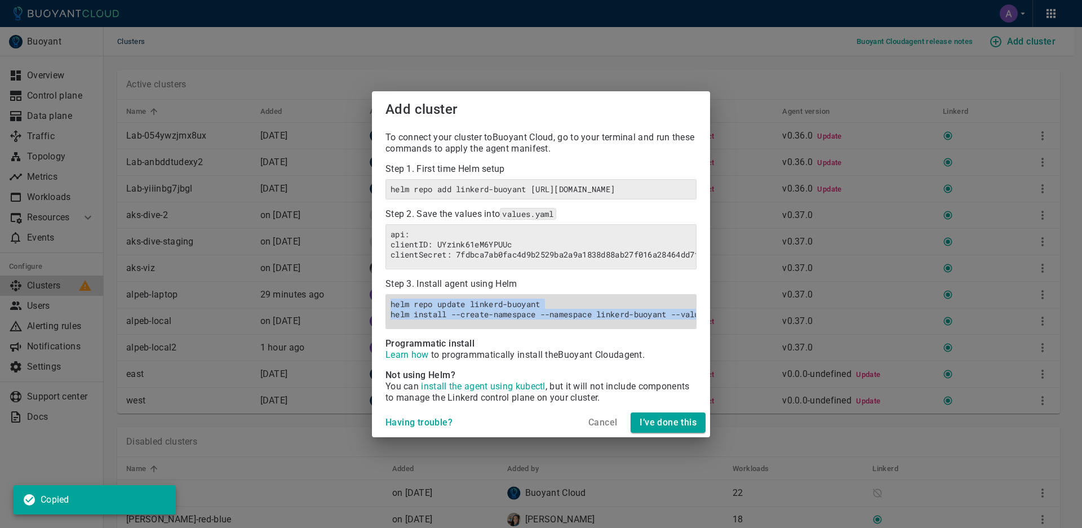
click at [481, 315] on h6 "helm repo update linkerd-buoyant helm install --create-namespace --namespace li…" at bounding box center [541, 309] width 301 height 20
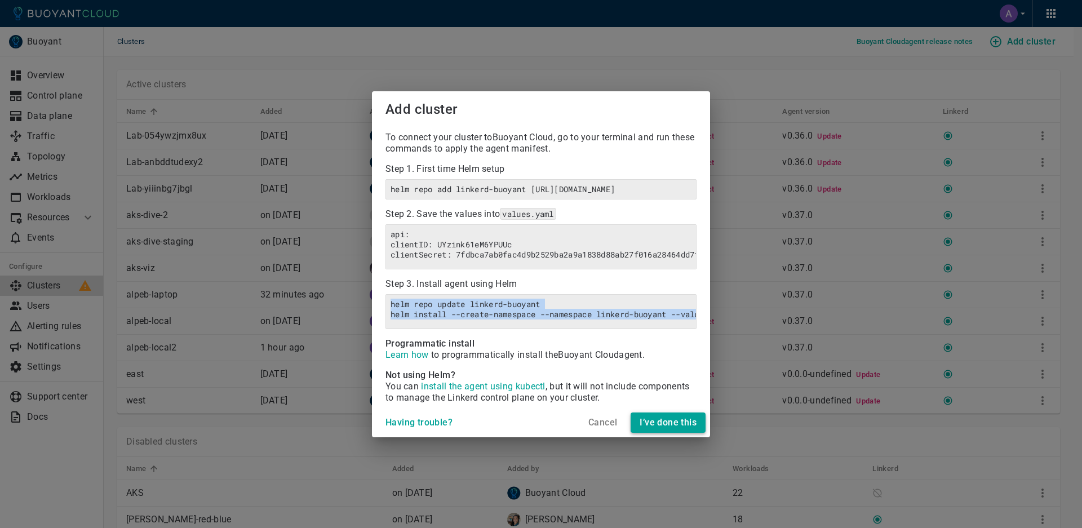
click at [663, 428] on h4 "I’ve done this" at bounding box center [668, 422] width 57 height 11
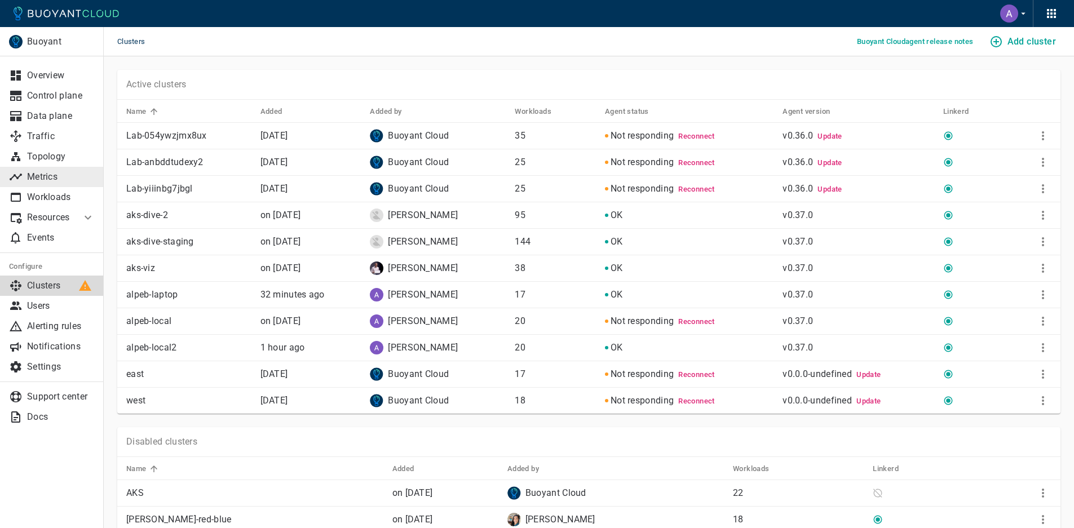
click at [54, 174] on p "Metrics" at bounding box center [61, 176] width 68 height 11
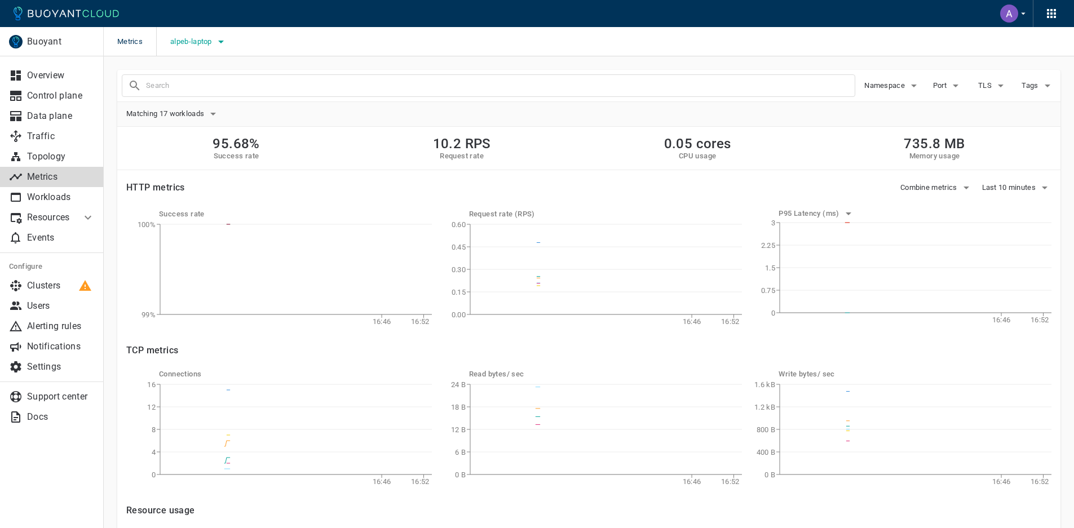
click at [212, 43] on span "alpeb-laptop" at bounding box center [192, 41] width 44 height 9
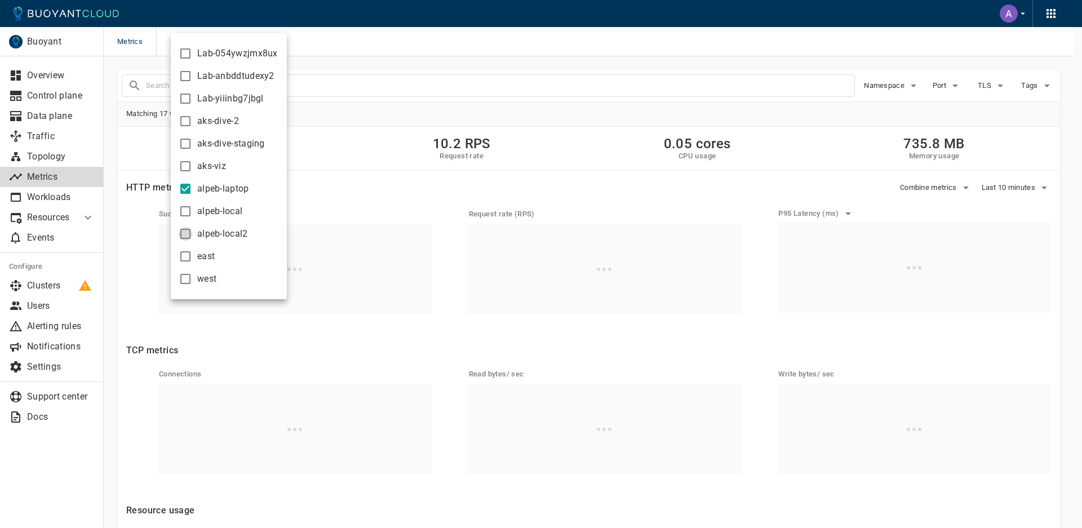
click at [186, 231] on input "alpeb-local2" at bounding box center [186, 234] width 14 height 14
checkbox input "true"
click at [184, 186] on input "alpeb-laptop" at bounding box center [186, 189] width 14 height 14
checkbox input "false"
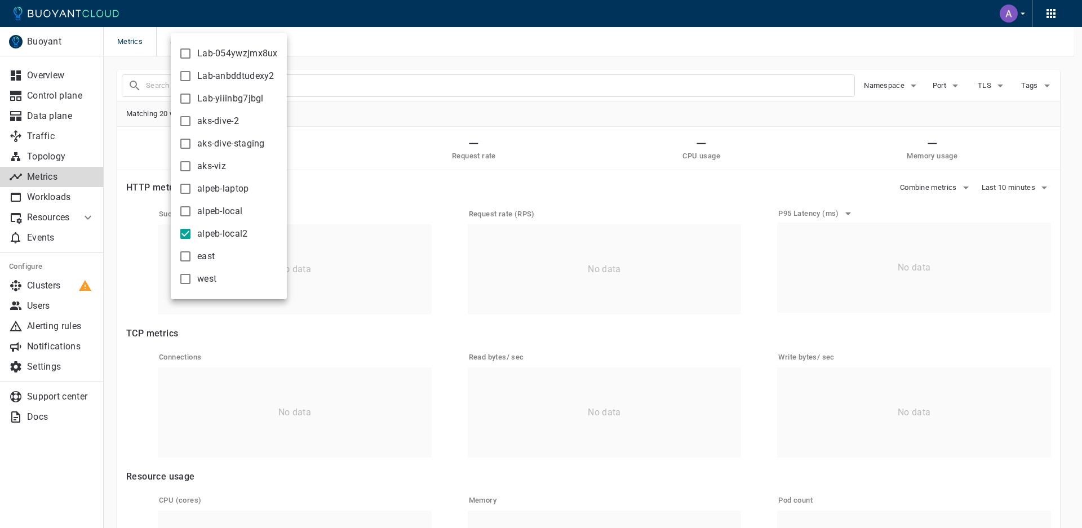
click at [339, 176] on div at bounding box center [541, 264] width 1082 height 528
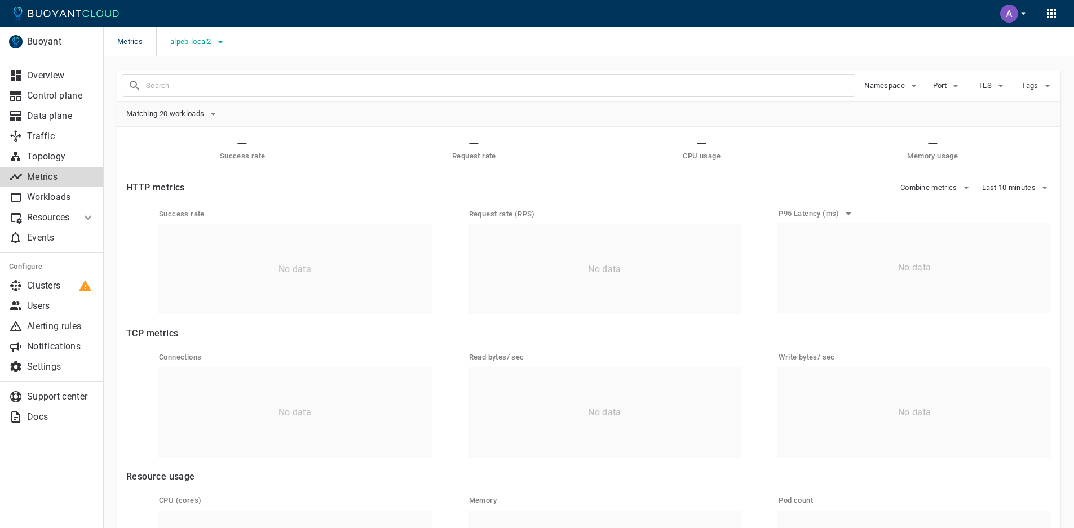
click at [215, 38] on icon "button" at bounding box center [221, 42] width 14 height 14
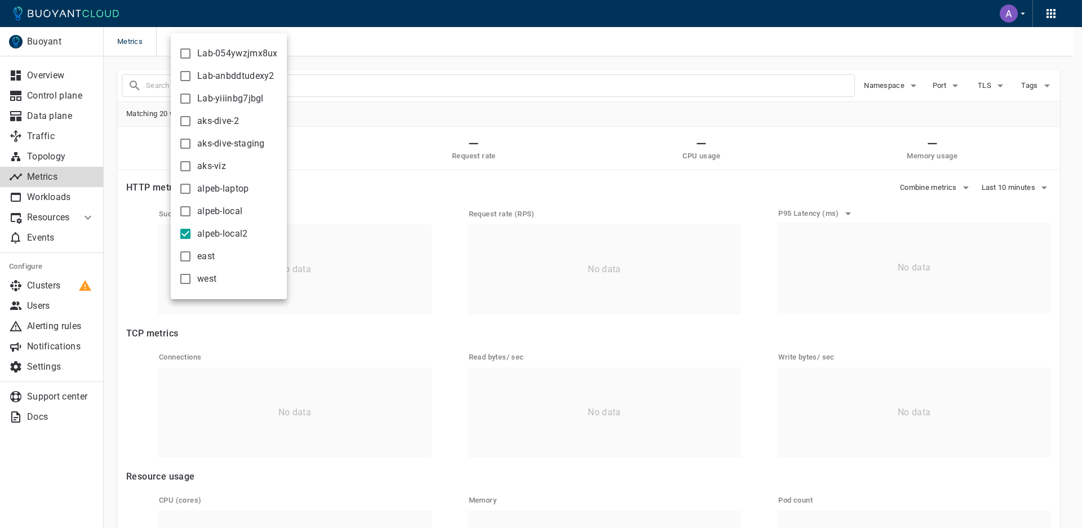
click at [188, 232] on input "alpeb-local2" at bounding box center [186, 234] width 14 height 14
checkbox input "false"
click at [183, 188] on input "alpeb-laptop" at bounding box center [186, 189] width 14 height 14
checkbox input "true"
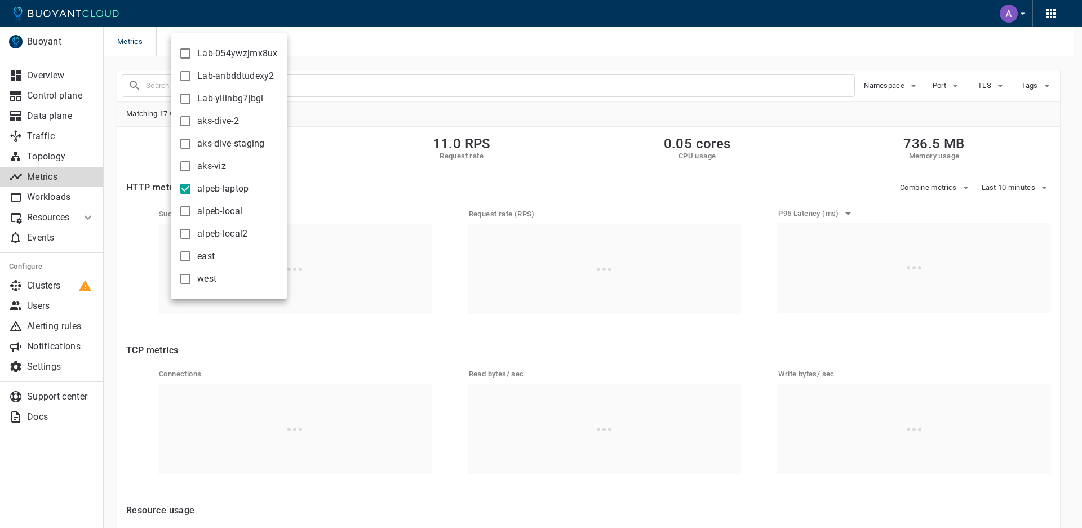
click at [379, 80] on div at bounding box center [541, 264] width 1082 height 528
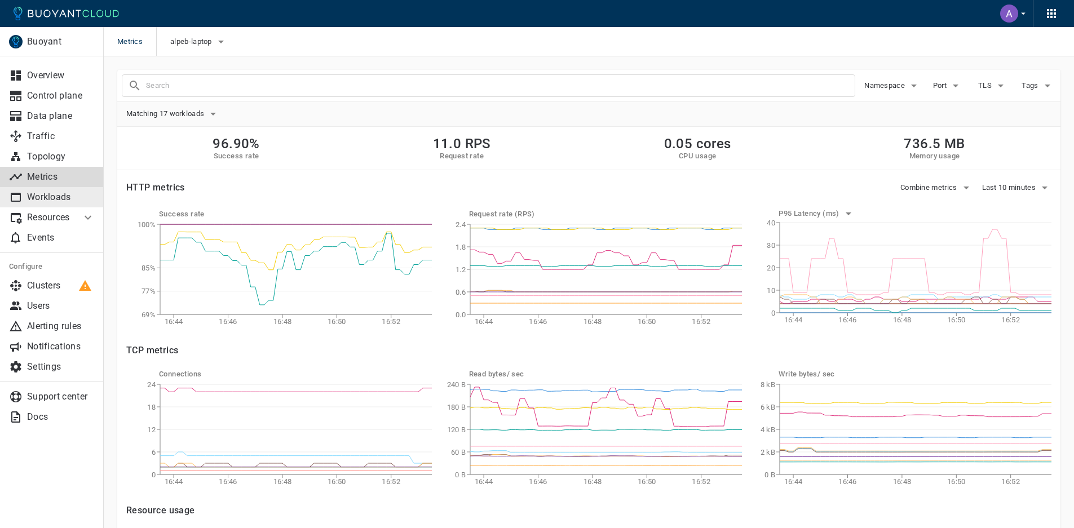
click at [60, 200] on p "Workloads" at bounding box center [61, 197] width 68 height 11
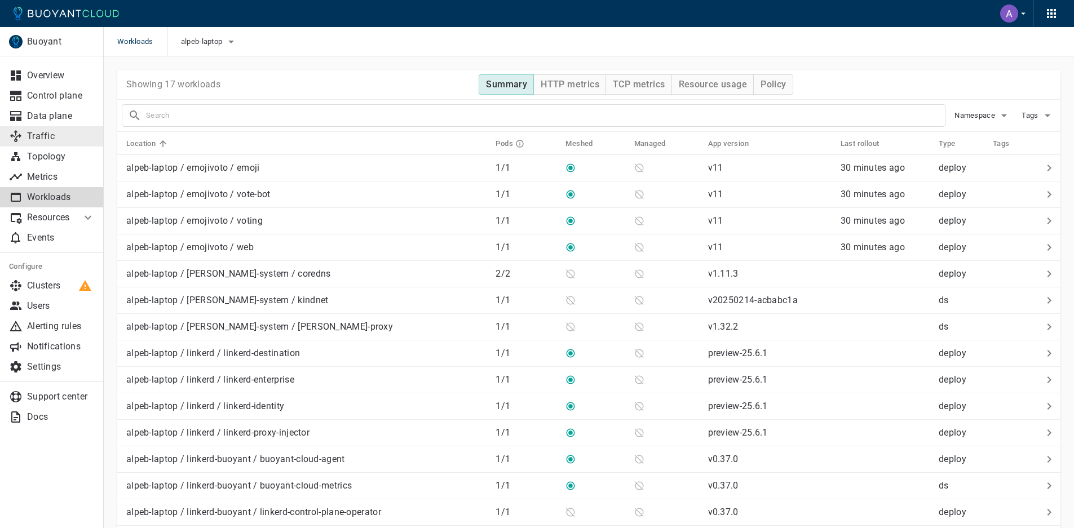
click at [47, 130] on link "Traffic" at bounding box center [52, 136] width 104 height 20
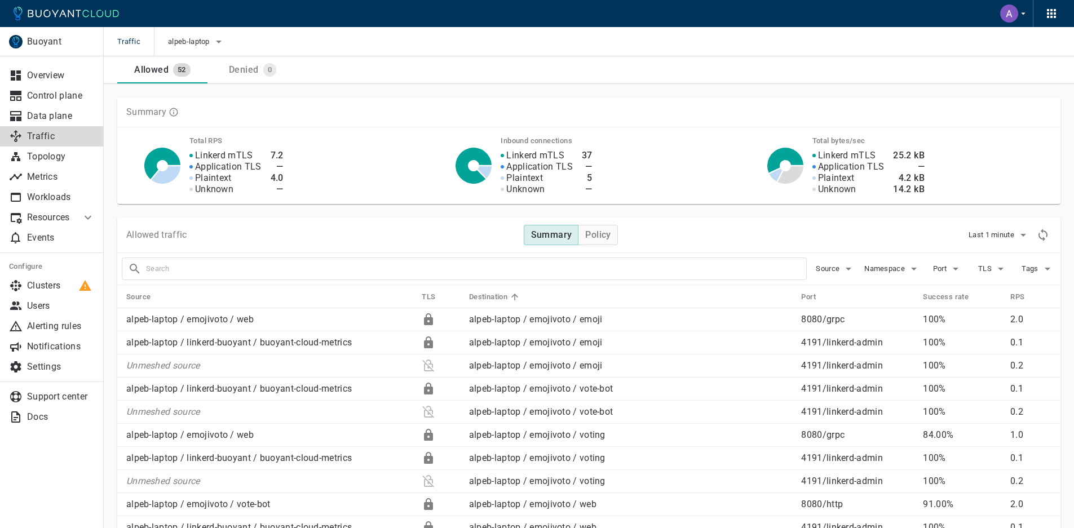
click at [546, 92] on div "Summary Total RPS Linkerd mTLS Application TLS Plaintext Unknown 7.2 — 4.0 — In…" at bounding box center [582, 144] width 956 height 120
click at [635, 323] on p "alpeb-laptop / emojivoto / emoji" at bounding box center [631, 319] width 324 height 11
click at [159, 298] on icon at bounding box center [158, 297] width 10 height 10
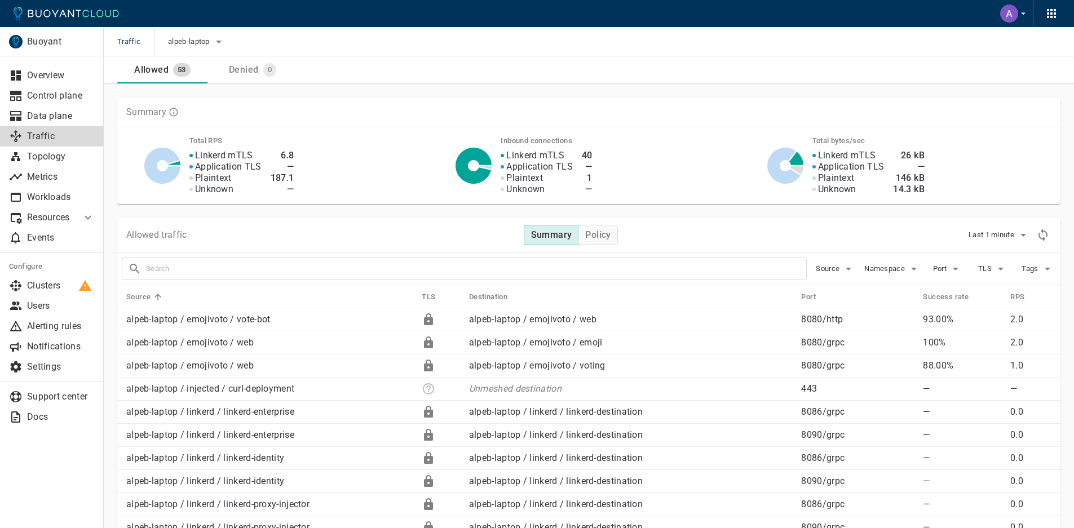
click at [159, 298] on icon at bounding box center [158, 297] width 10 height 10
